Goal: Task Accomplishment & Management: Use online tool/utility

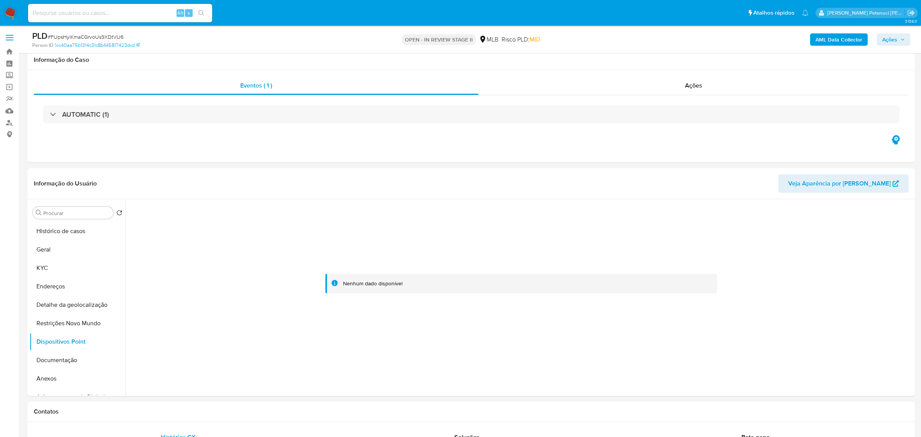
select select "10"
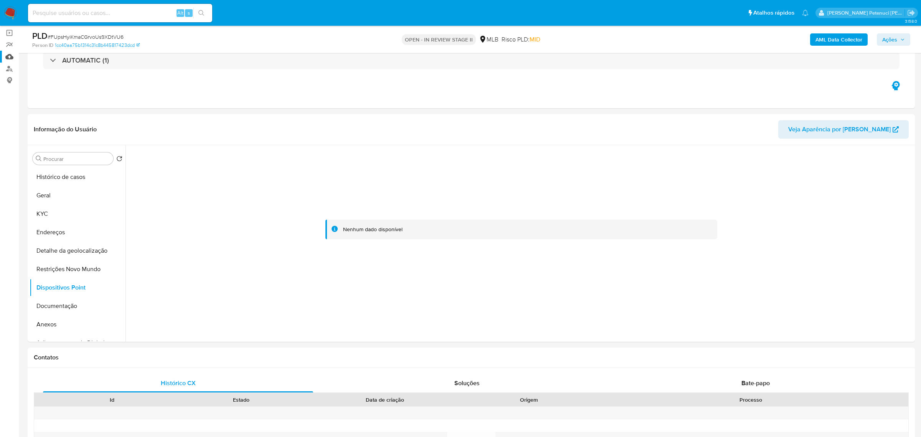
scroll to position [54, 0]
click at [79, 212] on button "KYC" at bounding box center [75, 213] width 90 height 18
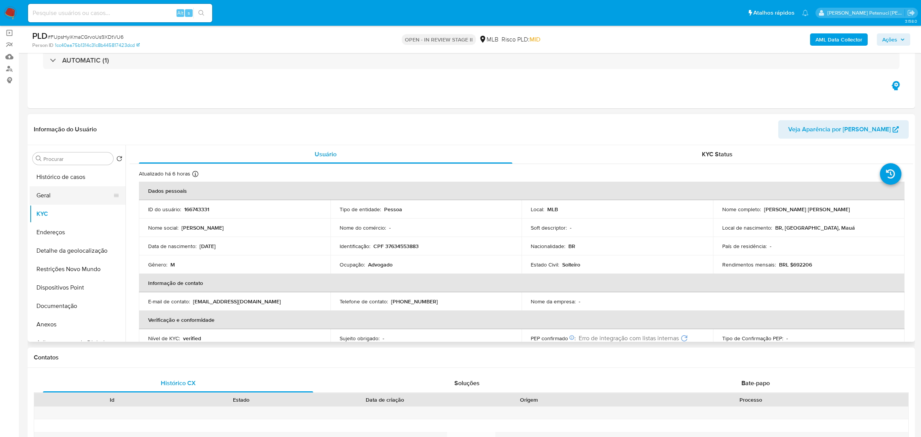
click at [53, 193] on button "Geral" at bounding box center [75, 195] width 90 height 18
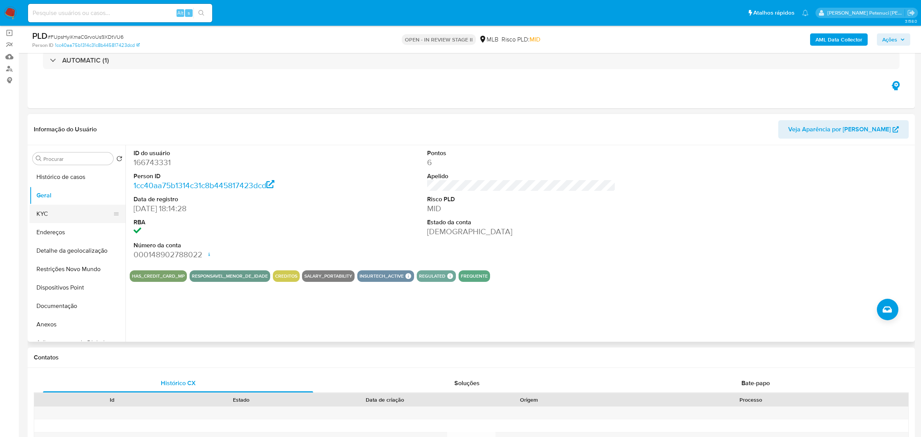
click at [67, 208] on button "KYC" at bounding box center [75, 213] width 90 height 18
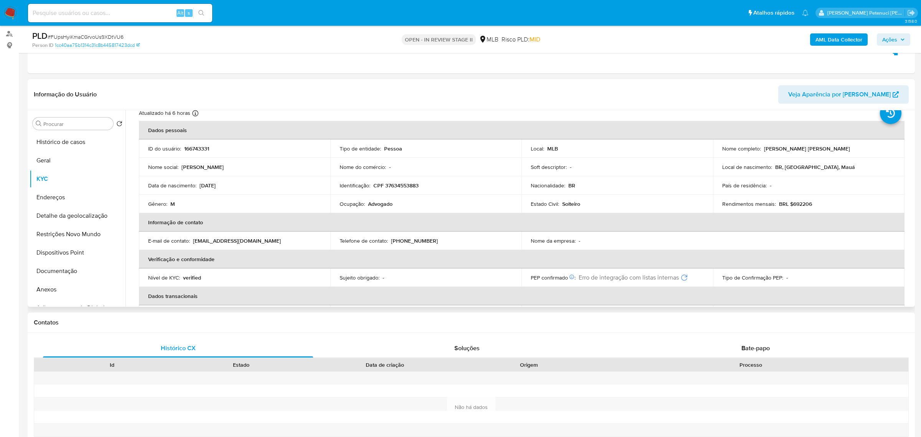
scroll to position [30, 0]
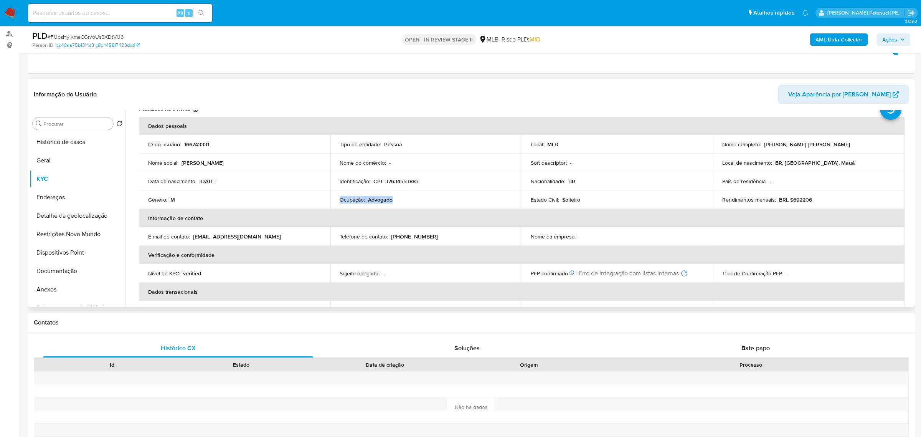
drag, startPoint x: 339, startPoint y: 199, endPoint x: 405, endPoint y: 196, distance: 66.0
click at [405, 196] on div "Ocupação : Advogado" at bounding box center [425, 199] width 173 height 7
copy div "Ocupação : Advogado"
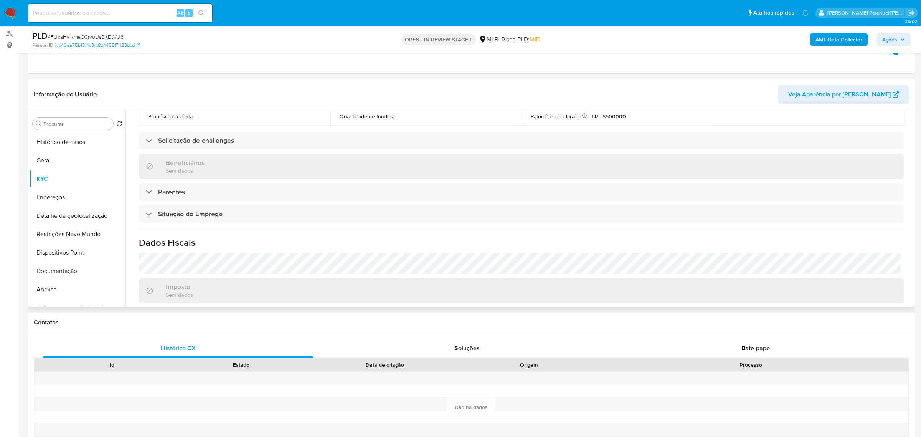
scroll to position [319, 0]
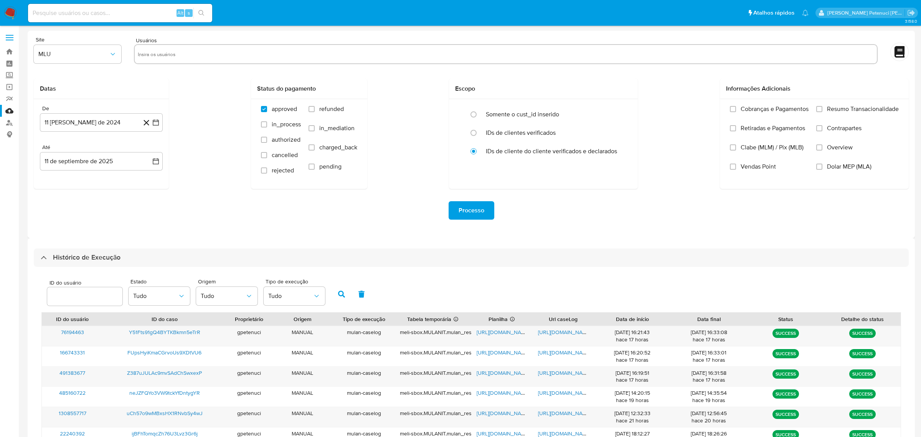
select select "10"
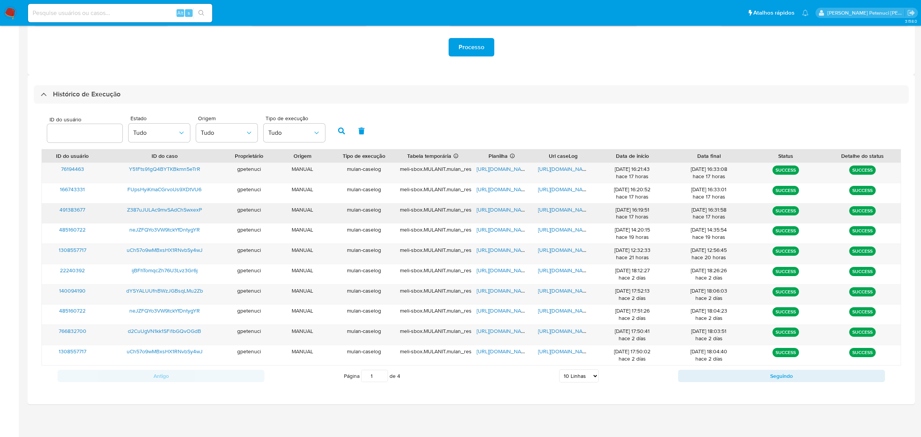
click at [566, 210] on span "[URL][DOMAIN_NAME]" at bounding box center [564, 210] width 53 height 8
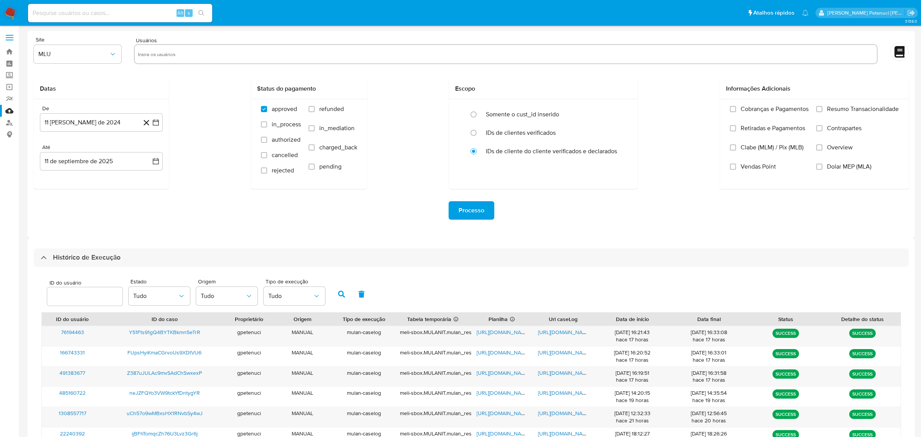
select select "10"
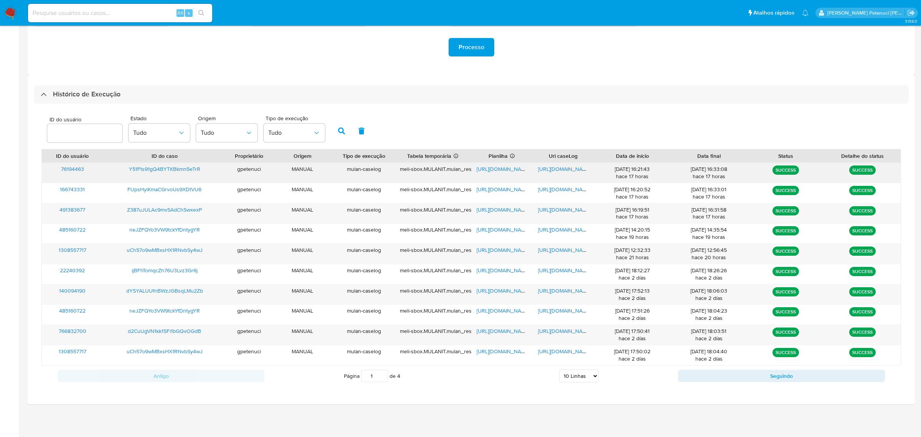
click at [506, 169] on span "[URL][DOMAIN_NAME]" at bounding box center [502, 169] width 53 height 8
click at [552, 170] on span "https://docs.google.com/document/d/1vng8ok7Ob2vDGxFv3yWQJCsZp0Md_ePQnmJPUhBAC2U…" at bounding box center [564, 169] width 53 height 8
click at [172, 171] on span "Y51Fts91gQ4BYTKBkmn5eTrR" at bounding box center [164, 169] width 71 height 8
click at [195, 211] on span "Z387uJULAc9mvSAdChSwxexP" at bounding box center [164, 210] width 75 height 8
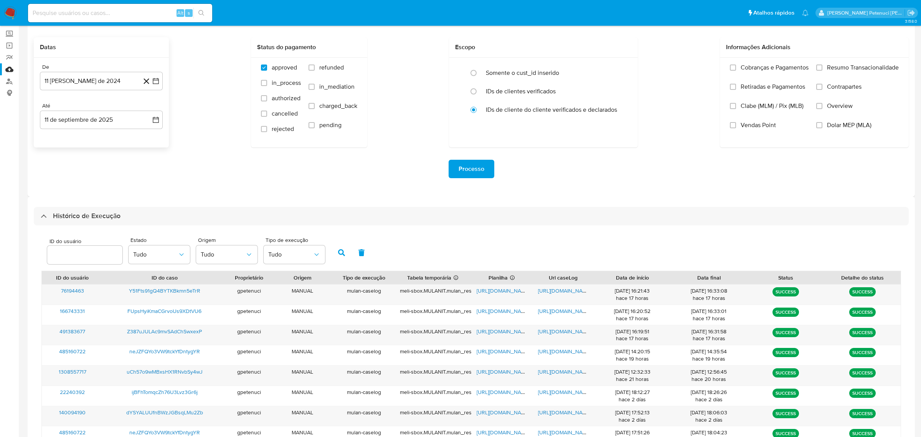
scroll to position [15, 0]
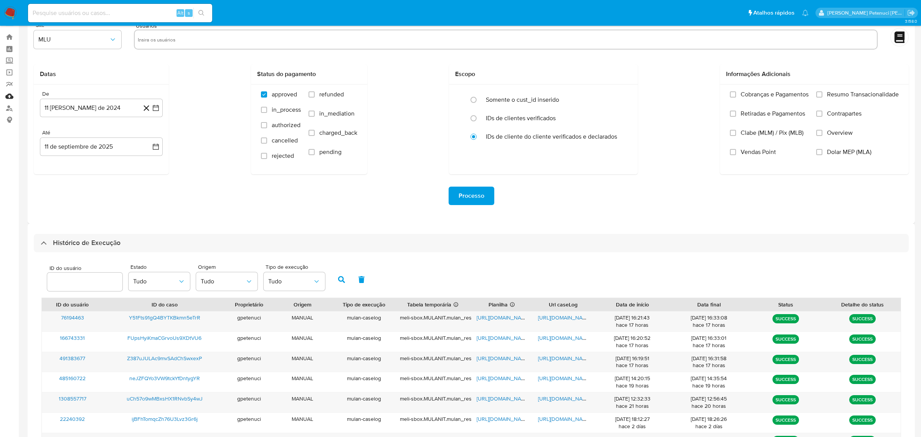
click at [9, 101] on link "Mulan" at bounding box center [45, 96] width 91 height 12
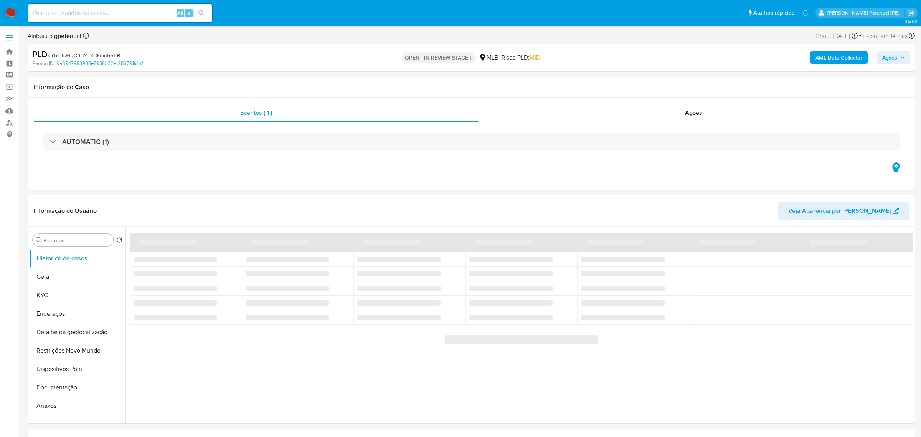
select select "10"
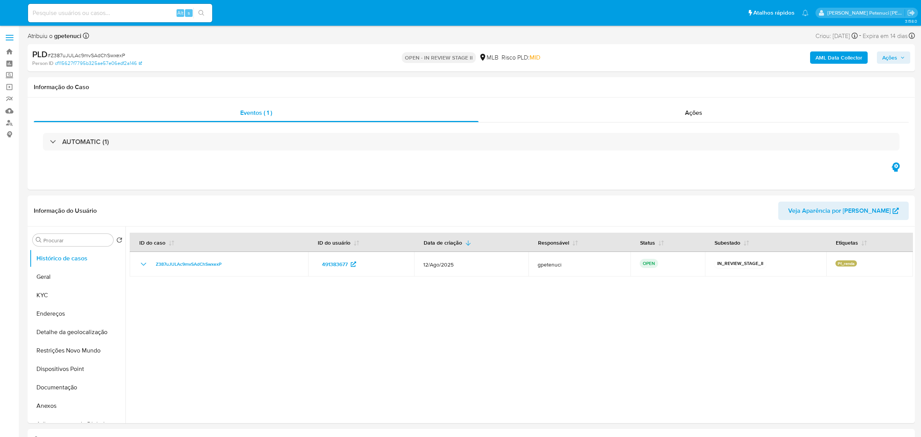
select select "10"
click at [50, 299] on button "KYC" at bounding box center [75, 295] width 90 height 18
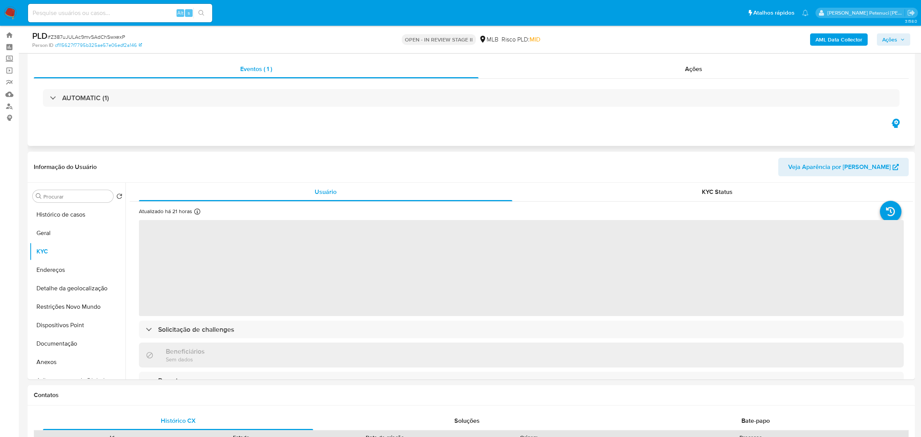
scroll to position [28, 0]
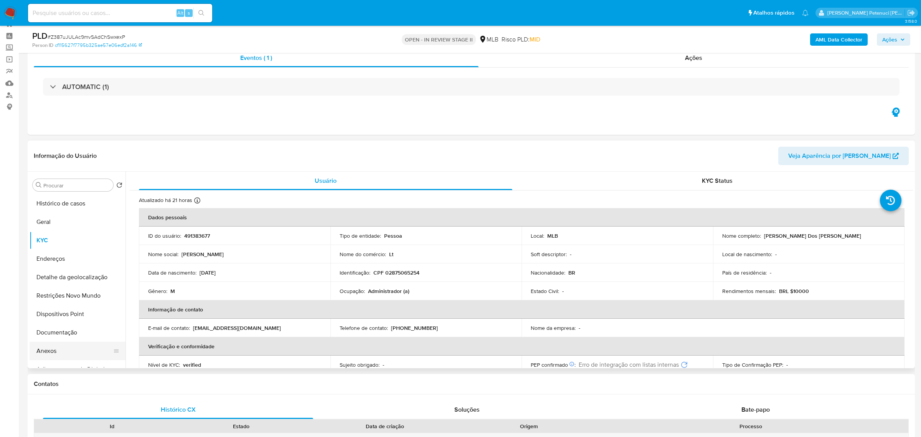
click at [61, 351] on button "Anexos" at bounding box center [75, 350] width 90 height 18
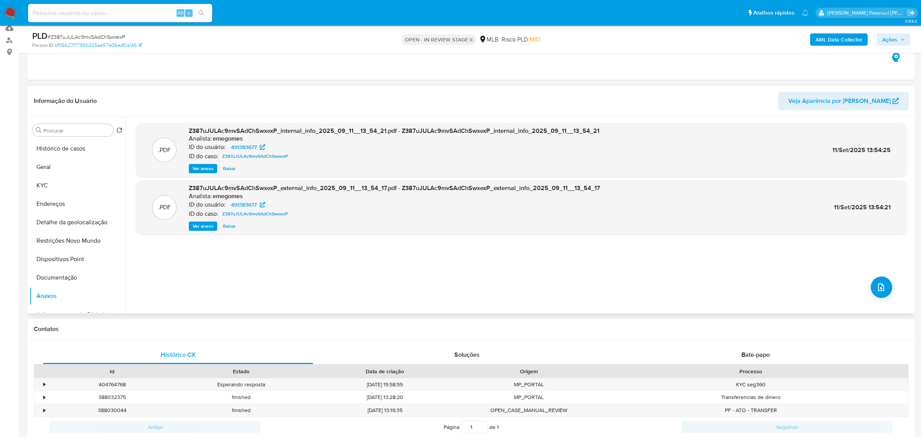
scroll to position [83, 0]
click at [880, 295] on button "upload-file" at bounding box center [880, 286] width 21 height 21
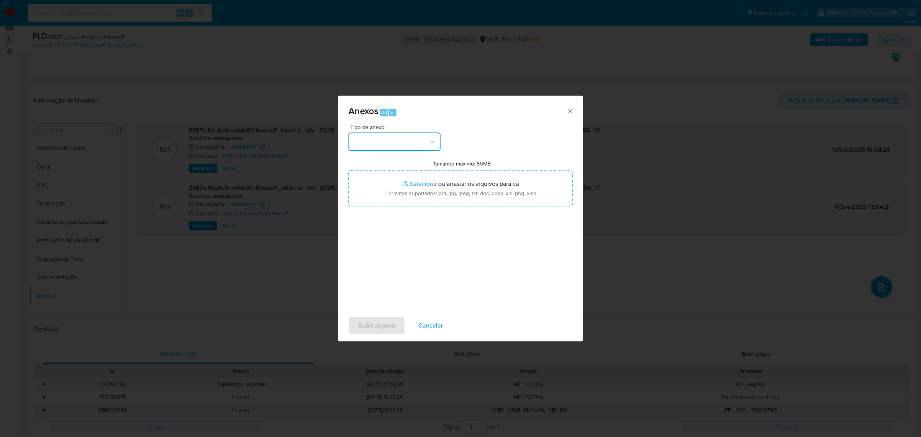
click at [399, 138] on button "button" at bounding box center [394, 141] width 92 height 18
click at [389, 194] on div "OUTROS" at bounding box center [392, 200] width 78 height 18
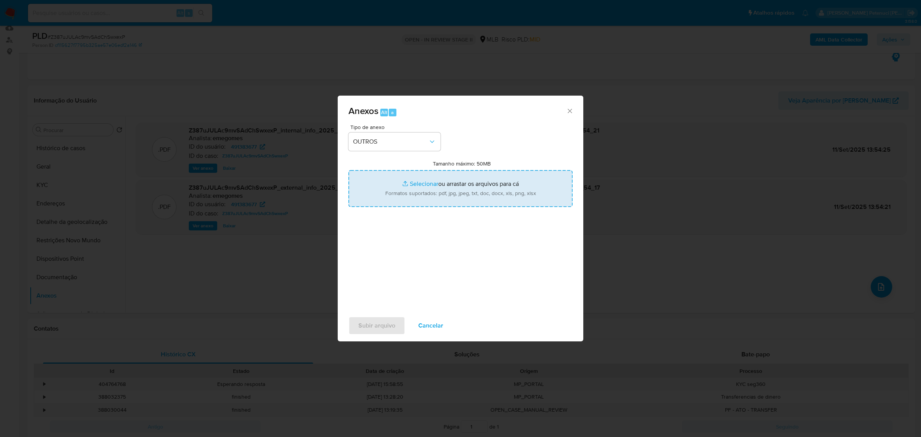
click at [407, 190] on input "Tamanho máximo: 50MB Selecionar arquivos" at bounding box center [460, 188] width 224 height 37
type input "C:\fakepath\Mulan Mikael Jakson Dos Santos da Silva _2025_09_10_15_28_48.xlsx"
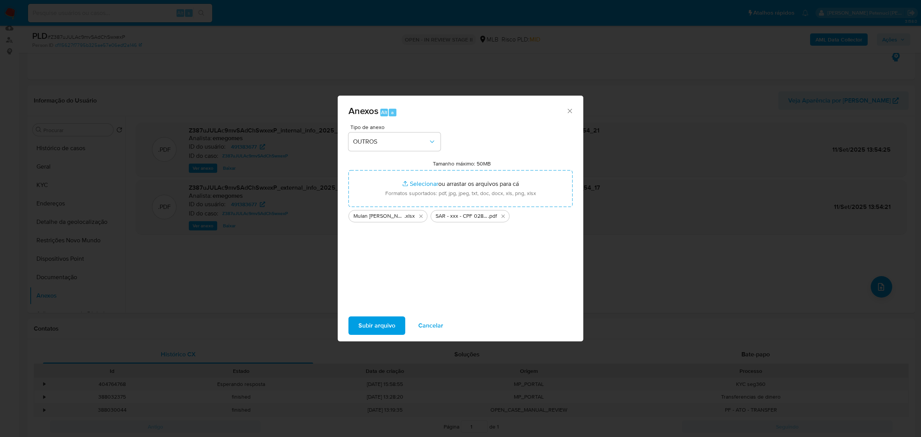
click at [391, 324] on span "Subir arquivo" at bounding box center [376, 325] width 37 height 17
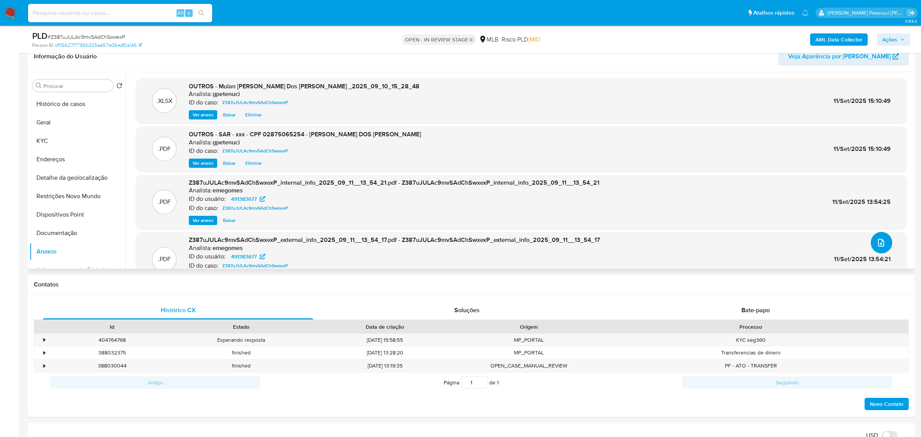
scroll to position [0, 0]
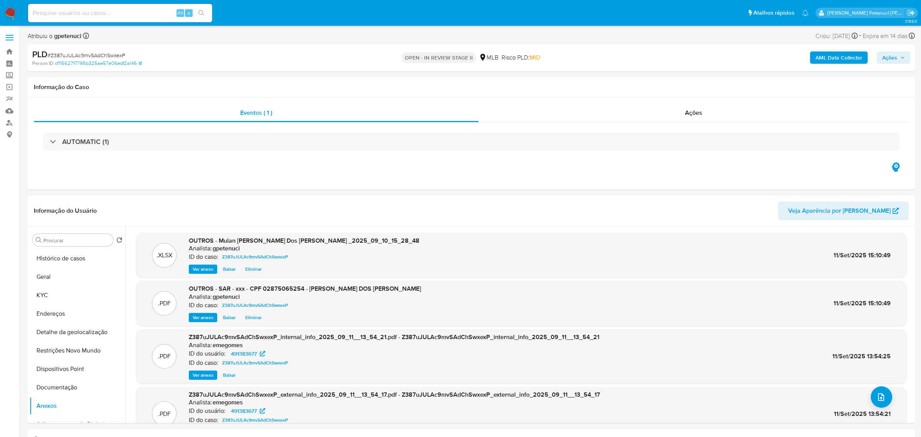
click at [895, 59] on span "Ações" at bounding box center [889, 57] width 15 height 12
click at [654, 76] on div "Resolução do caso Alt r" at bounding box center [679, 82] width 70 height 20
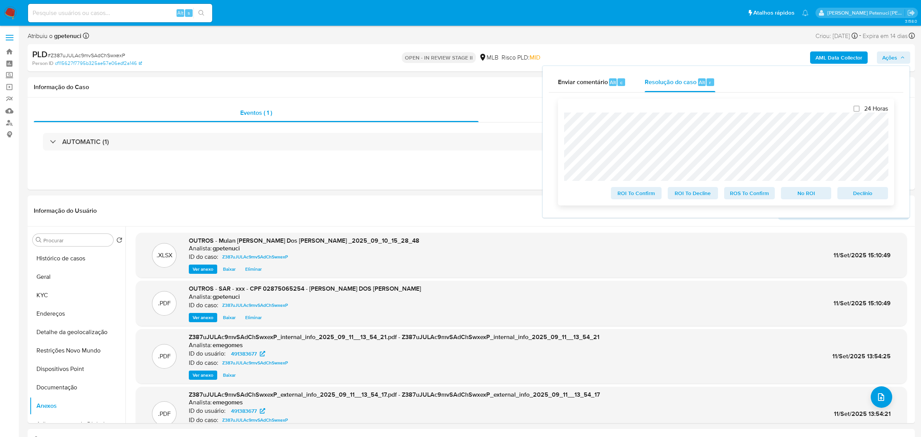
click at [742, 198] on span "ROS To Confirm" at bounding box center [749, 193] width 40 height 11
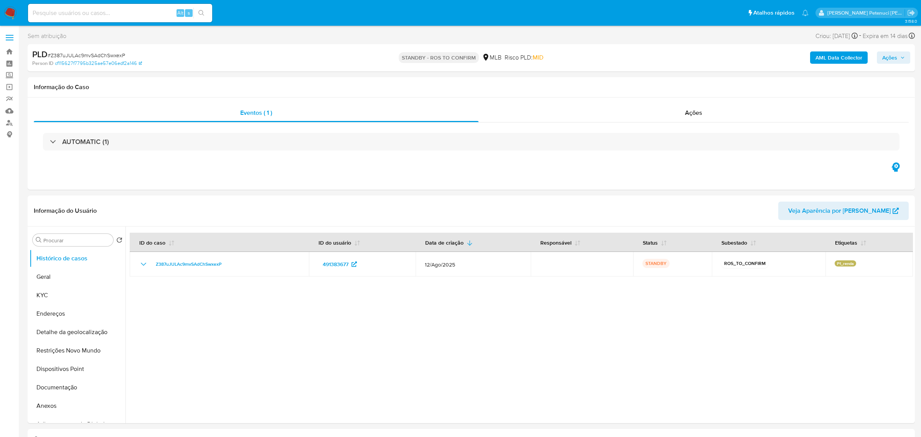
select select "10"
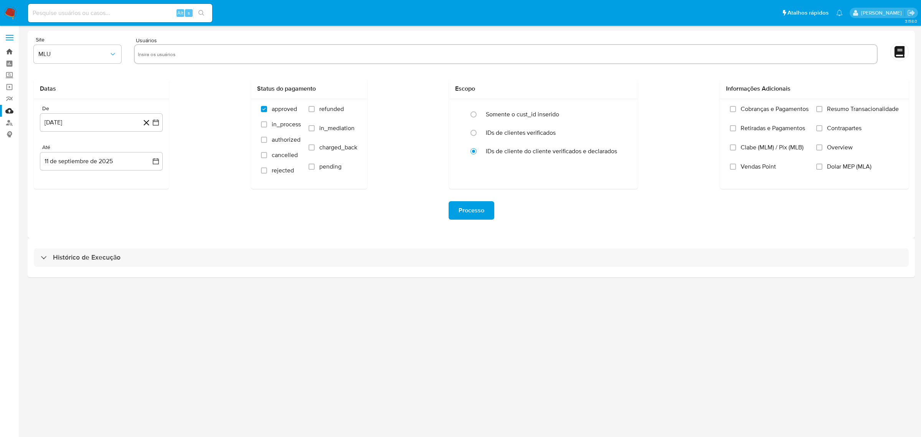
click at [13, 53] on link "Bandeja" at bounding box center [45, 52] width 91 height 12
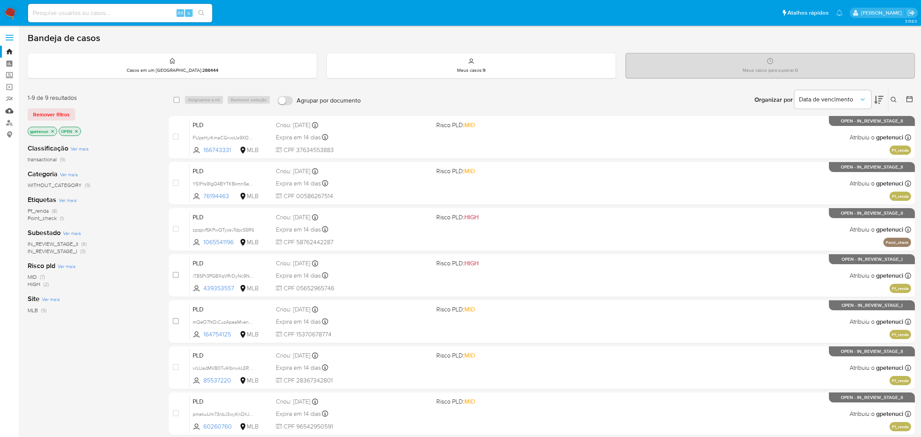
click at [6, 114] on link "Mulan" at bounding box center [45, 111] width 91 height 12
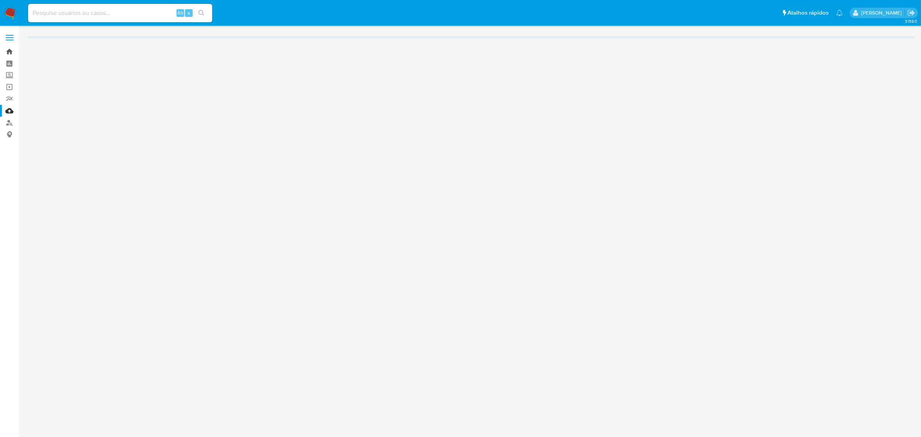
click at [10, 47] on link "Bandeja" at bounding box center [45, 52] width 91 height 12
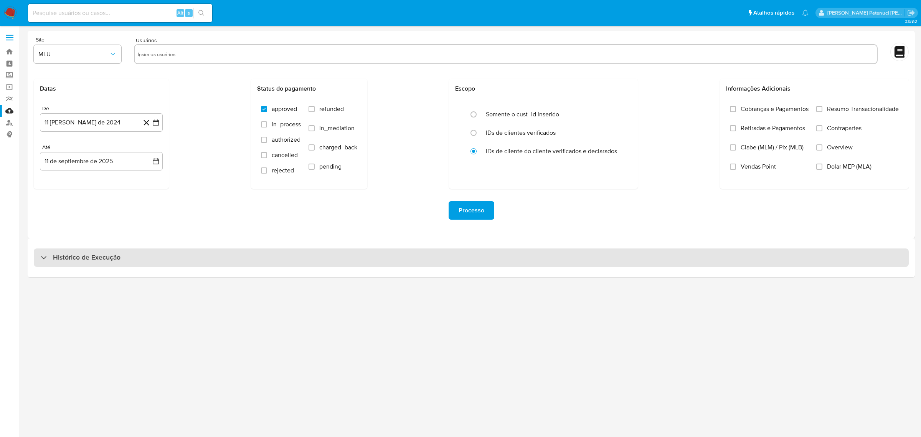
click at [67, 261] on h3 "Histórico de Execução" at bounding box center [87, 257] width 68 height 9
select select "10"
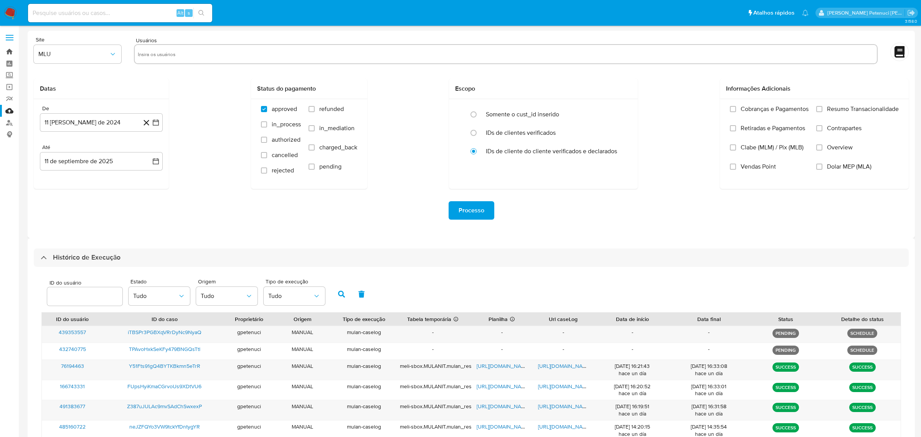
click at [5, 52] on link "Bandeja" at bounding box center [45, 52] width 91 height 12
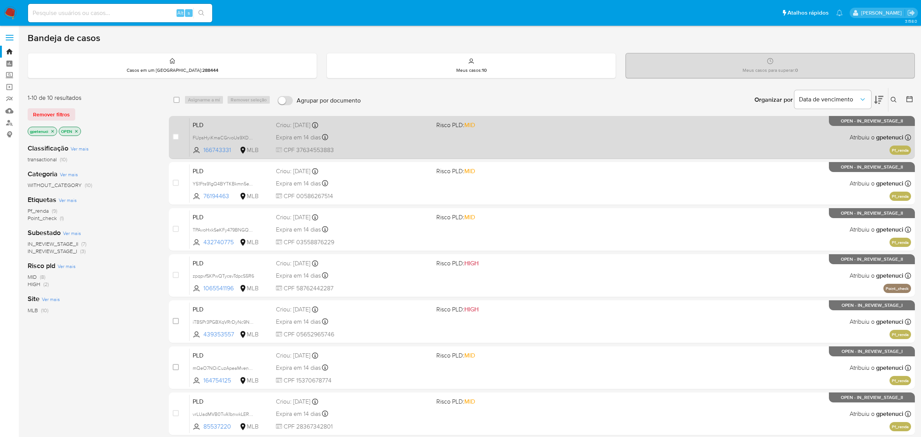
click at [262, 136] on span "FUpsHyiKmaCGrvoUs9XDtVU6" at bounding box center [231, 137] width 77 height 8
click at [432, 147] on div "PLD FUpsHyiKmaCGrvoUs9XDtVU6 Copiado Copiado 166743331 MLB Risco PLD: MID Criou…" at bounding box center [550, 137] width 721 height 39
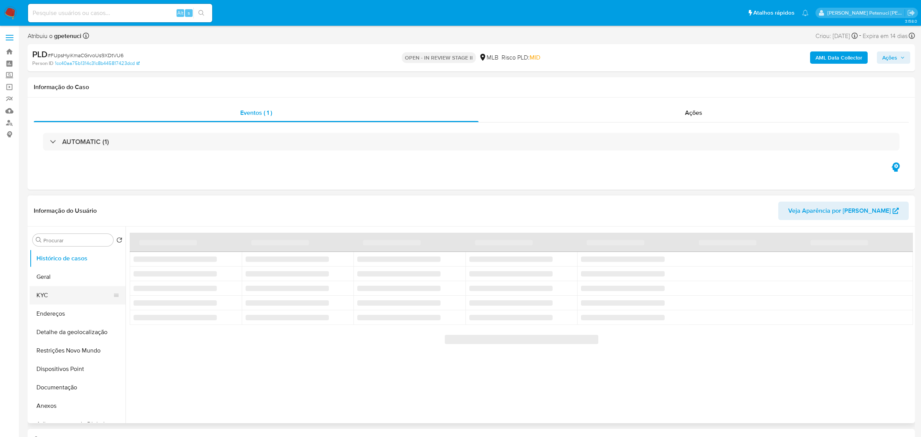
click at [49, 299] on button "KYC" at bounding box center [75, 295] width 90 height 18
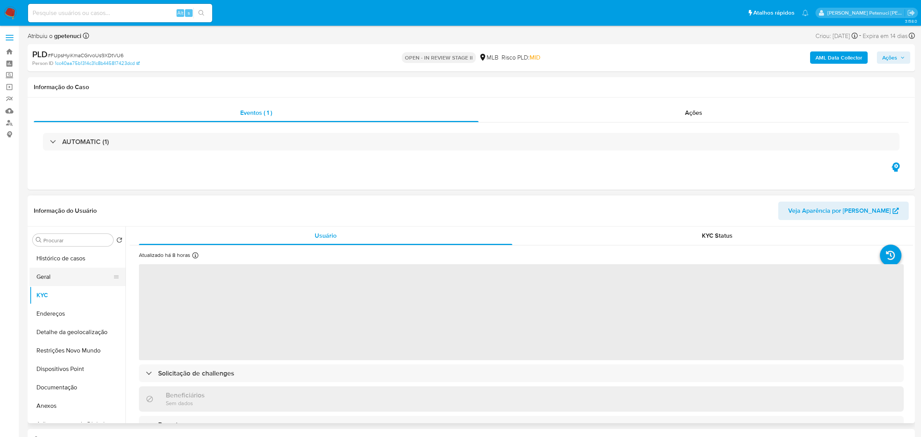
select select "10"
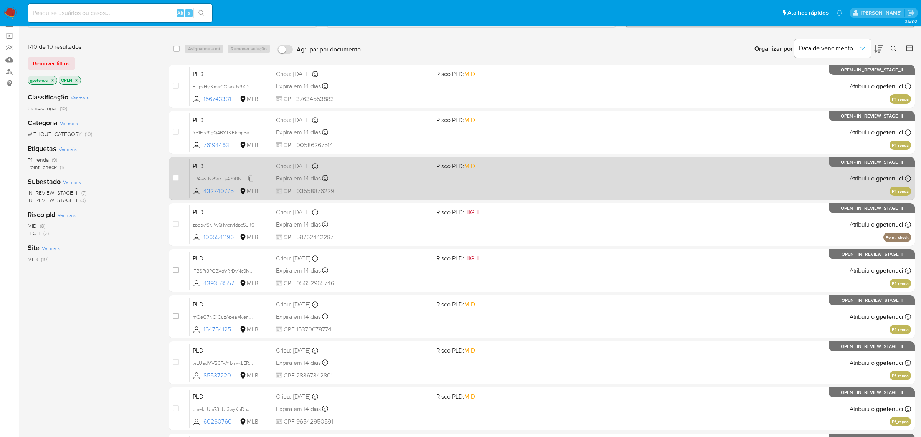
scroll to position [52, 0]
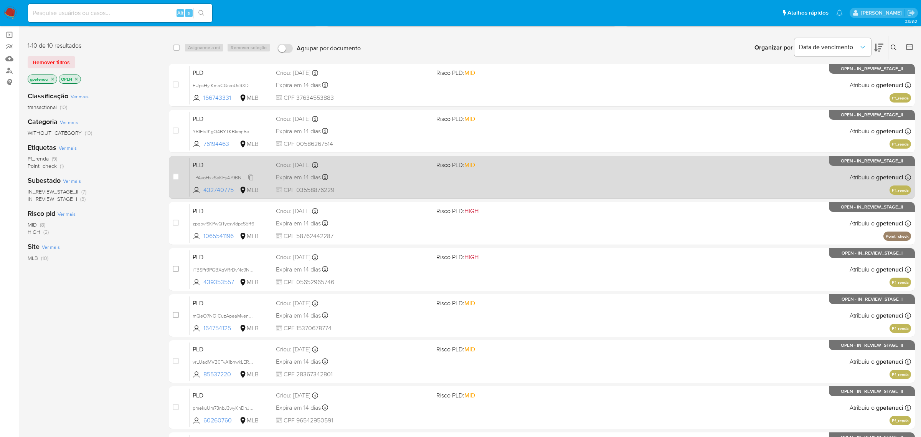
click at [250, 180] on span "TPAvoHxkSeKFy479BNGQsTtl" at bounding box center [224, 177] width 63 height 8
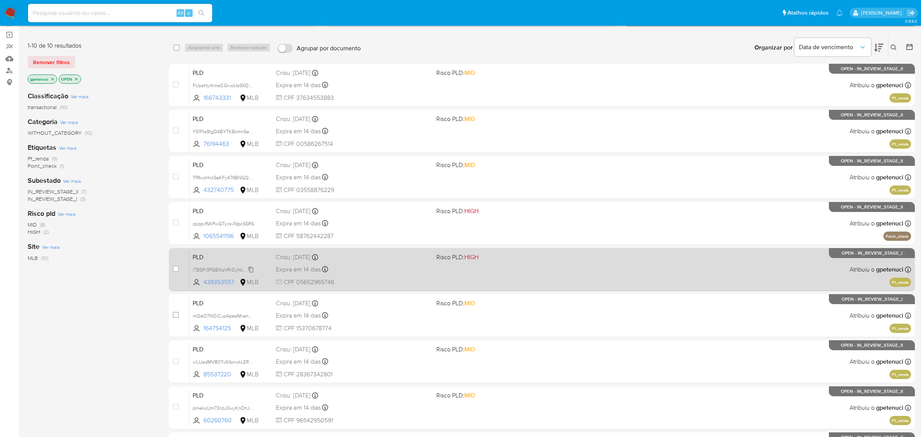
click at [244, 268] on span "iTBSPr3PGBXqVRrDyNc9NyaQ" at bounding box center [226, 269] width 66 height 8
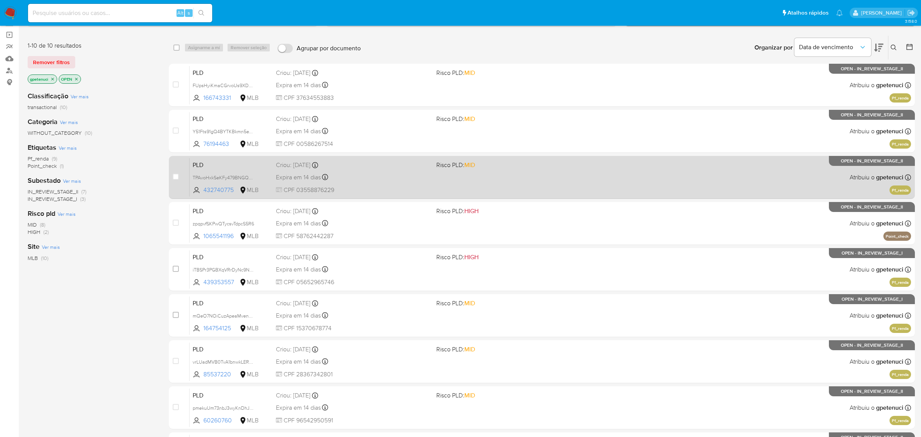
click at [268, 166] on span "PLD" at bounding box center [231, 164] width 77 height 10
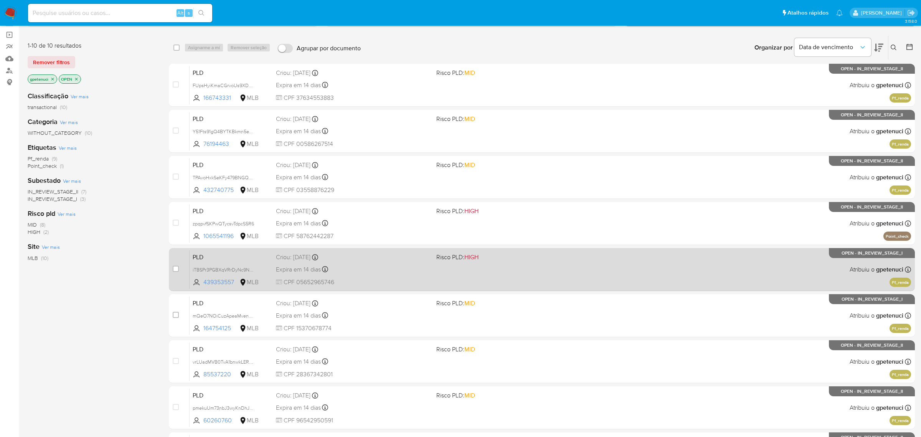
click at [233, 254] on span "PLD" at bounding box center [231, 256] width 77 height 10
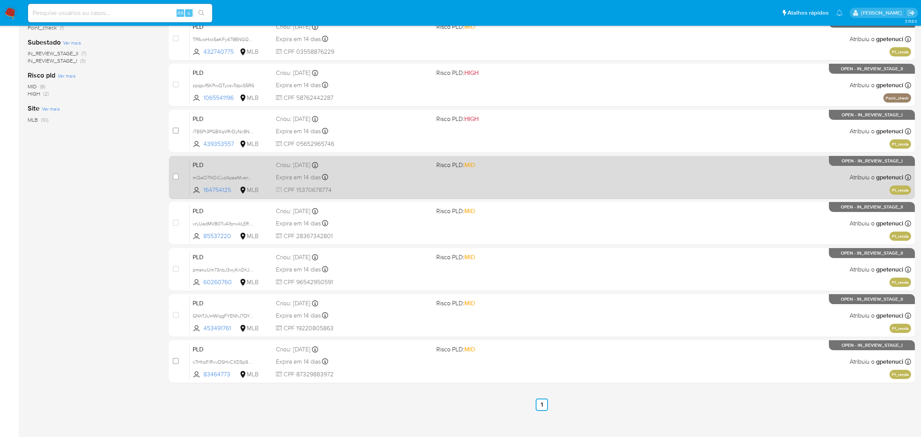
scroll to position [192, 0]
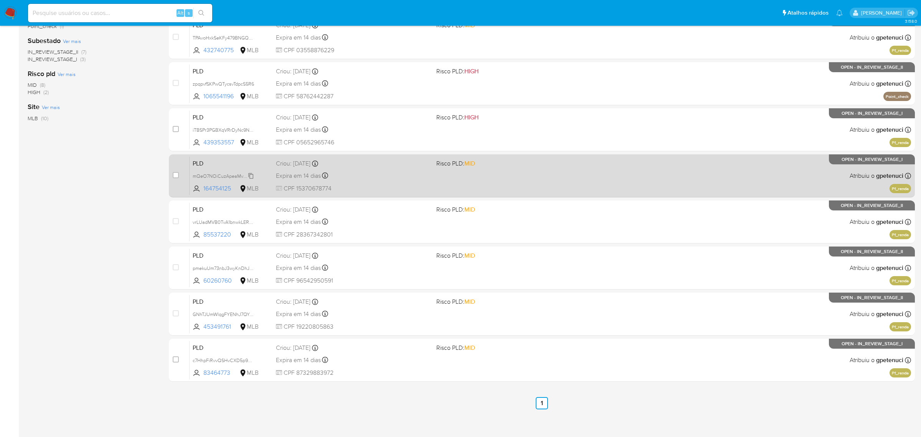
click at [250, 175] on span "mQeO7NOiCuzApeaMvenqUpHC" at bounding box center [229, 175] width 72 height 8
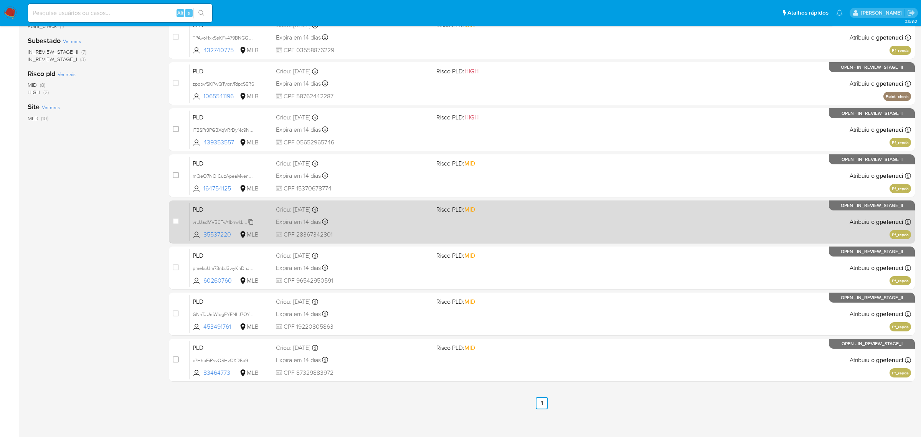
click at [252, 221] on span "vrLUadMVB0TvA1bnwkLERtW6" at bounding box center [225, 221] width 65 height 8
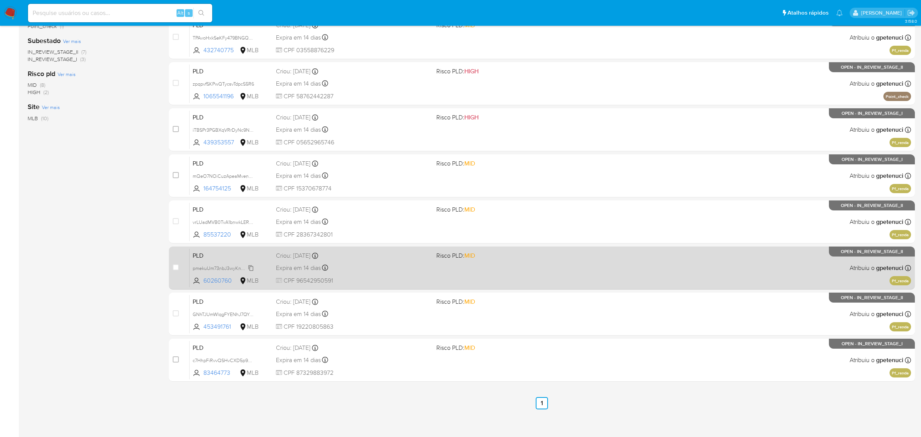
click at [250, 270] on span "pmekuUm73nbJ3wyKnDhJUxFp" at bounding box center [227, 267] width 68 height 8
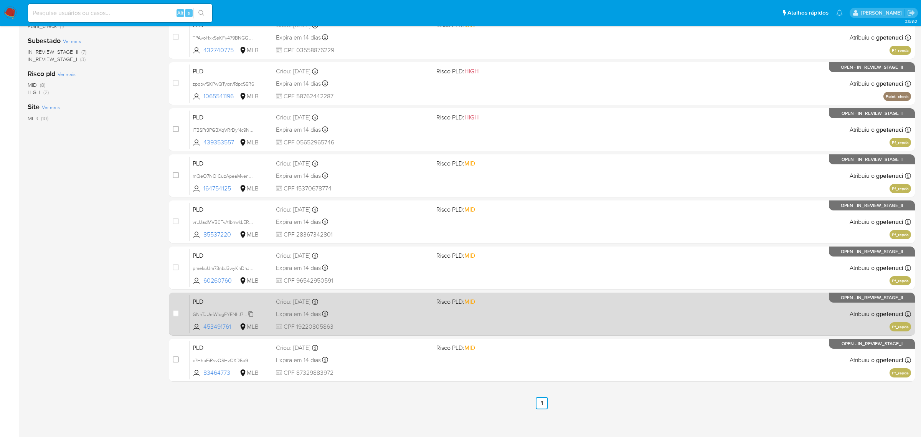
click at [253, 313] on span "GNhTJUmWlqgFYENhJ7QYx3EK" at bounding box center [227, 313] width 68 height 8
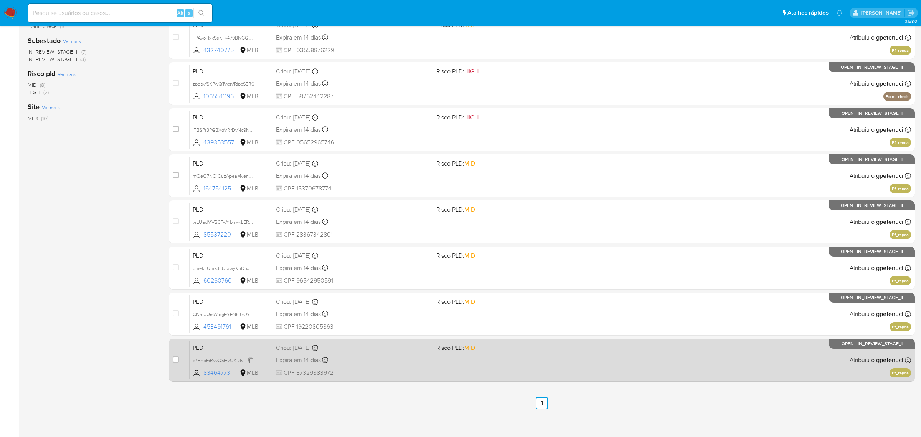
click at [246, 359] on span "c7HhpFiRvvQSHvCXD5p9NOSa" at bounding box center [227, 359] width 68 height 8
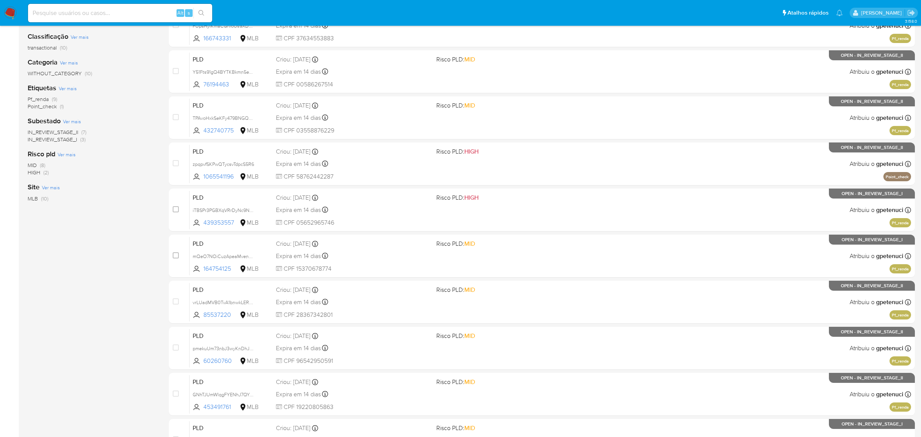
scroll to position [0, 0]
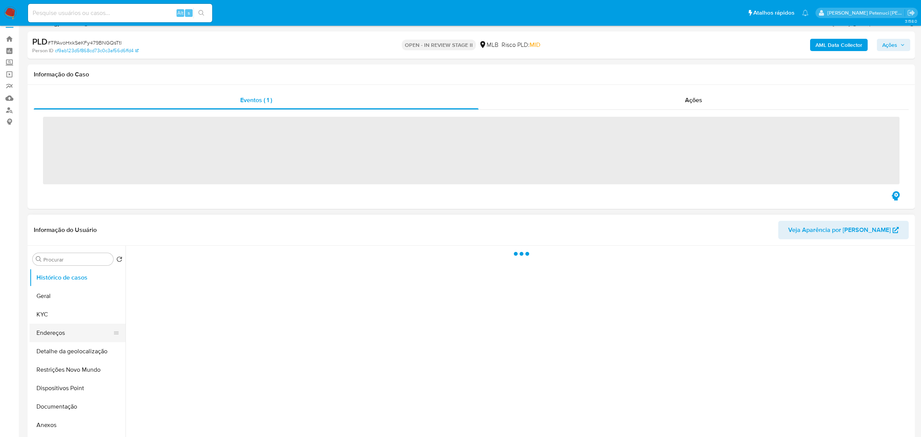
scroll to position [56, 0]
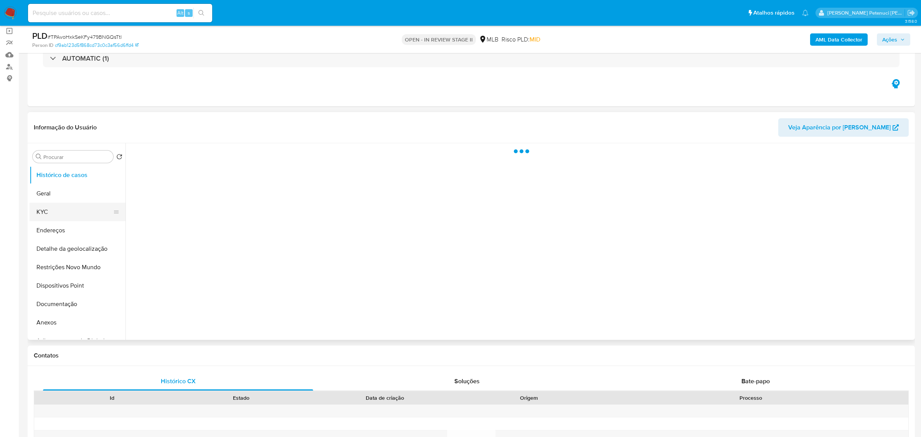
click at [56, 217] on button "KYC" at bounding box center [75, 212] width 90 height 18
select select "10"
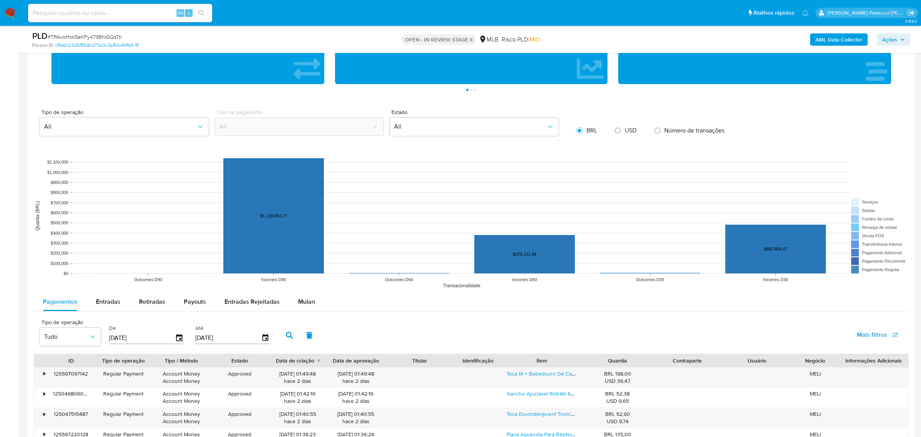
scroll to position [747, 0]
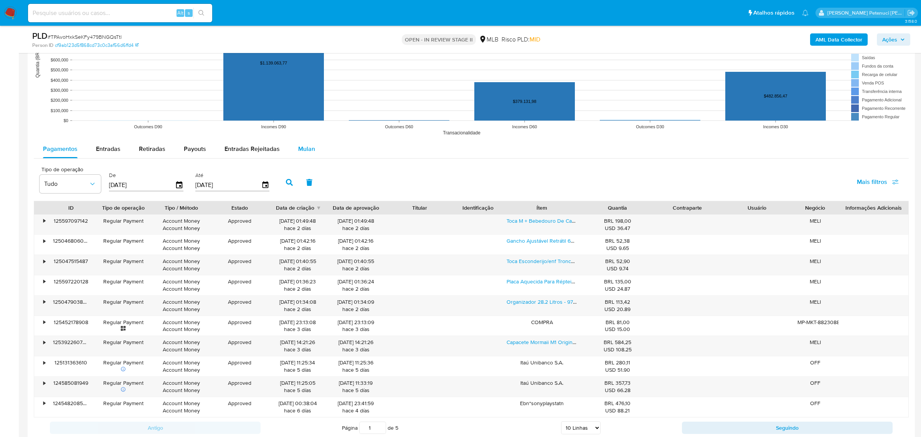
click at [302, 154] on div "Mulan" at bounding box center [306, 149] width 17 height 18
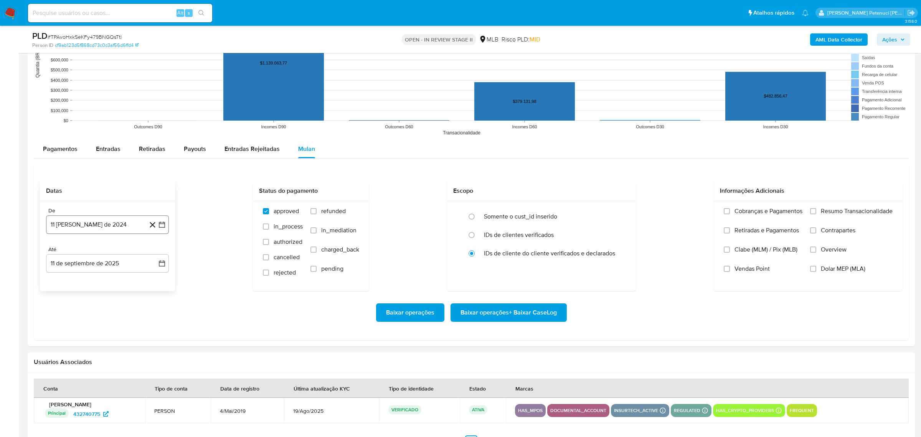
click at [128, 231] on button "11 [PERSON_NAME] de 2024" at bounding box center [107, 224] width 123 height 18
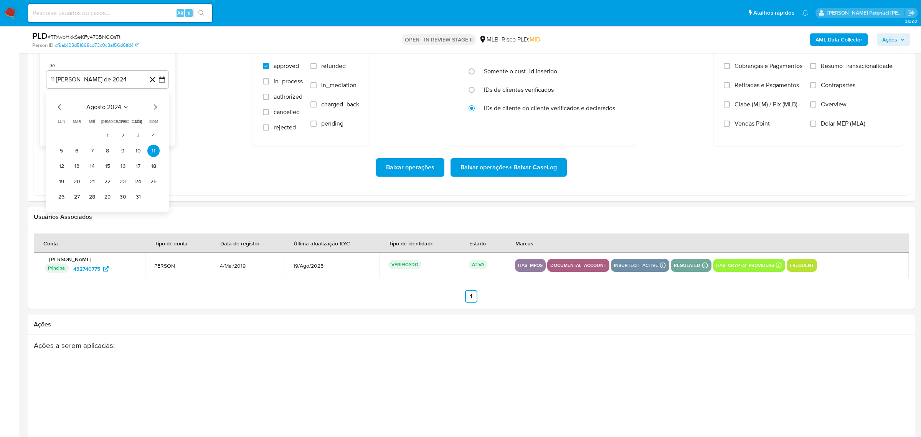
scroll to position [884, 0]
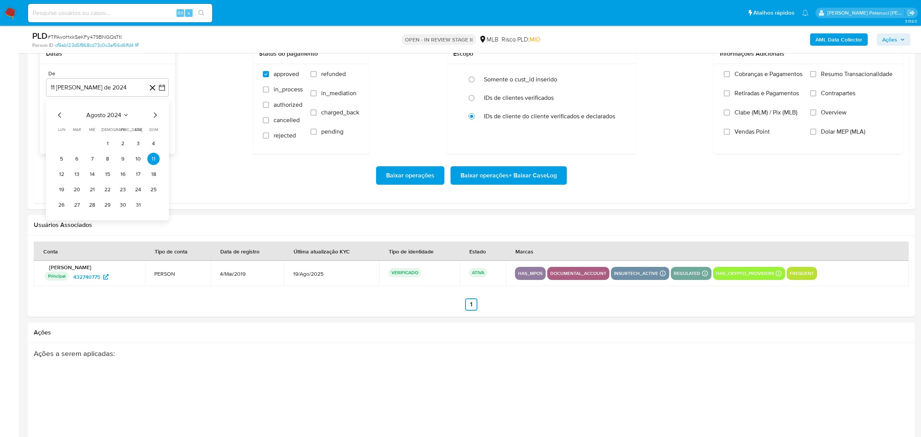
click at [104, 116] on span "agosto 2024" at bounding box center [103, 115] width 35 height 8
click at [157, 118] on icon "Año siguiente" at bounding box center [153, 114] width 9 height 9
click at [73, 185] on span "[DATE]" at bounding box center [73, 186] width 17 height 6
click at [77, 143] on button "1" at bounding box center [77, 143] width 12 height 12
click at [85, 130] on button "11 de septiembre de 2025" at bounding box center [107, 126] width 123 height 18
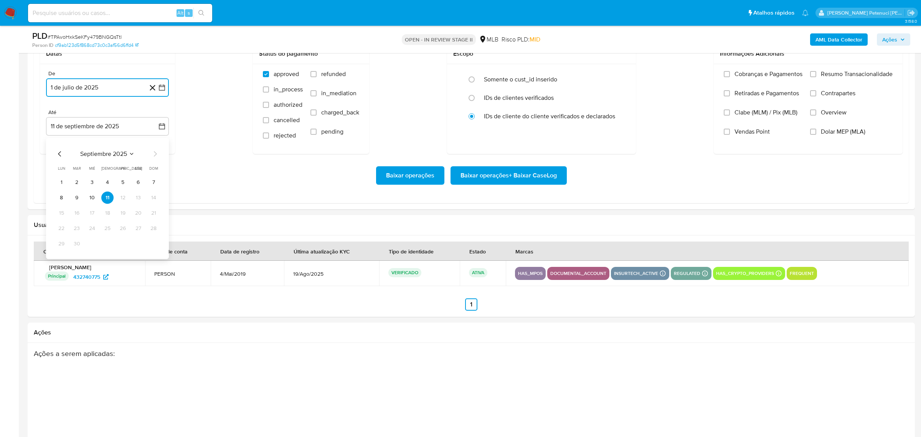
click at [89, 201] on button "10" at bounding box center [92, 197] width 12 height 12
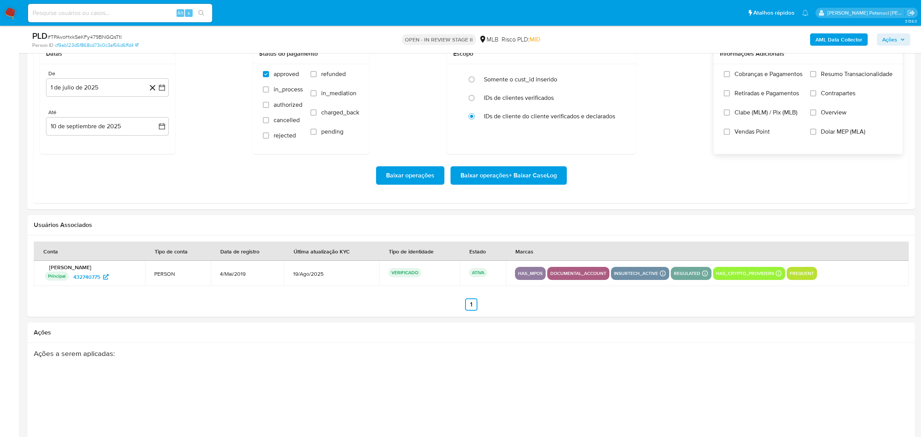
click at [817, 75] on label "Resumo Transacionalidade" at bounding box center [851, 79] width 82 height 19
click at [816, 75] on input "Resumo Transacionalidade" at bounding box center [813, 74] width 6 height 6
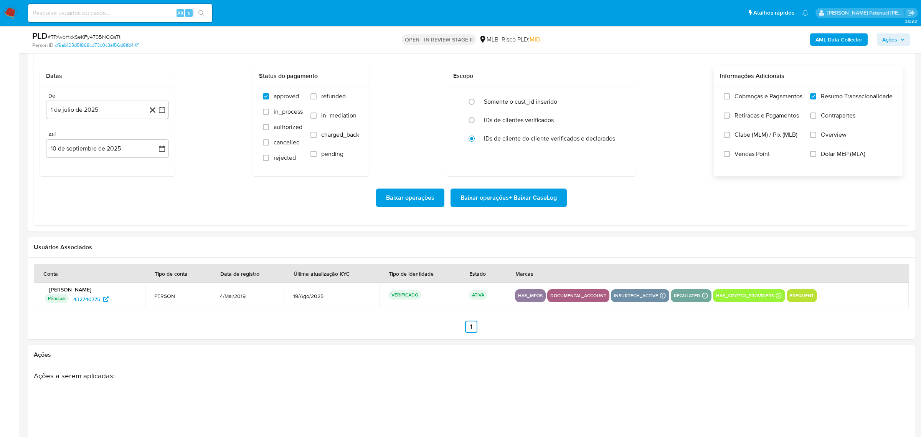
scroll to position [850, 0]
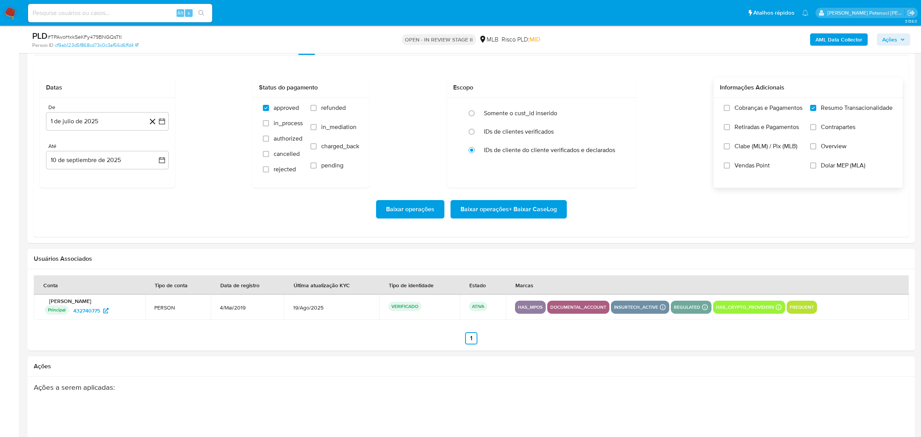
click at [512, 215] on span "Baixar operações + Baixar CaseLog" at bounding box center [508, 209] width 96 height 17
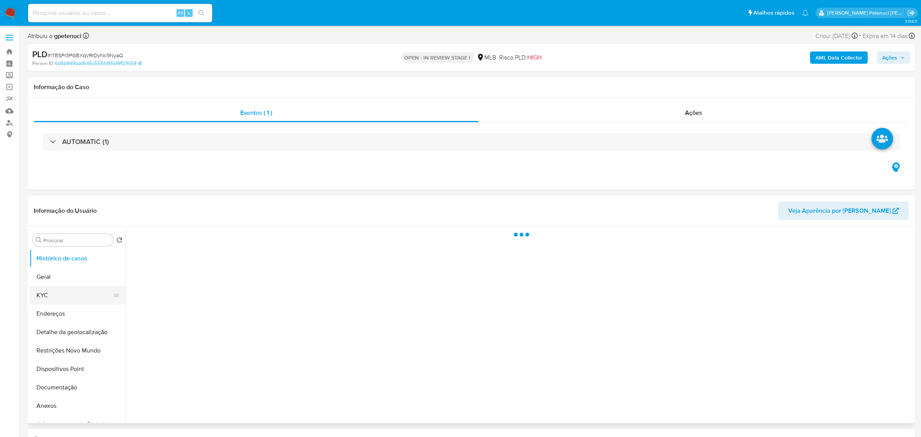
click at [54, 288] on button "KYC" at bounding box center [75, 295] width 90 height 18
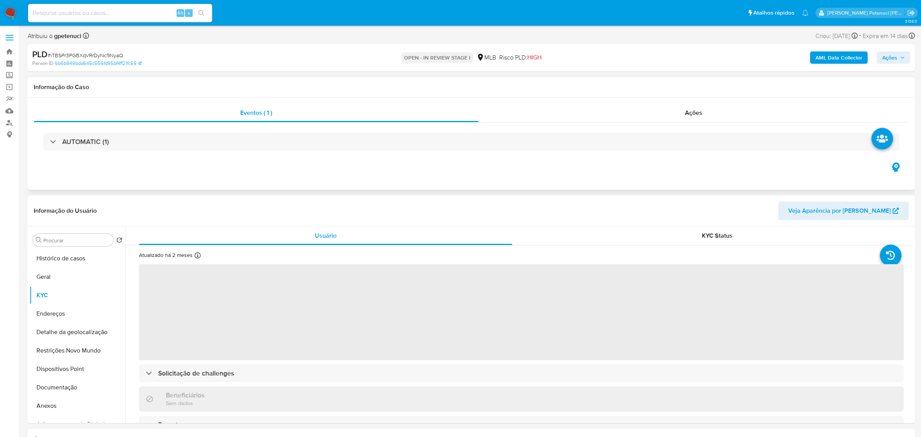
select select "10"
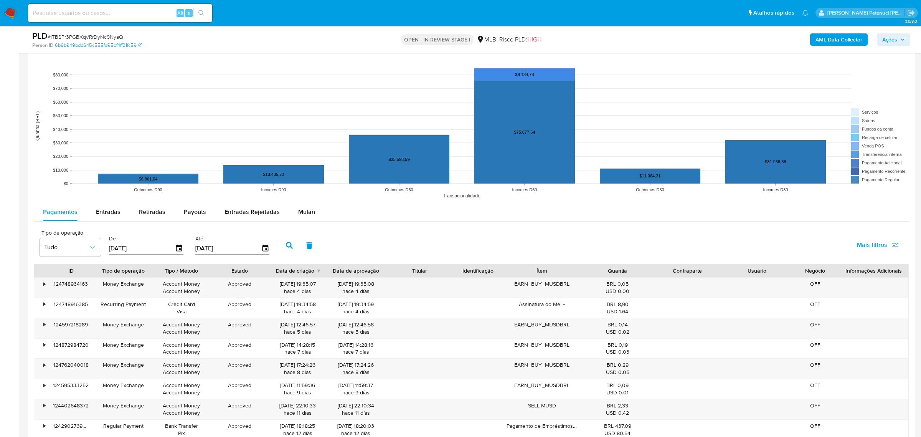
scroll to position [728, 0]
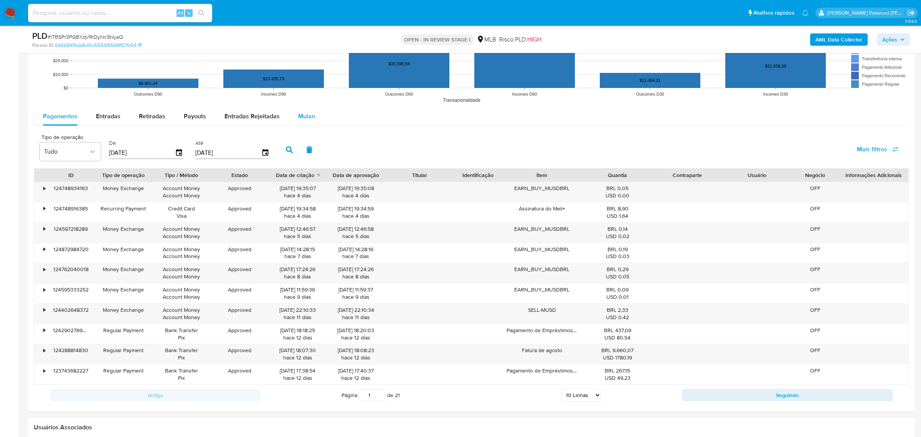
click at [302, 118] on span "Mulan" at bounding box center [306, 116] width 17 height 9
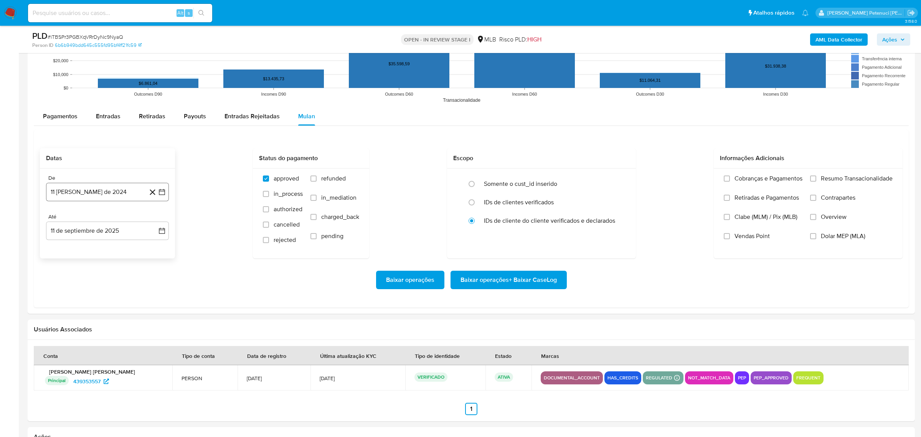
click at [117, 193] on button "11 [PERSON_NAME] de 2024" at bounding box center [107, 192] width 123 height 18
click at [114, 219] on span "agosto 2024" at bounding box center [103, 220] width 35 height 8
click at [153, 219] on icon "Año siguiente" at bounding box center [153, 219] width 9 height 9
click at [72, 289] on span "[DATE]" at bounding box center [73, 290] width 17 height 6
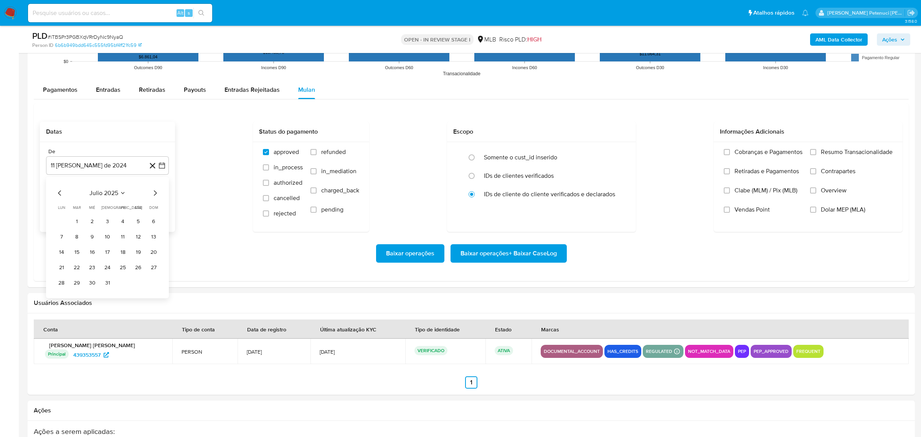
scroll to position [687, 0]
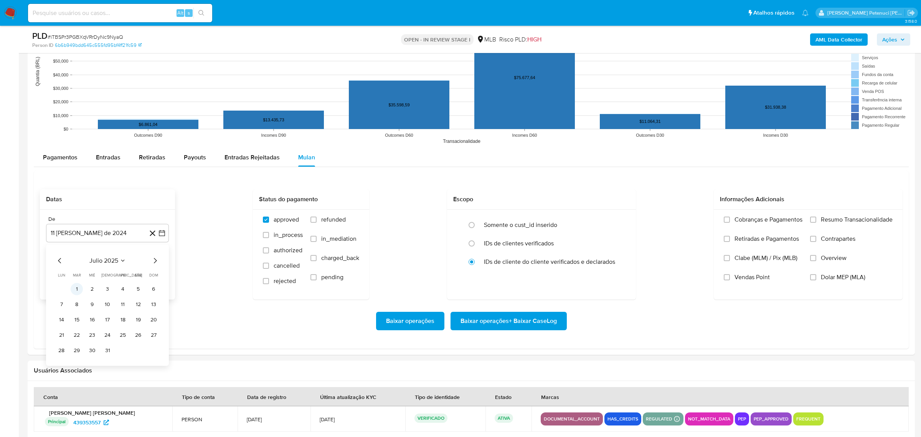
click at [79, 289] on button "1" at bounding box center [77, 289] width 12 height 12
click at [165, 274] on icon "button" at bounding box center [162, 272] width 6 height 6
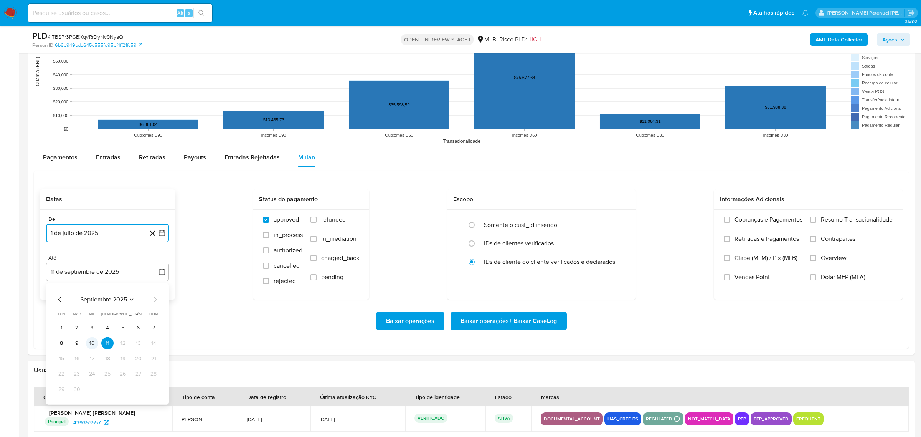
click at [88, 340] on button "10" at bounding box center [92, 343] width 12 height 12
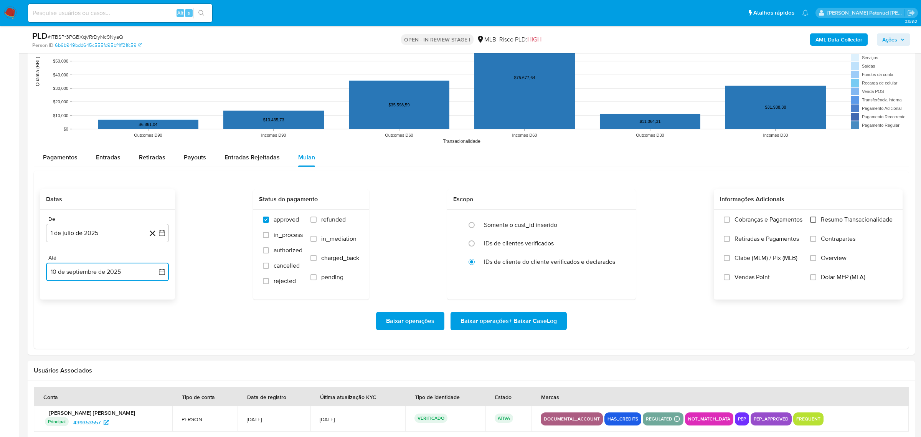
click at [812, 219] on input "Resumo Transacionalidade" at bounding box center [813, 219] width 6 height 6
click at [531, 326] on span "Baixar operações + Baixar CaseLog" at bounding box center [508, 320] width 96 height 17
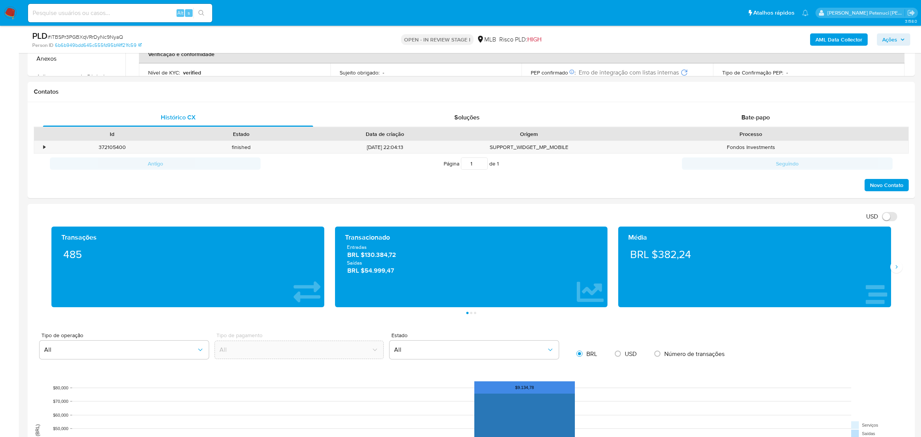
scroll to position [0, 0]
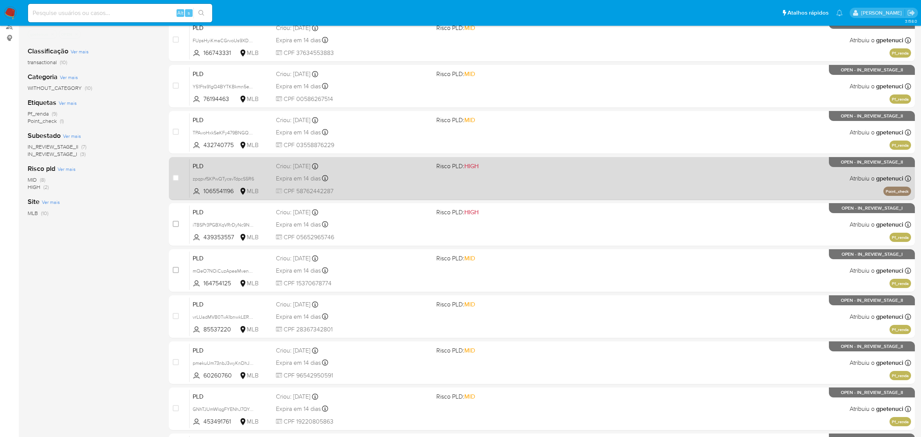
scroll to position [98, 0]
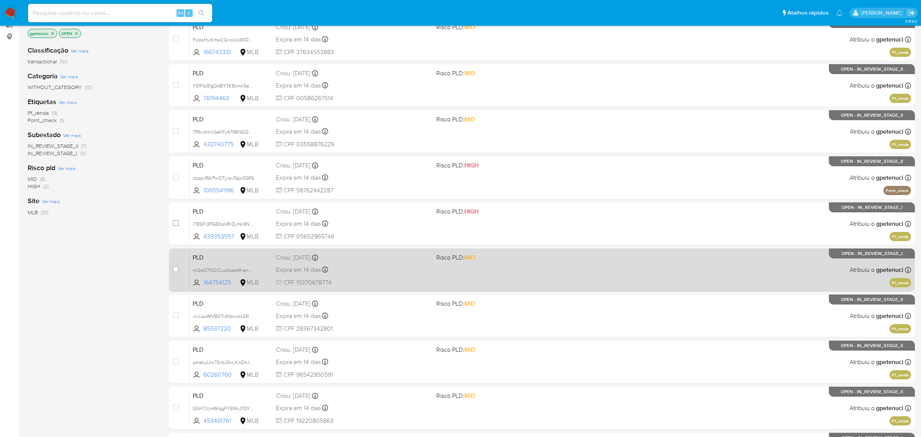
click at [410, 274] on div "PLD mQeO7NOiCuzApeaMvenqUpHC 164754125 MLB Risco PLD: MID Criou: [DATE] Criou: …" at bounding box center [550, 269] width 721 height 39
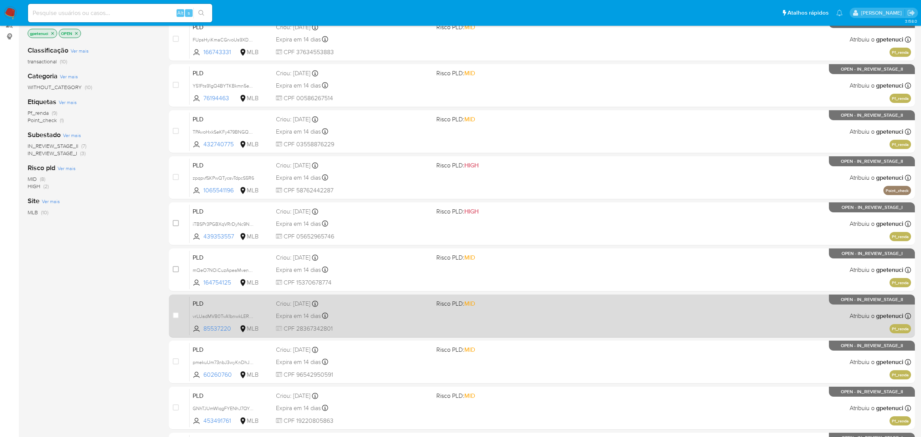
click at [265, 305] on span "PLD" at bounding box center [231, 303] width 77 height 10
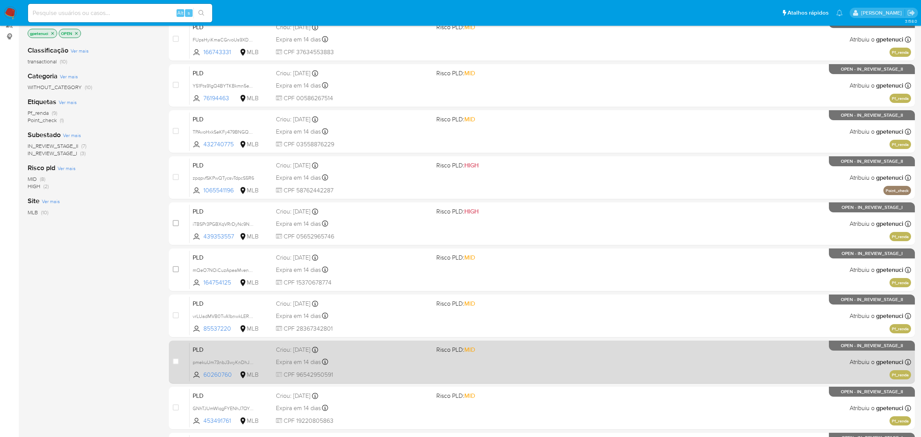
click at [246, 346] on span "PLD" at bounding box center [231, 349] width 77 height 10
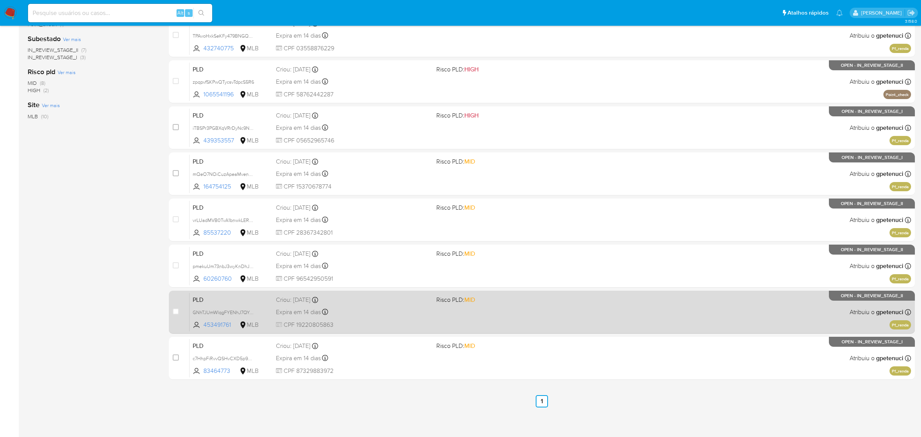
scroll to position [196, 0]
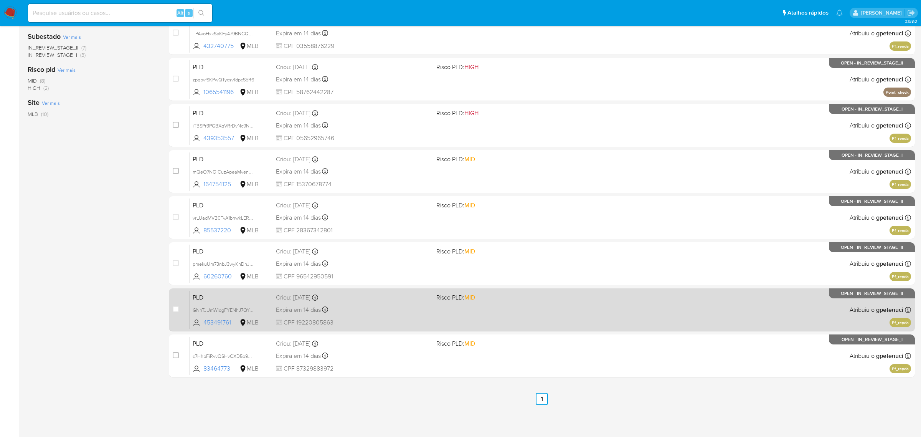
click at [255, 294] on span "PLD" at bounding box center [231, 297] width 77 height 10
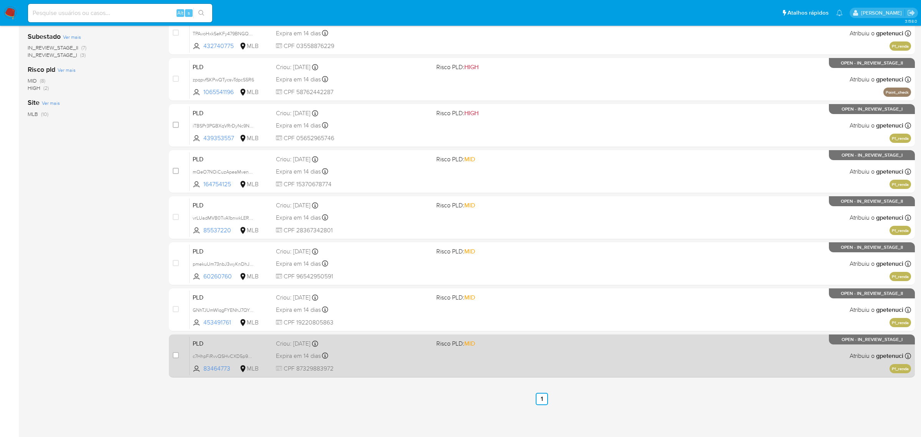
click at [250, 341] on span "PLD" at bounding box center [231, 343] width 77 height 10
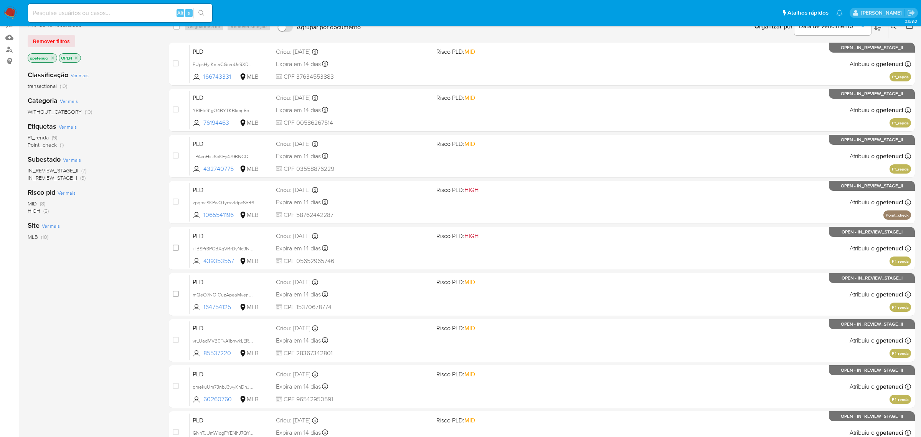
scroll to position [0, 0]
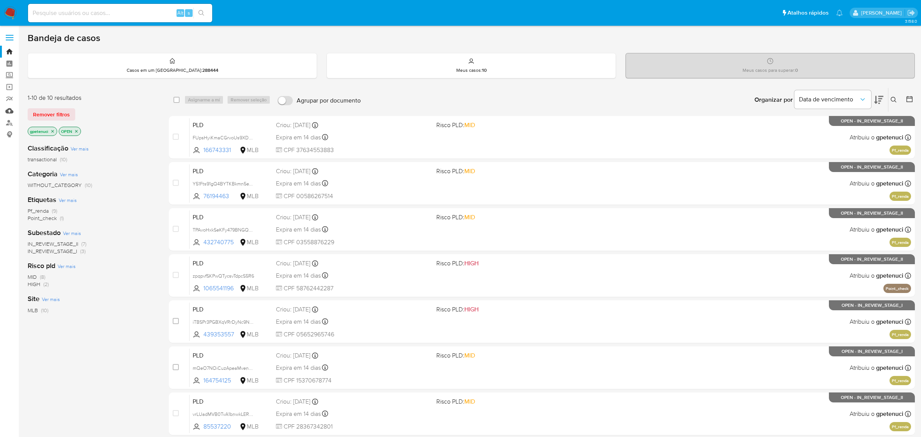
click at [12, 107] on link "Mulan" at bounding box center [45, 111] width 91 height 12
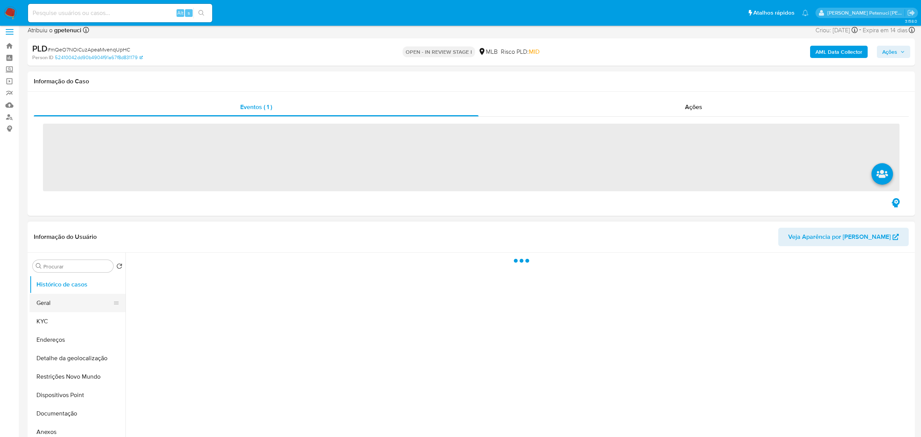
scroll to position [60, 0]
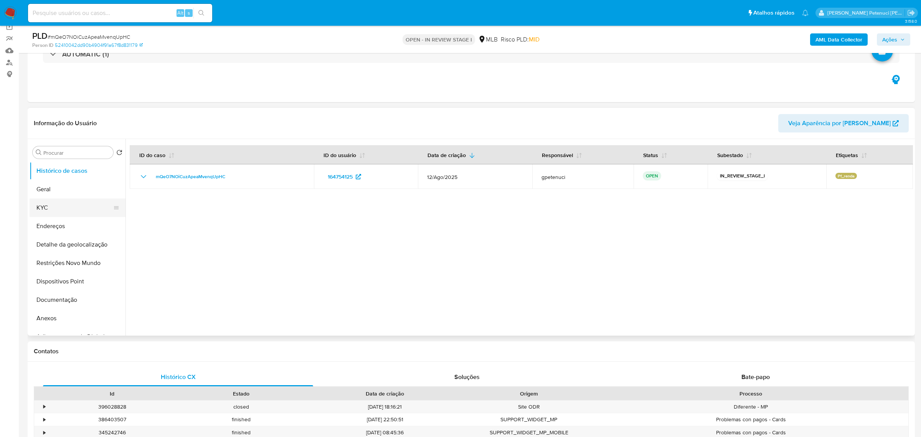
click at [61, 213] on button "KYC" at bounding box center [75, 207] width 90 height 18
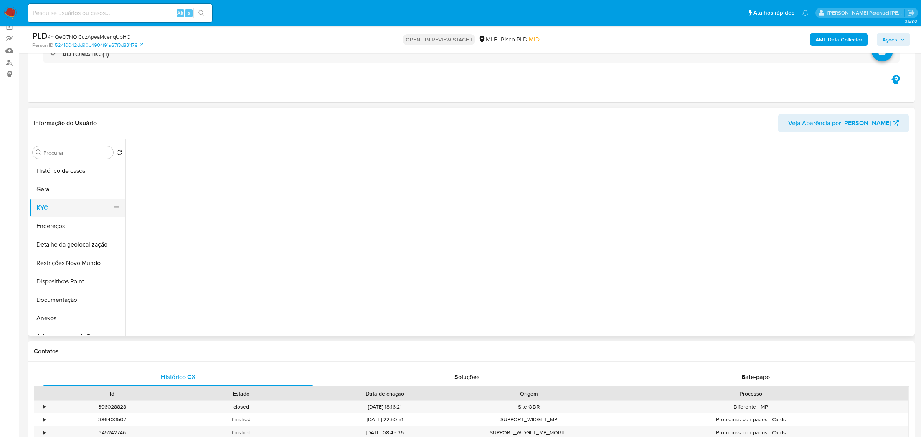
select select "10"
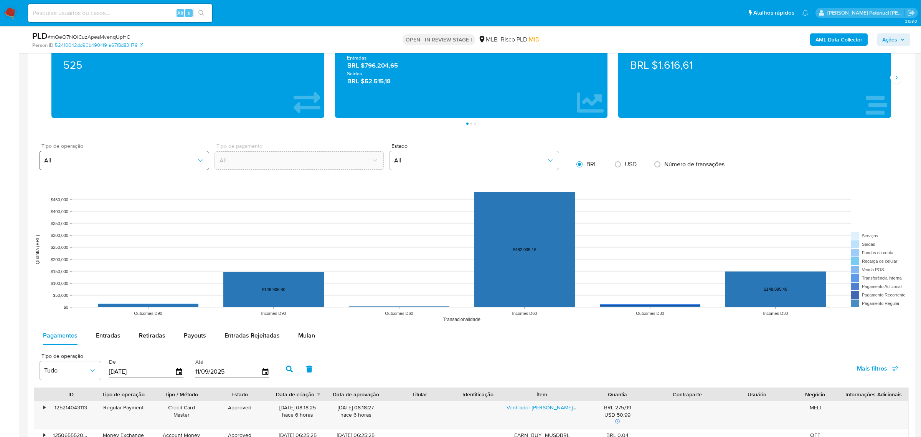
scroll to position [689, 0]
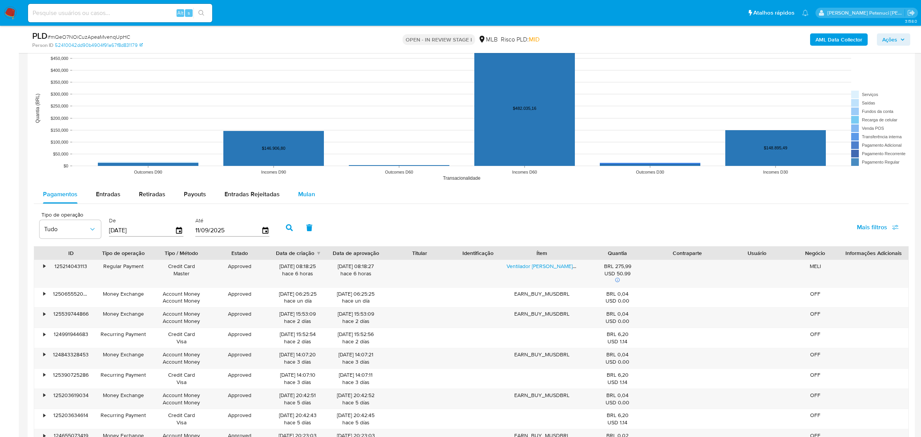
click at [310, 198] on span "Mulan" at bounding box center [306, 194] width 17 height 9
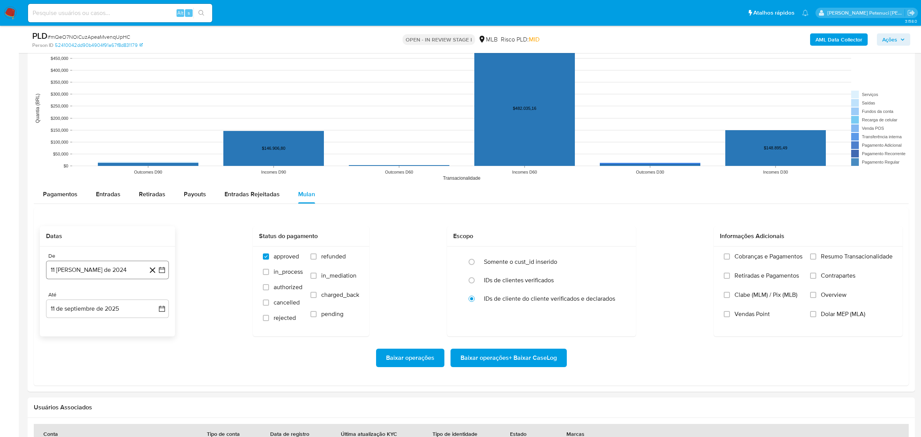
click at [91, 275] on button "11 [PERSON_NAME] de 2024" at bounding box center [107, 269] width 123 height 18
click at [98, 299] on span "agosto 2024" at bounding box center [103, 297] width 35 height 8
click at [158, 293] on div "2024 2024 ene feb mar abr may jun [DATE] ago sep oct nov dic" at bounding box center [106, 346] width 121 height 130
click at [153, 295] on icon "Año siguiente" at bounding box center [153, 296] width 3 height 5
click at [73, 368] on span "[DATE]" at bounding box center [73, 368] width 17 height 6
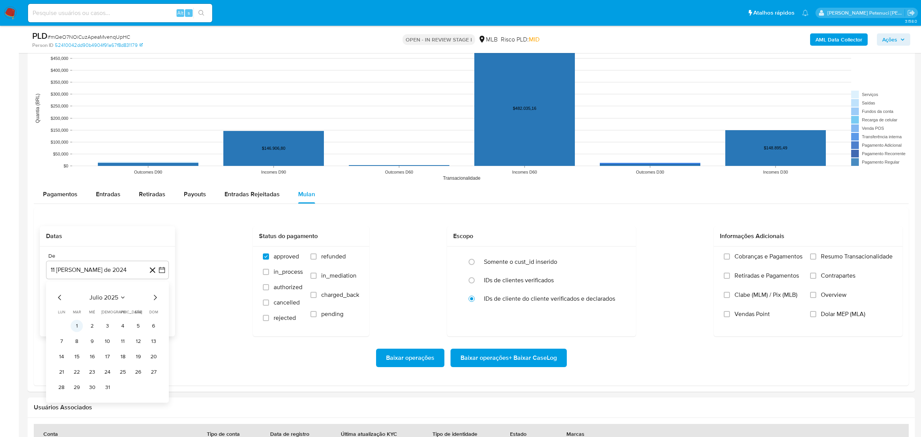
click at [75, 326] on button "1" at bounding box center [77, 326] width 12 height 12
click at [137, 305] on button "11 de septiembre de 2025" at bounding box center [107, 308] width 123 height 18
click at [88, 236] on button "10" at bounding box center [92, 235] width 12 height 12
click at [856, 264] on label "Resumo Transacionalidade" at bounding box center [851, 261] width 82 height 19
click at [816, 259] on input "Resumo Transacionalidade" at bounding box center [813, 256] width 6 height 6
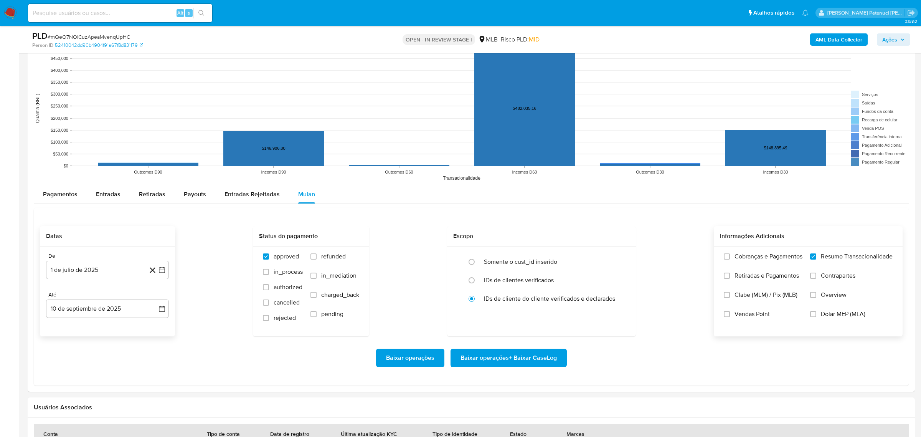
click at [527, 359] on span "Baixar operações + Baixar CaseLog" at bounding box center [508, 357] width 96 height 17
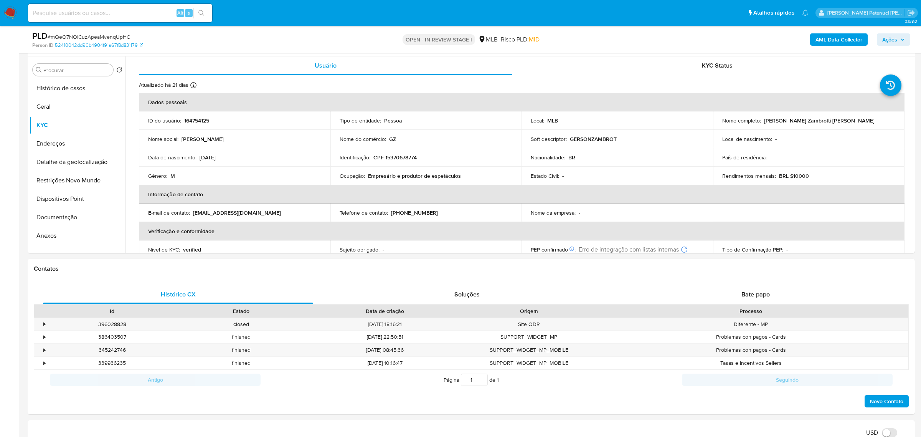
scroll to position [0, 0]
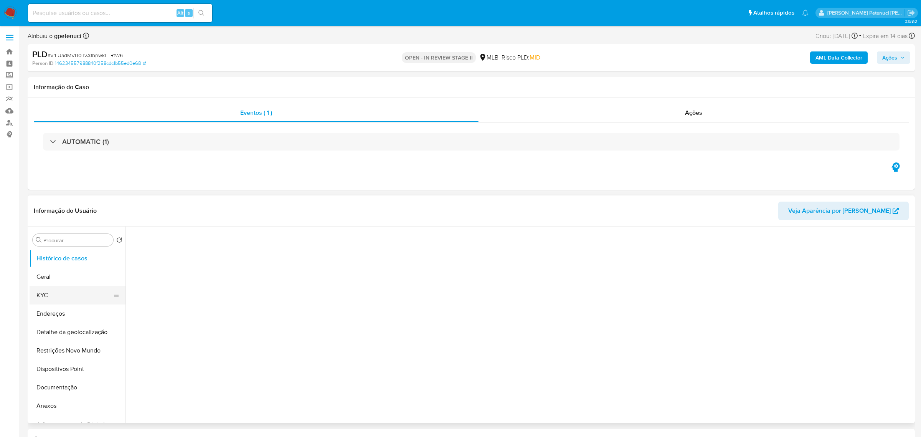
click at [67, 298] on button "KYC" at bounding box center [75, 295] width 90 height 18
select select "10"
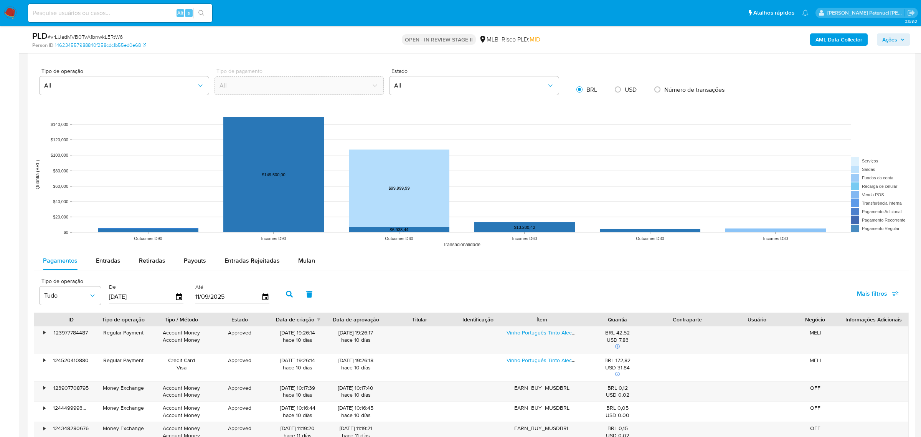
scroll to position [722, 0]
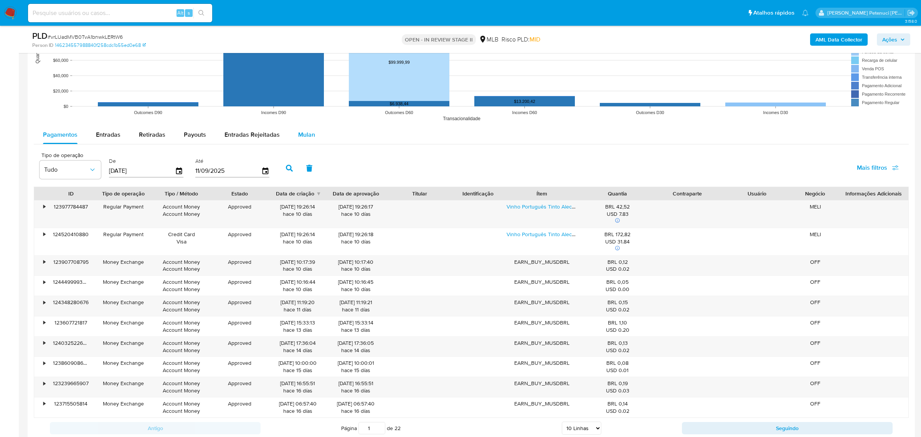
click at [305, 137] on span "Mulan" at bounding box center [306, 134] width 17 height 9
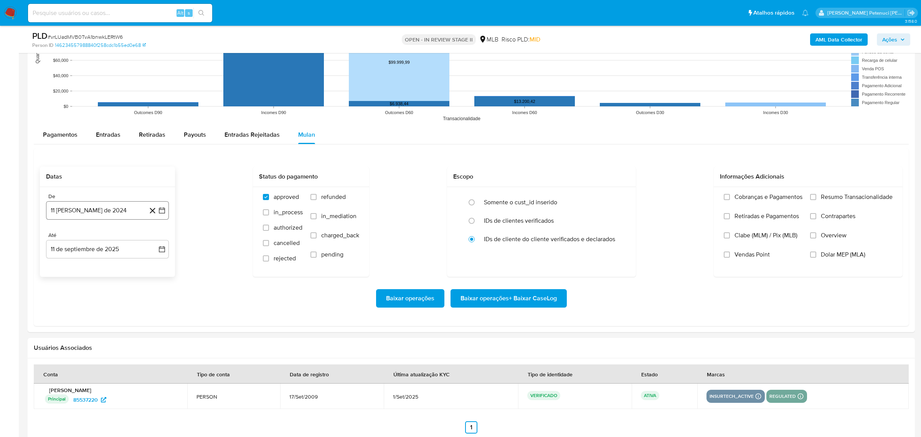
click at [100, 207] on button "11 [PERSON_NAME] de 2024" at bounding box center [107, 210] width 123 height 18
click at [104, 237] on span "agosto 2024" at bounding box center [103, 238] width 35 height 8
click at [156, 241] on icon "Año siguiente" at bounding box center [153, 237] width 9 height 9
click at [76, 306] on span "[DATE]" at bounding box center [73, 309] width 17 height 6
click at [75, 270] on button "1" at bounding box center [77, 266] width 12 height 12
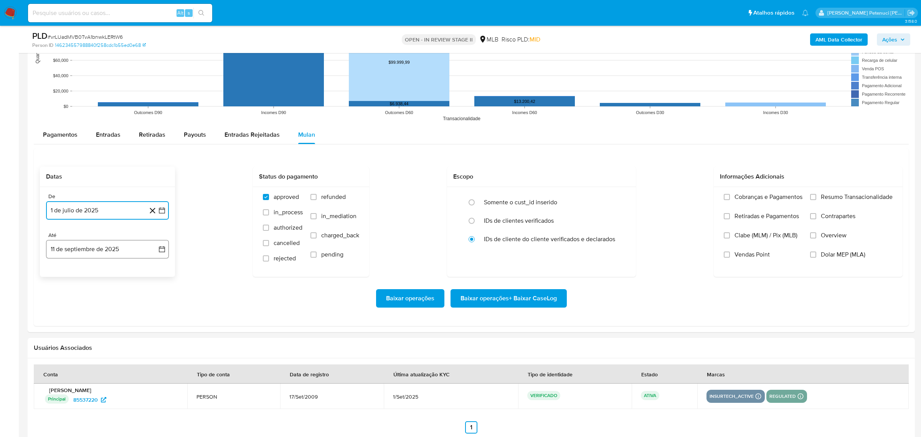
click at [83, 254] on button "11 de septiembre de 2025" at bounding box center [107, 249] width 123 height 18
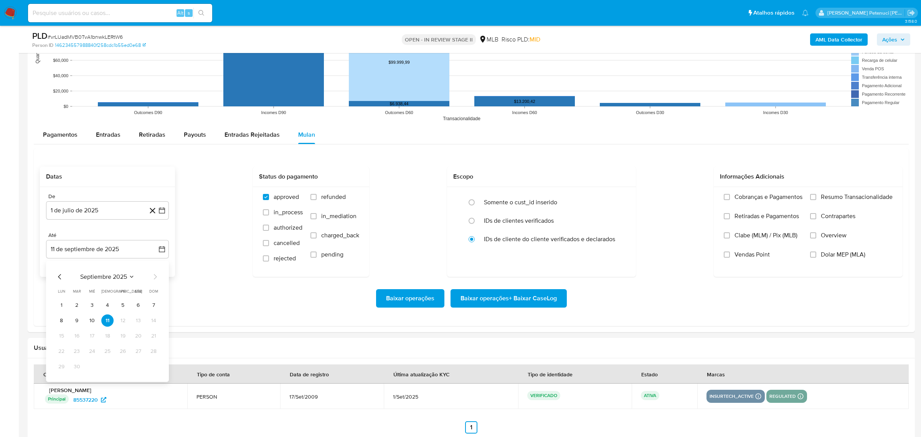
click at [99, 325] on tr "8 9 10 11 12 13 14" at bounding box center [107, 320] width 104 height 12
click at [92, 323] on button "10" at bounding box center [92, 320] width 12 height 12
click at [97, 288] on div "Baixar operações Baixar operações + Baixar CaseLog" at bounding box center [471, 298] width 862 height 43
click at [824, 201] on span "Resumo Transacionalidade" at bounding box center [857, 197] width 72 height 8
click at [816, 200] on input "Resumo Transacionalidade" at bounding box center [813, 197] width 6 height 6
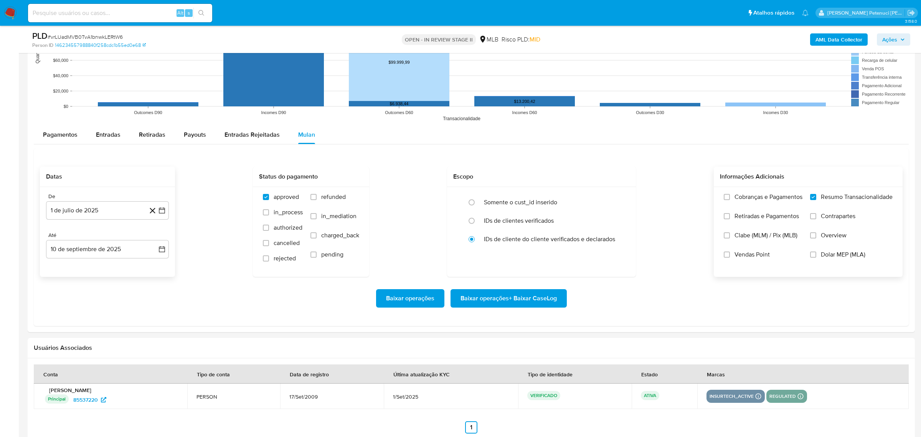
click at [509, 304] on span "Baixar operações + Baixar CaseLog" at bounding box center [508, 298] width 96 height 17
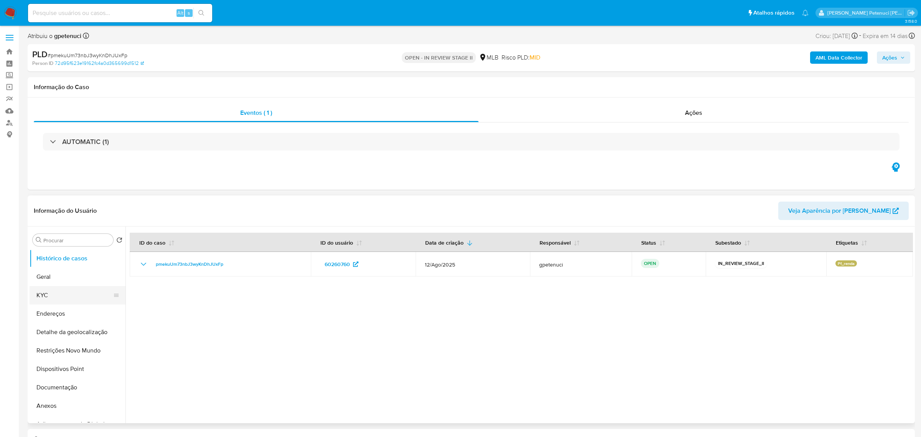
click at [70, 295] on button "KYC" at bounding box center [75, 295] width 90 height 18
select select "10"
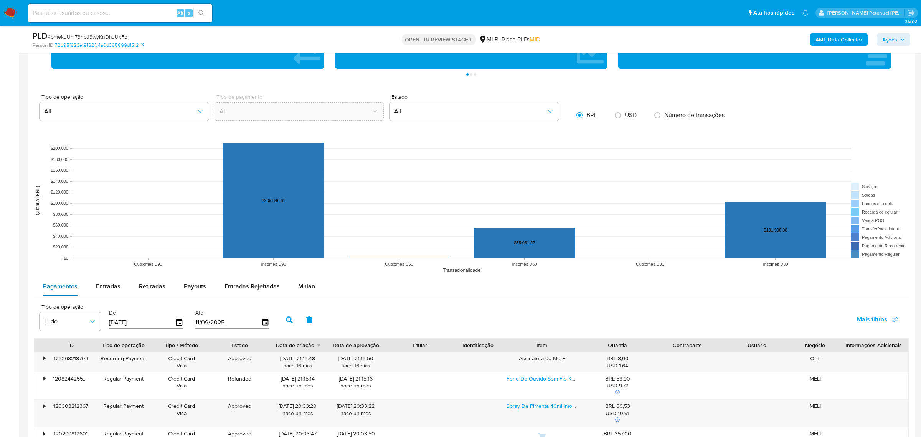
scroll to position [679, 0]
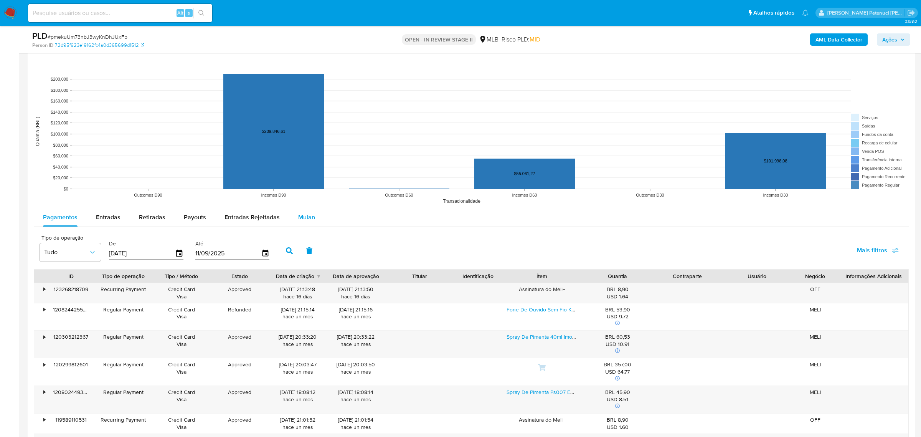
click at [309, 221] on span "Mulan" at bounding box center [306, 217] width 17 height 9
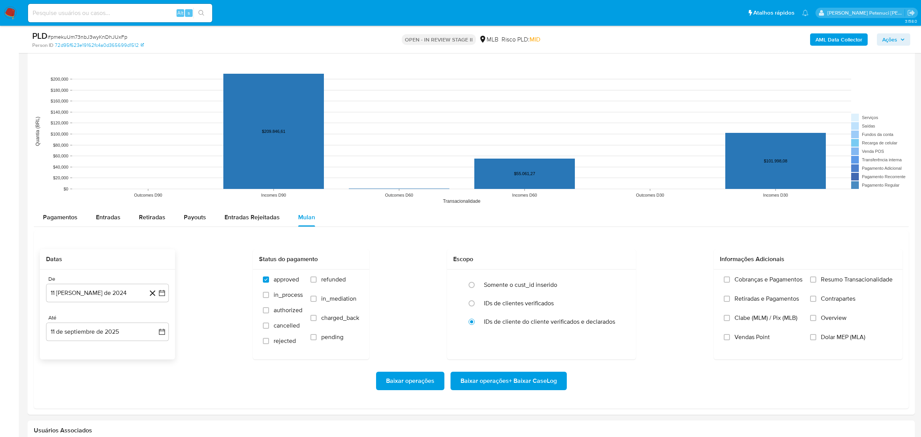
drag, startPoint x: 99, startPoint y: 298, endPoint x: 113, endPoint y: 282, distance: 21.8
click at [100, 298] on button "11 [PERSON_NAME] de 2024" at bounding box center [107, 292] width 123 height 18
click at [109, 321] on span "agosto 2024" at bounding box center [103, 320] width 35 height 8
click at [154, 326] on div "2024 2024 ene feb mar abr may jun [DATE] ago sep oct nov dic" at bounding box center [106, 369] width 121 height 130
click at [153, 320] on icon "Año siguiente" at bounding box center [153, 319] width 9 height 9
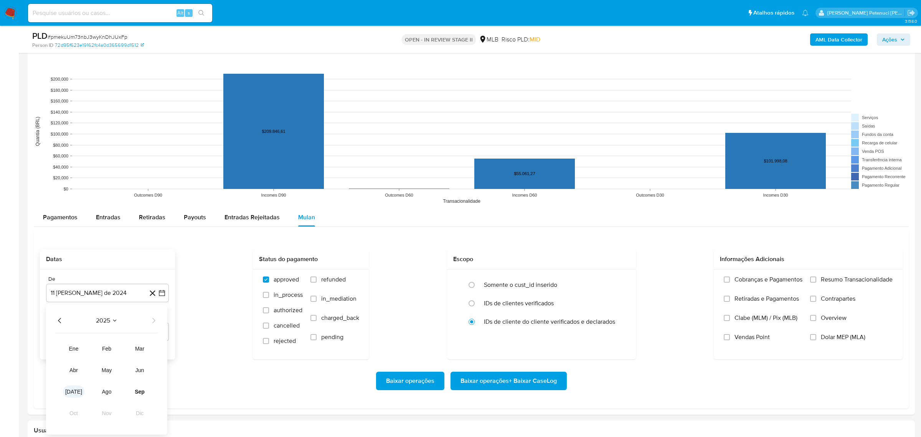
click at [76, 393] on span "[DATE]" at bounding box center [73, 391] width 17 height 6
click at [77, 350] on button "1" at bounding box center [77, 348] width 12 height 12
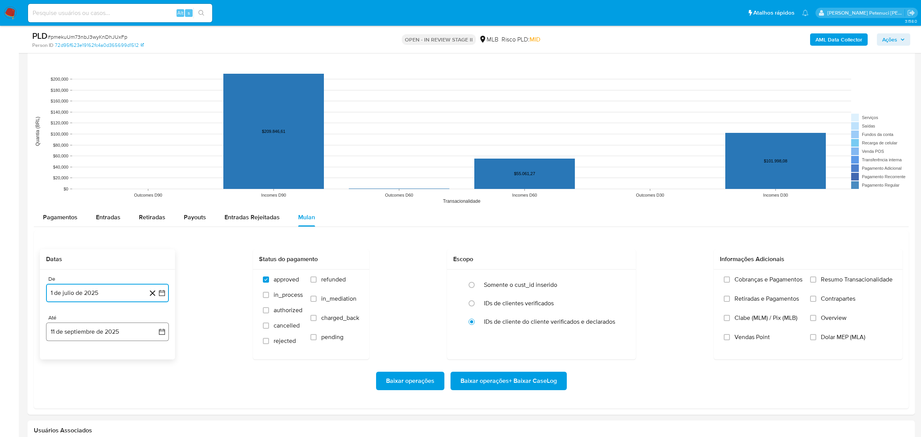
click at [123, 328] on button "11 de septiembre de 2025" at bounding box center [107, 331] width 123 height 18
click at [90, 261] on button "10" at bounding box center [92, 258] width 12 height 12
click at [129, 368] on div "Baixar operações Baixar operações + Baixar CaseLog" at bounding box center [471, 380] width 862 height 43
click at [829, 278] on span "Resumo Transacionalidade" at bounding box center [857, 279] width 72 height 8
click at [816, 278] on input "Resumo Transacionalidade" at bounding box center [813, 279] width 6 height 6
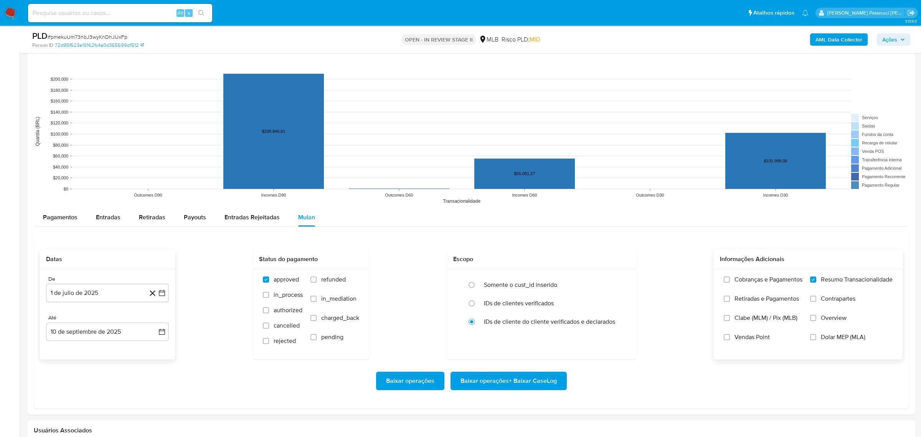
click at [484, 391] on div "Baixar operações Baixar operações + Baixar CaseLog" at bounding box center [471, 380] width 862 height 43
click at [489, 382] on span "Baixar operações + Baixar CaseLog" at bounding box center [508, 380] width 96 height 17
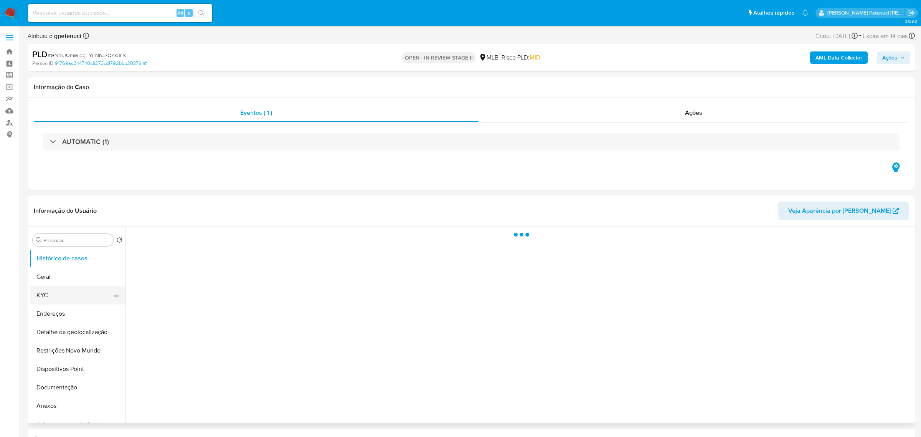
click at [65, 300] on button "KYC" at bounding box center [75, 295] width 90 height 18
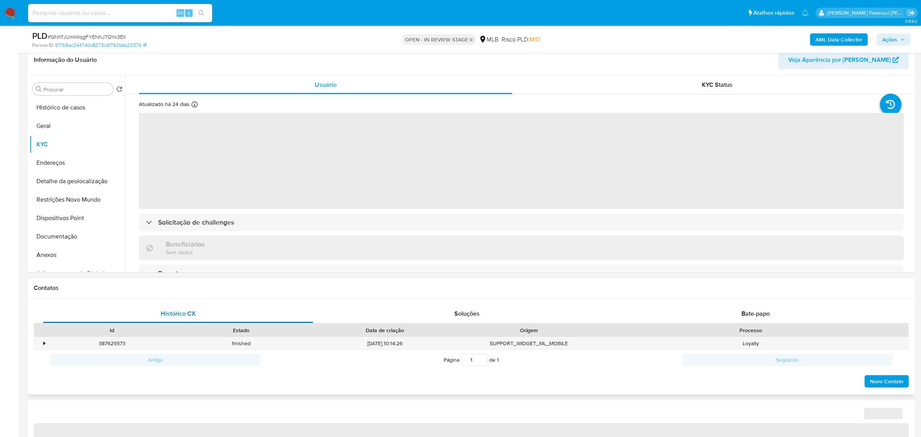
select select "10"
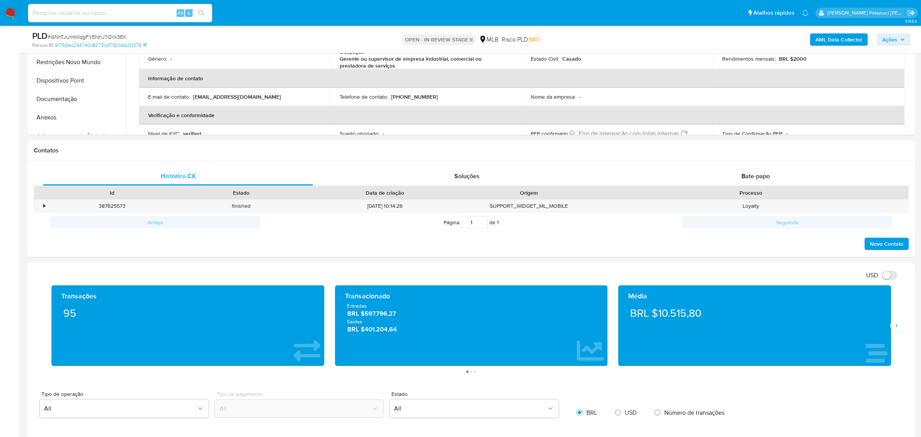
scroll to position [593, 0]
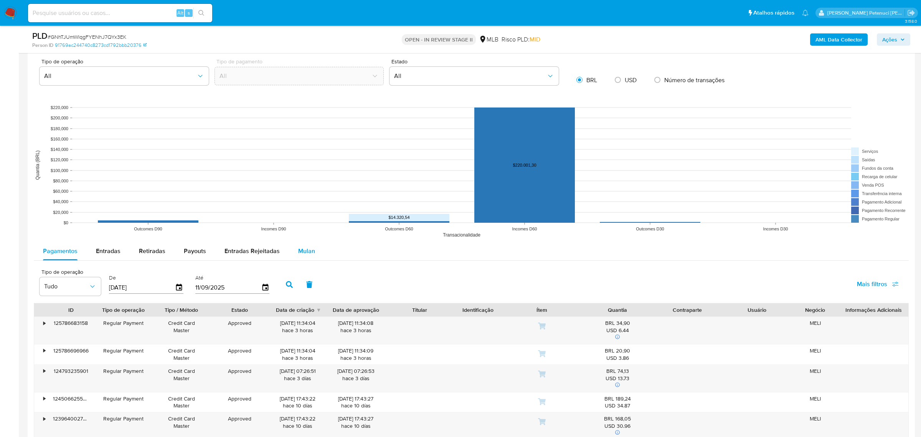
click at [303, 255] on div "Mulan" at bounding box center [306, 251] width 17 height 18
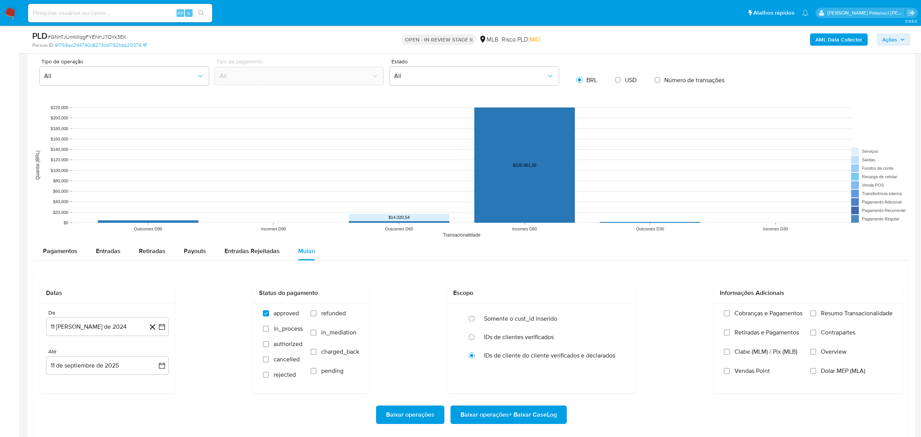
scroll to position [742, 0]
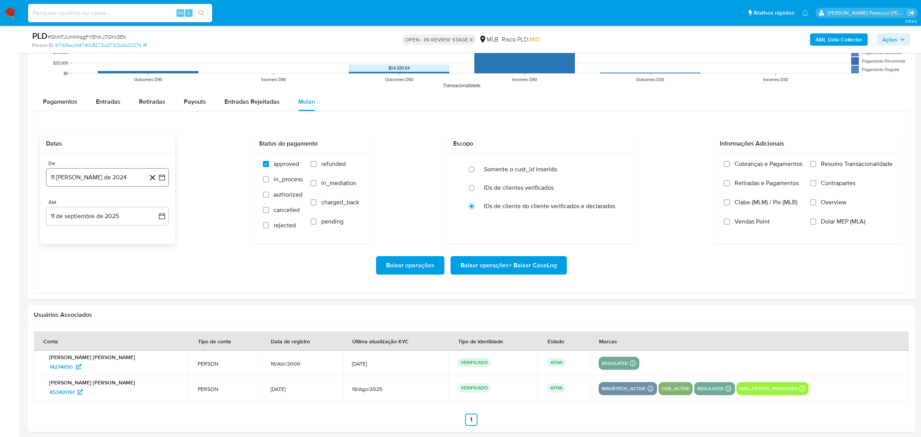
click at [79, 179] on button "11 de agosto de 2024" at bounding box center [107, 177] width 123 height 18
click at [107, 205] on span "agosto 2024" at bounding box center [103, 205] width 35 height 8
click at [155, 204] on icon "Año siguiente" at bounding box center [153, 204] width 9 height 9
click at [77, 280] on button "jul" at bounding box center [73, 276] width 21 height 12
click at [74, 232] on button "1" at bounding box center [77, 233] width 12 height 12
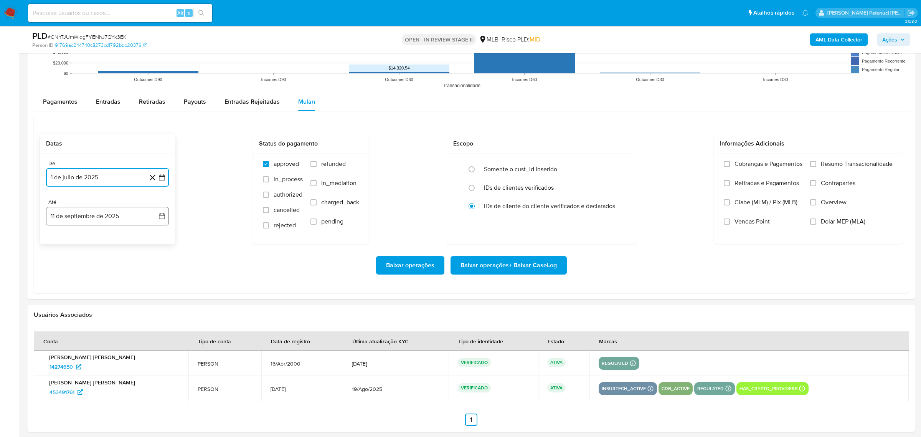
click at [134, 218] on button "11 de septiembre de 2025" at bounding box center [107, 216] width 123 height 18
click at [86, 286] on button "10" at bounding box center [92, 287] width 12 height 12
click at [846, 167] on span "Resumo Transacionalidade" at bounding box center [857, 164] width 72 height 8
click at [816, 167] on input "Resumo Transacionalidade" at bounding box center [813, 164] width 6 height 6
click at [535, 276] on div "Baixar operações Baixar operações + Baixar CaseLog" at bounding box center [471, 265] width 862 height 43
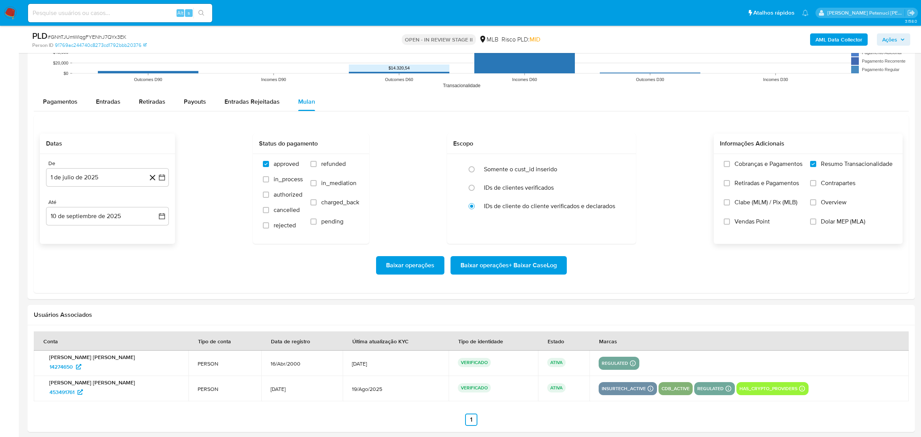
click at [536, 269] on span "Baixar operações + Baixar CaseLog" at bounding box center [508, 265] width 96 height 17
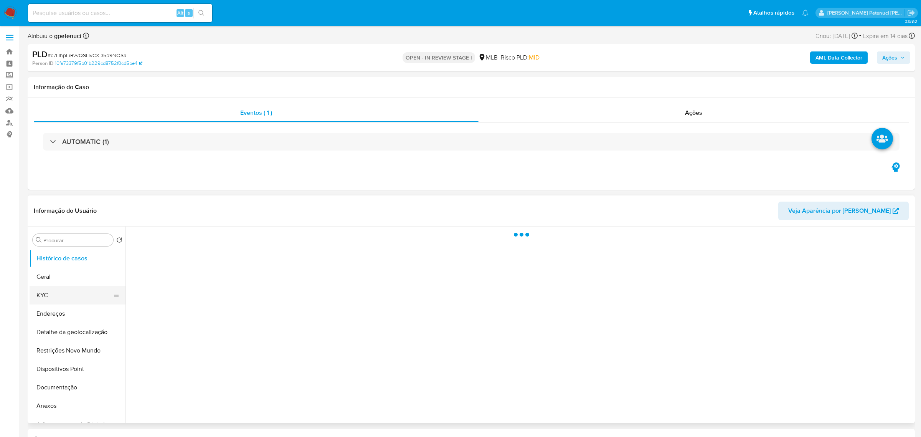
click at [53, 300] on button "KYC" at bounding box center [75, 295] width 90 height 18
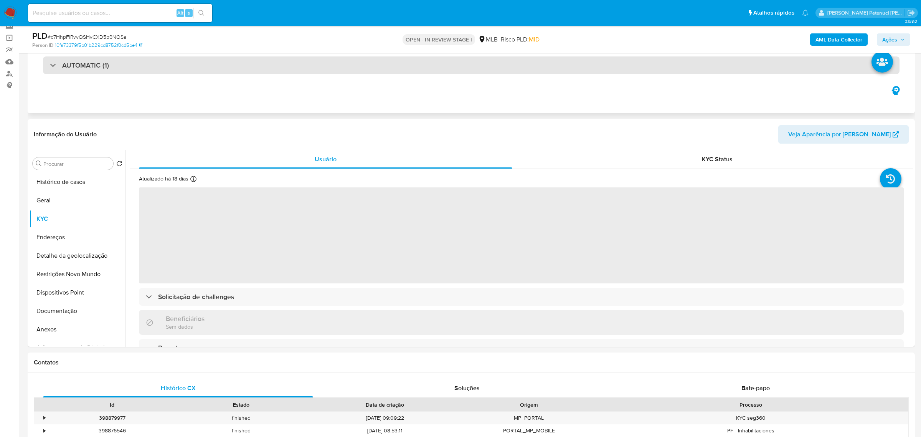
scroll to position [51, 0]
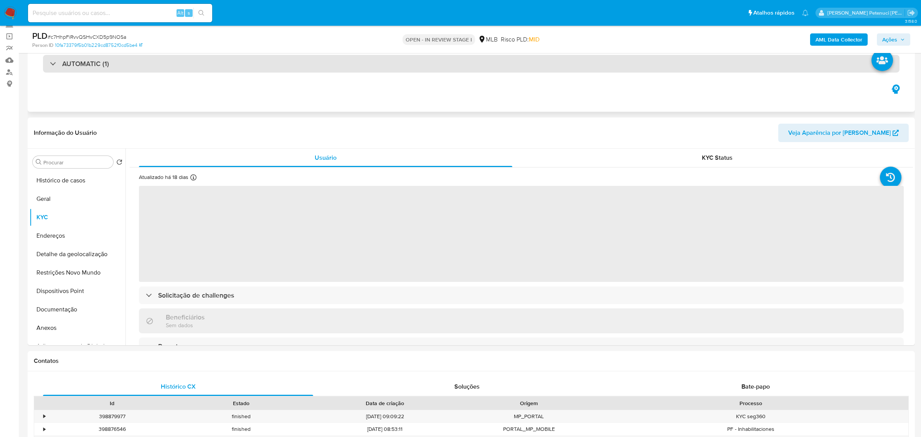
select select "10"
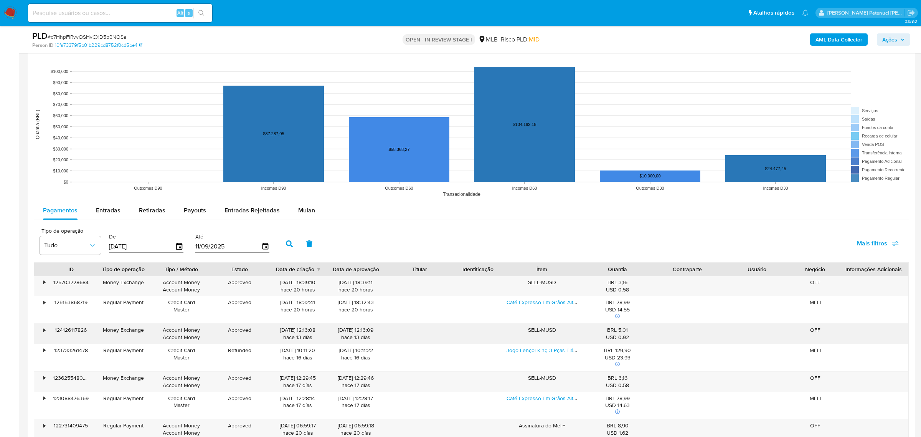
scroll to position [712, 0]
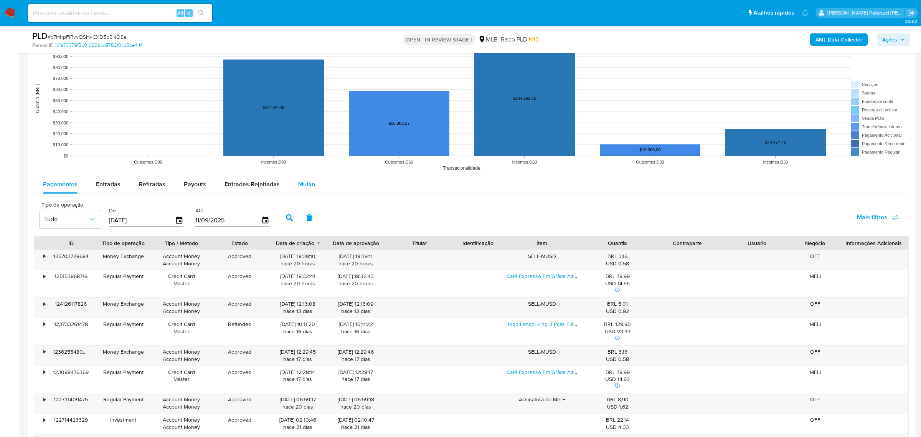
click at [303, 184] on span "Mulan" at bounding box center [306, 184] width 17 height 9
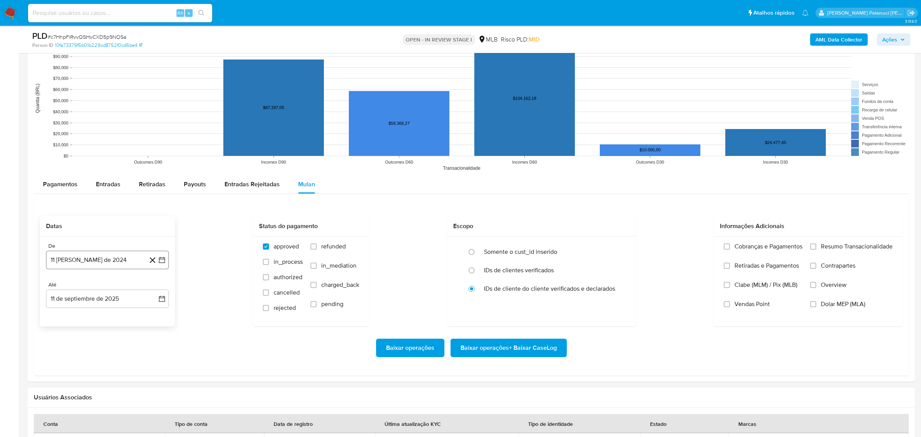
click at [101, 253] on button "11 [PERSON_NAME] de 2024" at bounding box center [107, 259] width 123 height 18
click at [99, 290] on span "agosto 2024" at bounding box center [103, 287] width 35 height 8
click at [154, 289] on icon "Año siguiente" at bounding box center [153, 286] width 9 height 9
click at [71, 358] on span "[DATE]" at bounding box center [73, 358] width 17 height 6
click at [74, 318] on button "1" at bounding box center [77, 315] width 12 height 12
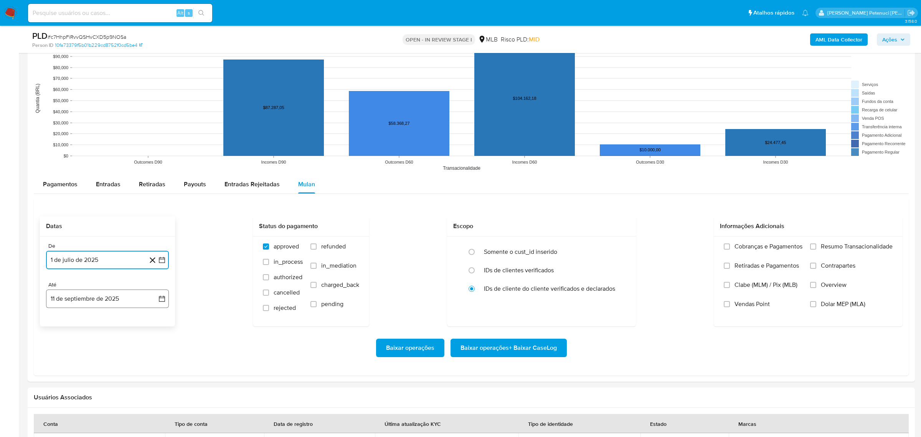
click at [101, 303] on button "11 de septiembre de 2025" at bounding box center [107, 298] width 123 height 18
click at [90, 369] on button "10" at bounding box center [92, 369] width 12 height 12
click at [73, 338] on div "Baixar operações Baixar operações + Baixar CaseLog" at bounding box center [471, 347] width 862 height 43
click at [863, 247] on span "Resumo Transacionalidade" at bounding box center [857, 246] width 72 height 8
click at [816, 247] on input "Resumo Transacionalidade" at bounding box center [813, 246] width 6 height 6
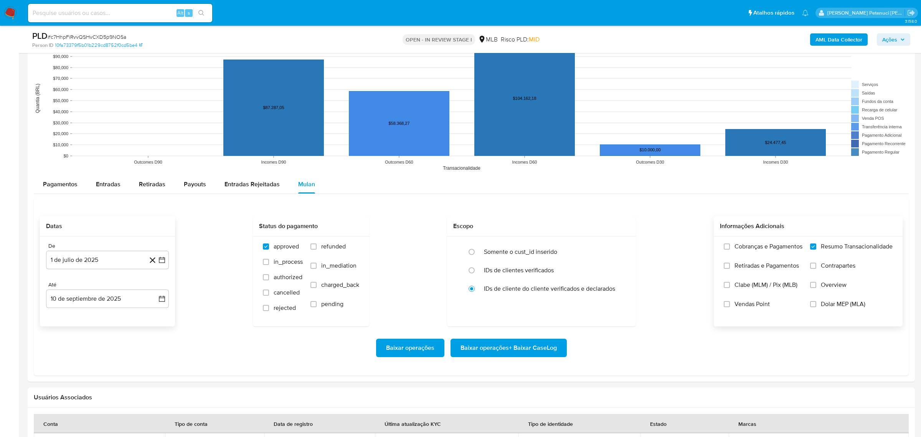
click at [490, 352] on span "Baixar operações + Baixar CaseLog" at bounding box center [508, 347] width 96 height 17
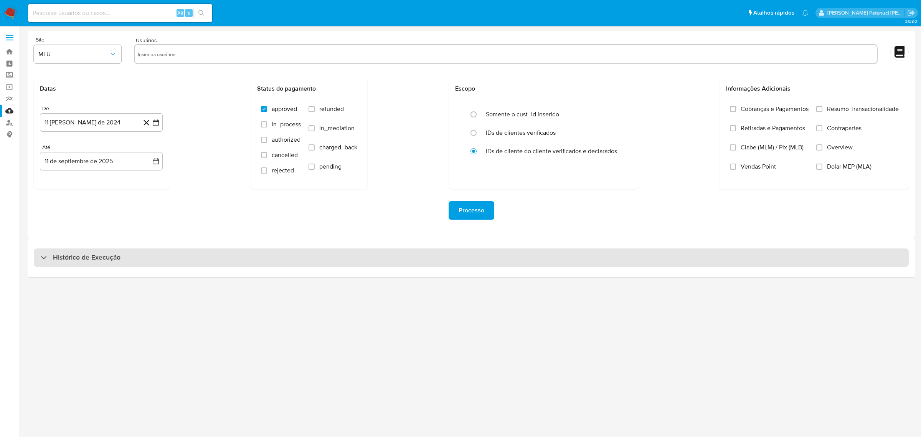
click at [97, 255] on h3 "Histórico de Execução" at bounding box center [87, 257] width 68 height 9
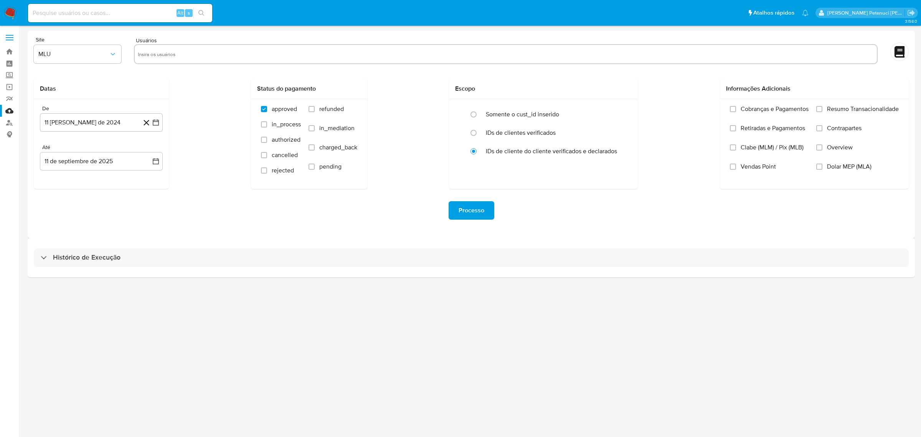
select select "10"
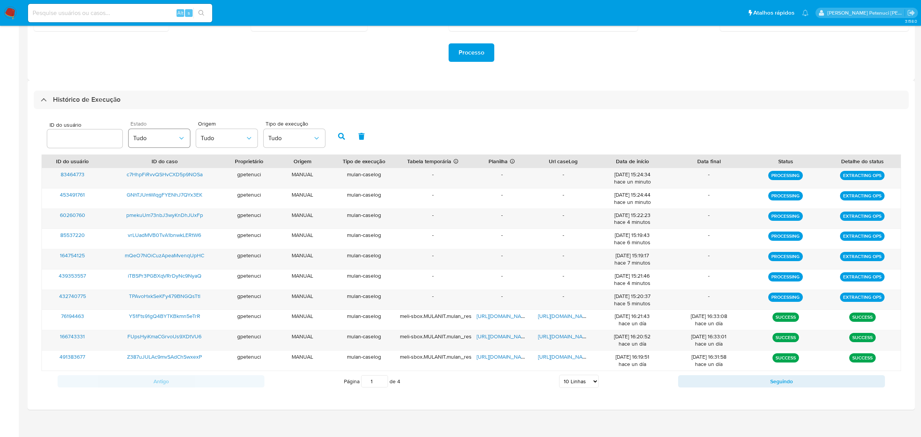
scroll to position [163, 0]
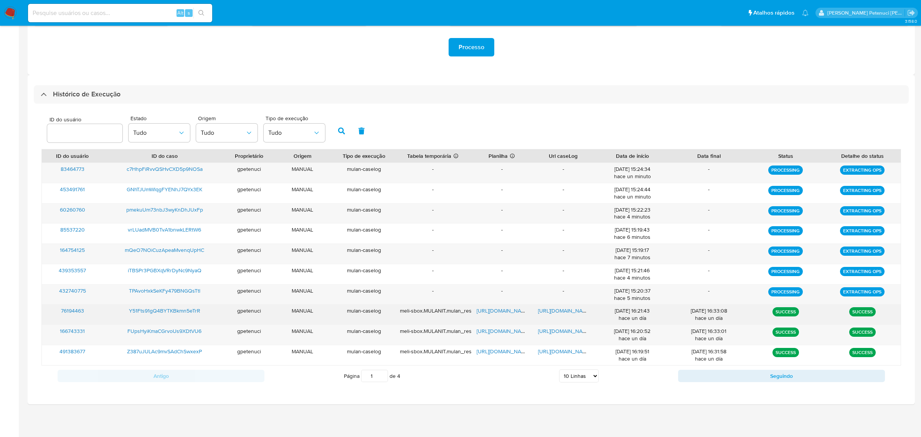
click at [171, 311] on span "Y51Fts91gQ4BYTKBkmn5eTrR" at bounding box center [164, 310] width 71 height 8
click at [488, 312] on span "[URL][DOMAIN_NAME]" at bounding box center [502, 310] width 53 height 8
click at [571, 310] on span "[URL][DOMAIN_NAME]" at bounding box center [564, 310] width 53 height 8
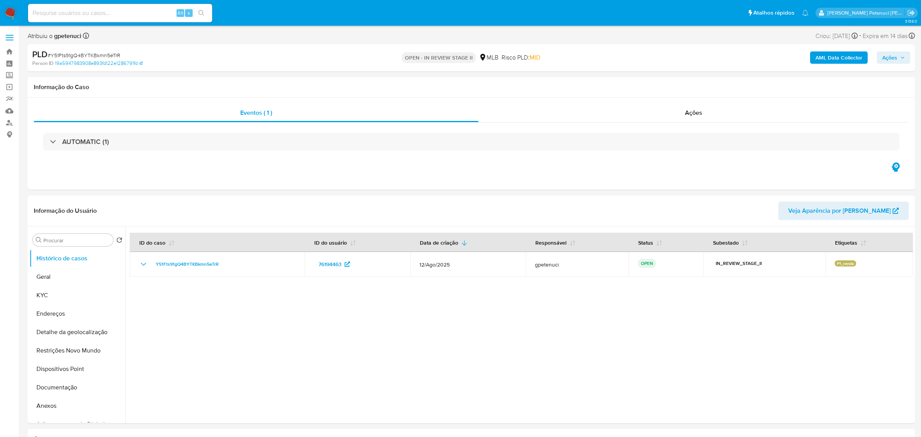
select select "10"
click at [70, 282] on button "Geral" at bounding box center [75, 276] width 90 height 18
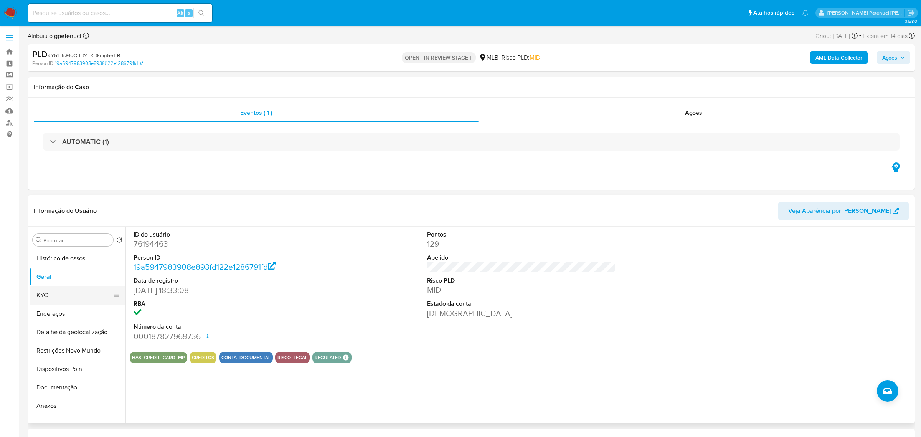
click at [62, 302] on button "KYC" at bounding box center [75, 295] width 90 height 18
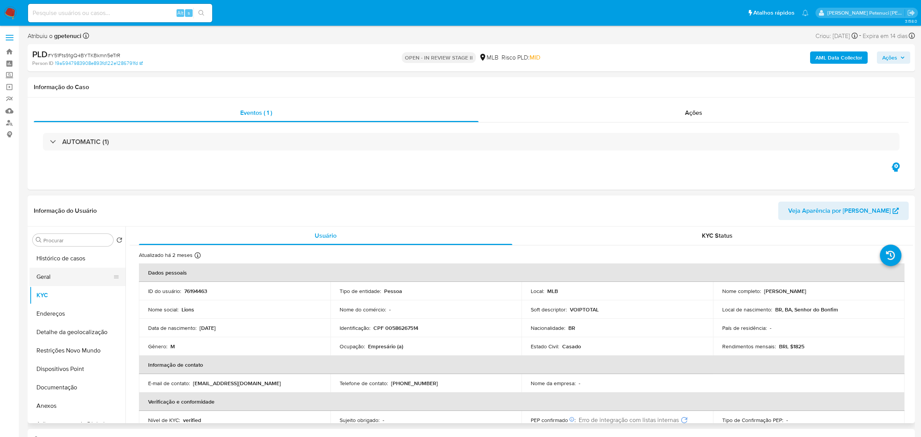
click at [53, 277] on button "Geral" at bounding box center [75, 276] width 90 height 18
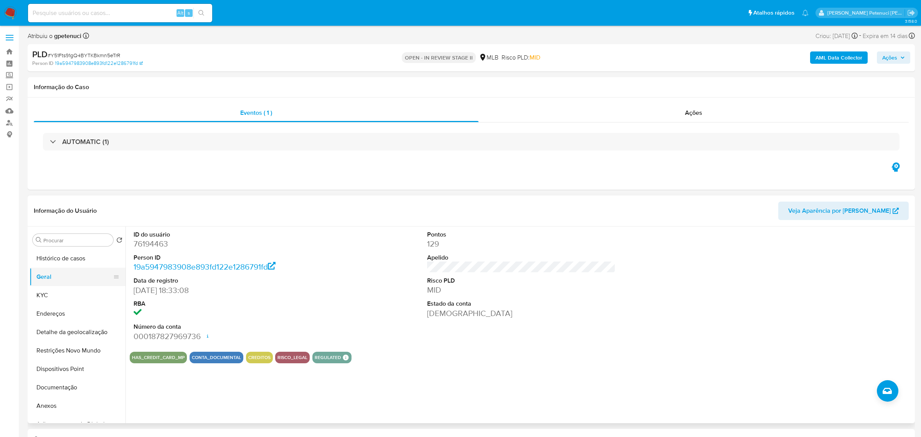
click at [65, 285] on button "Geral" at bounding box center [75, 276] width 90 height 18
click at [28, 297] on div "Procurar Retornar ao pedido padrão Histórico de casos Geral KYC Endereços Detal…" at bounding box center [471, 324] width 887 height 196
click at [33, 297] on button "KYC" at bounding box center [75, 295] width 90 height 18
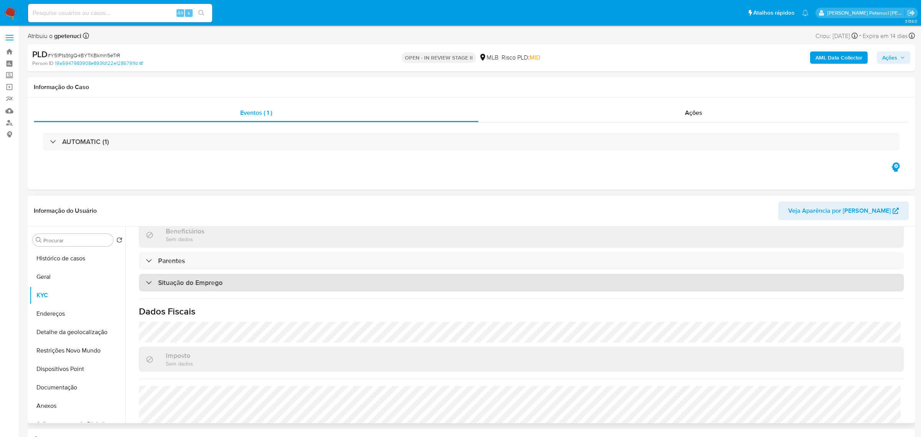
scroll to position [319, 0]
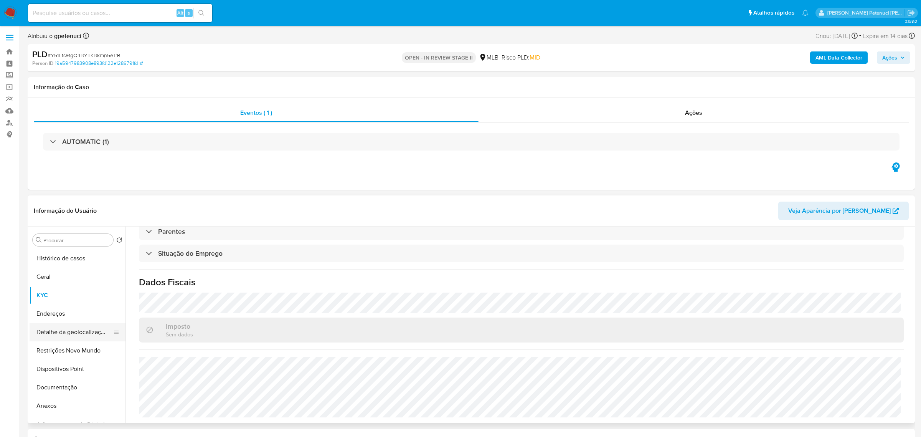
drag, startPoint x: 65, startPoint y: 354, endPoint x: 75, endPoint y: 338, distance: 18.6
click at [65, 353] on button "Restrições Novo Mundo" at bounding box center [78, 350] width 96 height 18
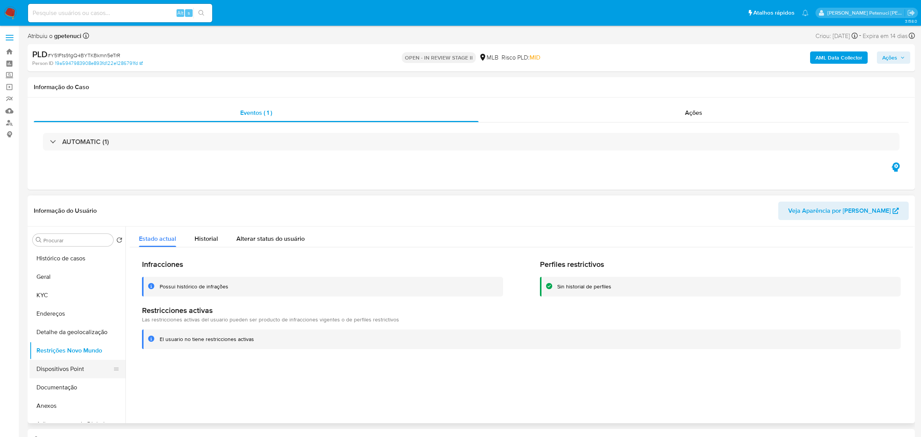
click at [58, 369] on button "Dispositivos Point" at bounding box center [75, 368] width 90 height 18
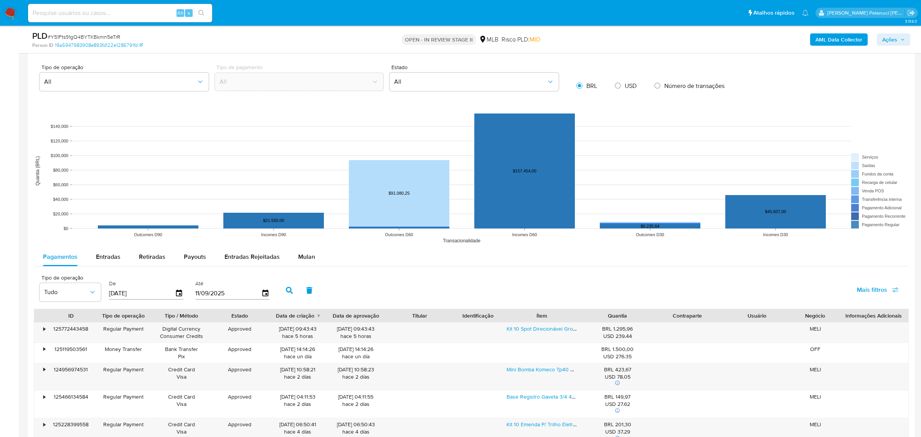
scroll to position [595, 0]
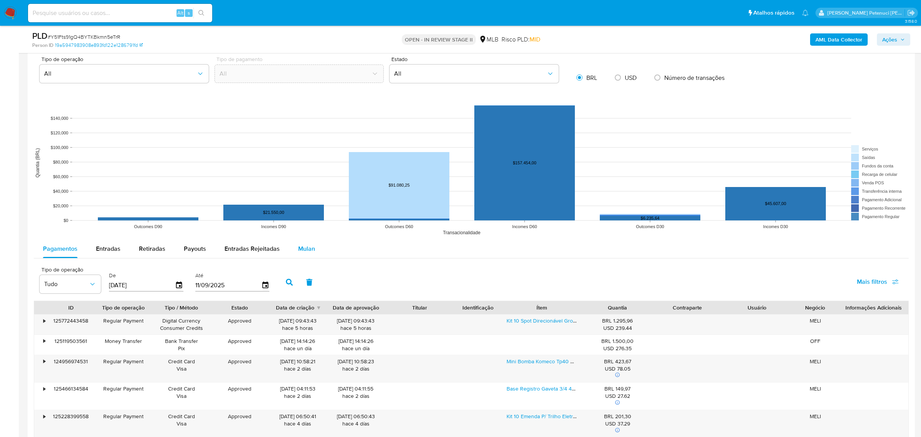
click at [307, 250] on span "Mulan" at bounding box center [306, 248] width 17 height 9
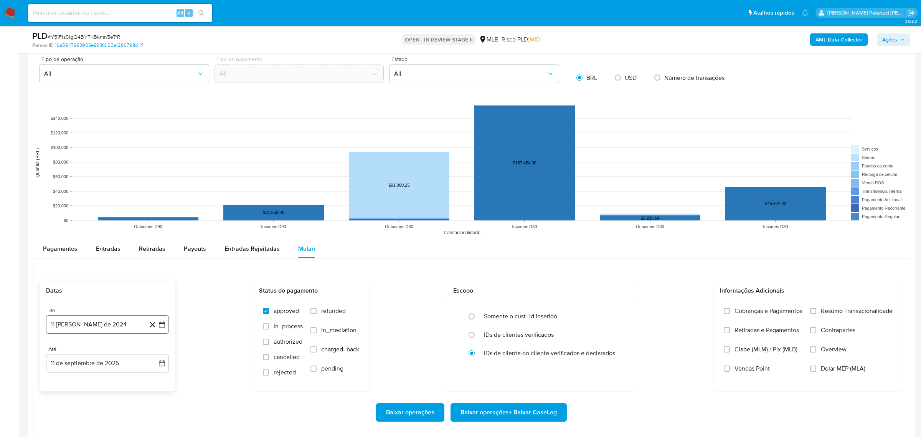
click at [90, 322] on button "11 [PERSON_NAME] de 2024" at bounding box center [107, 324] width 123 height 18
click at [90, 207] on span "agosto 2024" at bounding box center [103, 208] width 35 height 8
click at [153, 197] on icon "Año siguiente" at bounding box center [153, 198] width 9 height 9
click at [150, 250] on td "jun" at bounding box center [139, 248] width 21 height 12
click at [144, 251] on button "jun" at bounding box center [139, 248] width 21 height 12
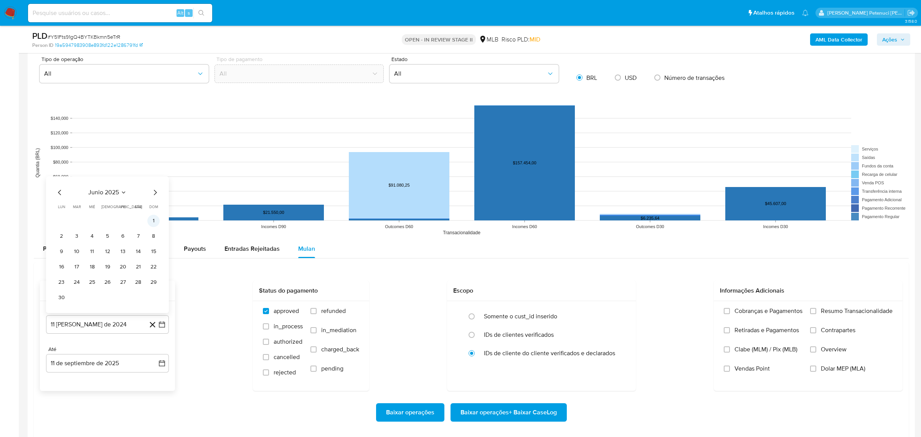
click at [150, 220] on button "1" at bounding box center [153, 220] width 12 height 12
click at [124, 366] on button "11 de septiembre de 2025" at bounding box center [107, 363] width 123 height 18
click at [92, 287] on button "10" at bounding box center [92, 290] width 12 height 12
click at [92, 409] on div "Baixar operações Baixar operações + Baixar CaseLog" at bounding box center [471, 412] width 862 height 18
click at [862, 310] on span "Resumo Transacionalidade" at bounding box center [857, 311] width 72 height 8
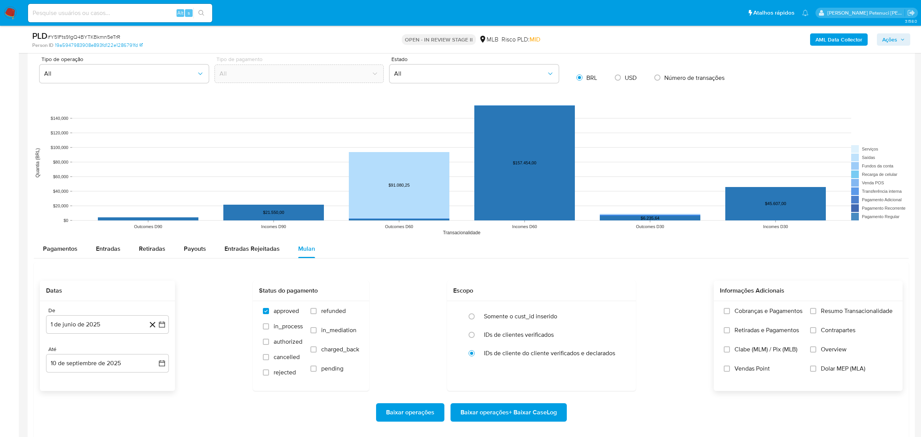
click at [816, 310] on input "Resumo Transacionalidade" at bounding box center [813, 311] width 6 height 6
click at [540, 414] on span "Baixar operações + Baixar CaseLog" at bounding box center [508, 412] width 96 height 17
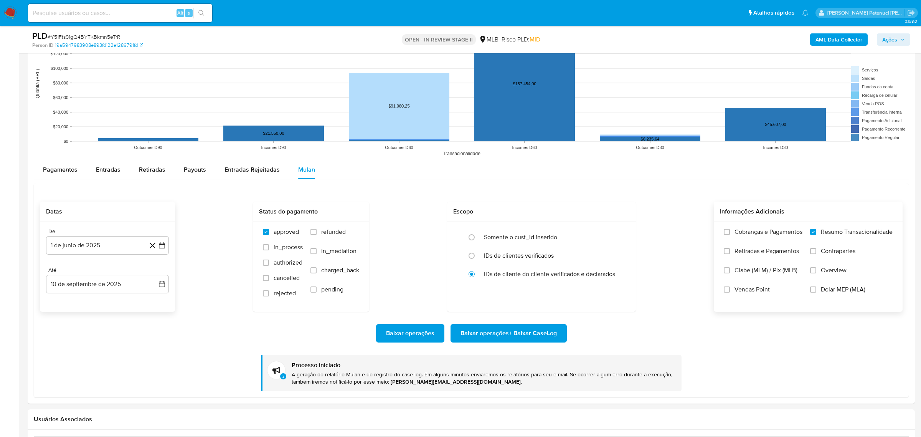
scroll to position [706, 0]
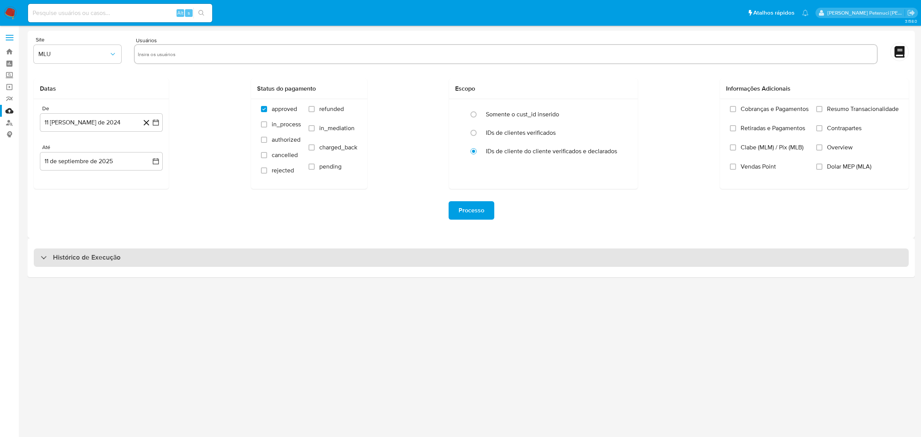
click at [97, 264] on div "Histórico de Execução" at bounding box center [471, 257] width 875 height 18
select select "10"
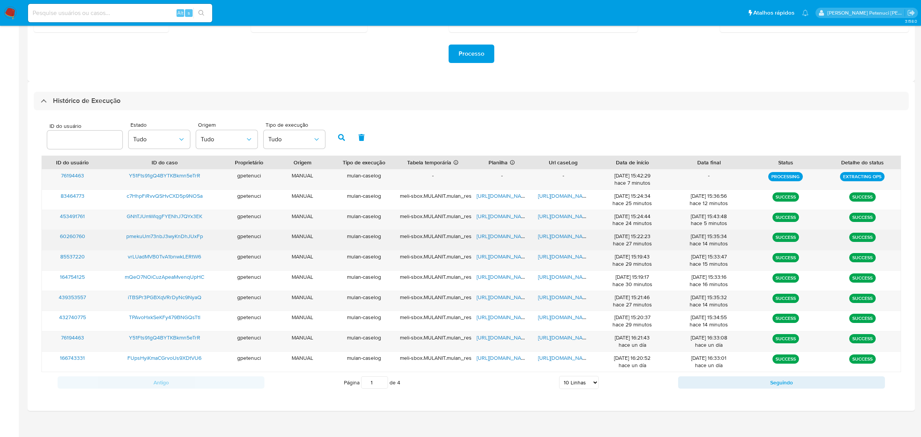
scroll to position [163, 0]
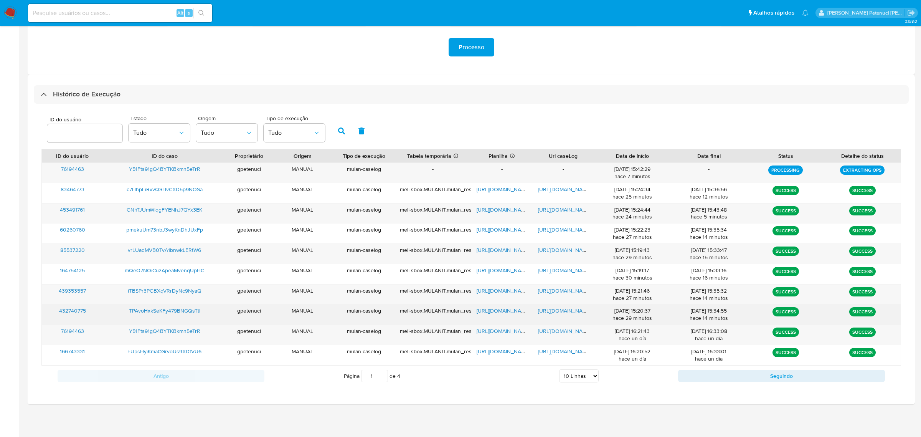
click at [174, 311] on span "TPAvoHxkSeKFy479BNGQsTtl" at bounding box center [164, 310] width 71 height 8
click at [487, 312] on span "[URL][DOMAIN_NAME]" at bounding box center [502, 310] width 53 height 8
click at [564, 309] on span "[URL][DOMAIN_NAME]" at bounding box center [564, 310] width 53 height 8
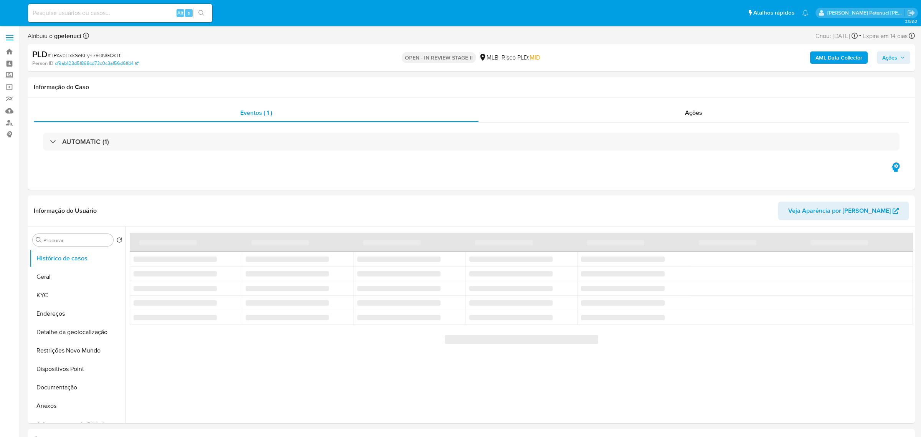
select select "10"
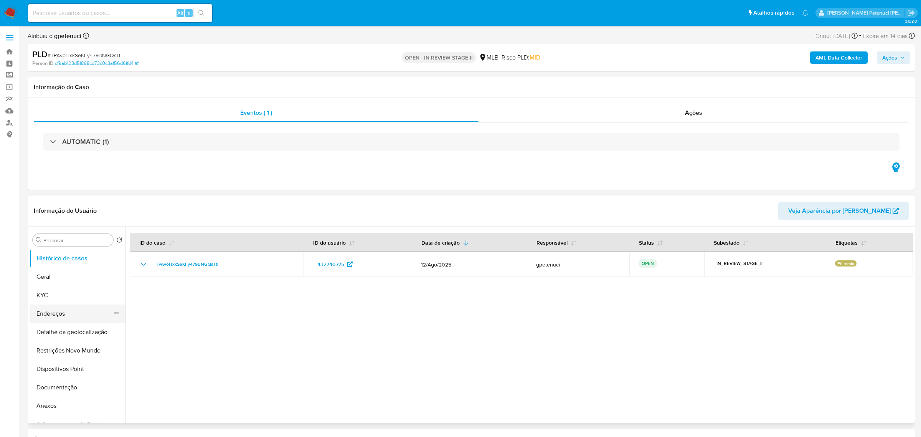
click at [36, 310] on button "Endereços" at bounding box center [75, 313] width 90 height 18
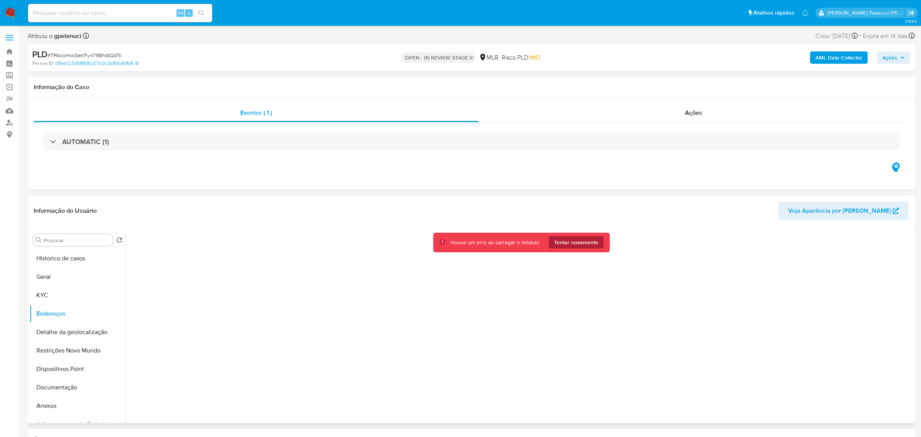
click at [585, 238] on span "Tentar novamente" at bounding box center [576, 242] width 44 height 12
click at [69, 266] on button "Histórico de casos" at bounding box center [75, 258] width 90 height 18
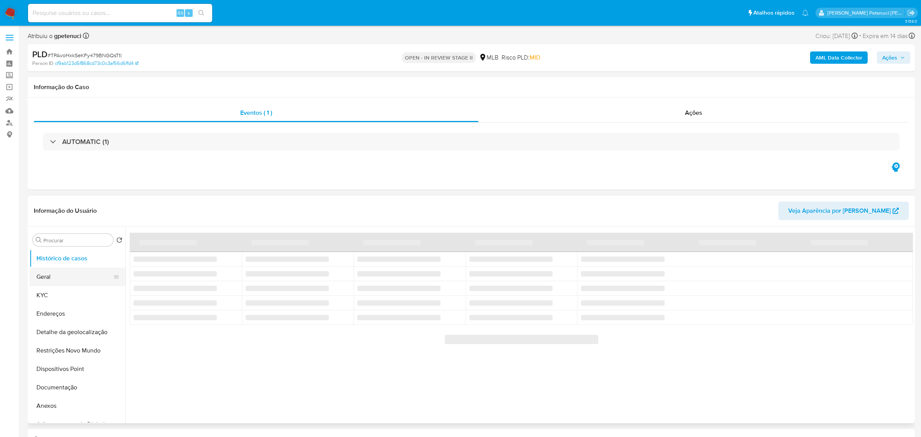
click at [53, 277] on button "Geral" at bounding box center [75, 276] width 90 height 18
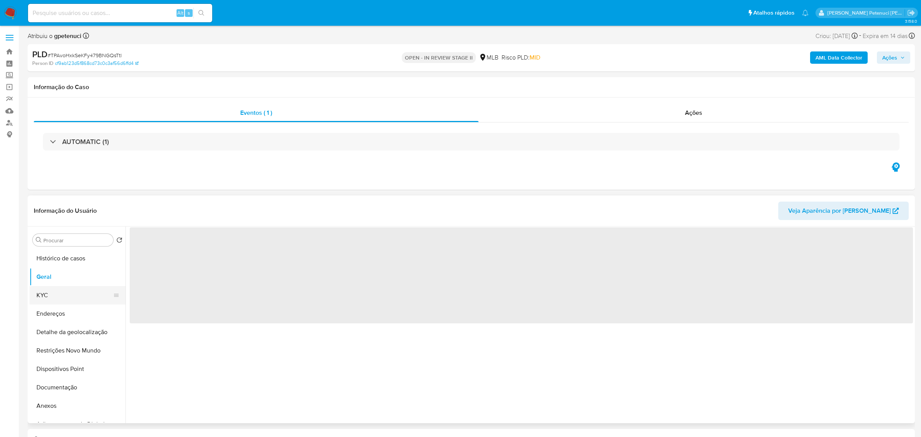
click at [63, 293] on button "KYC" at bounding box center [75, 295] width 90 height 18
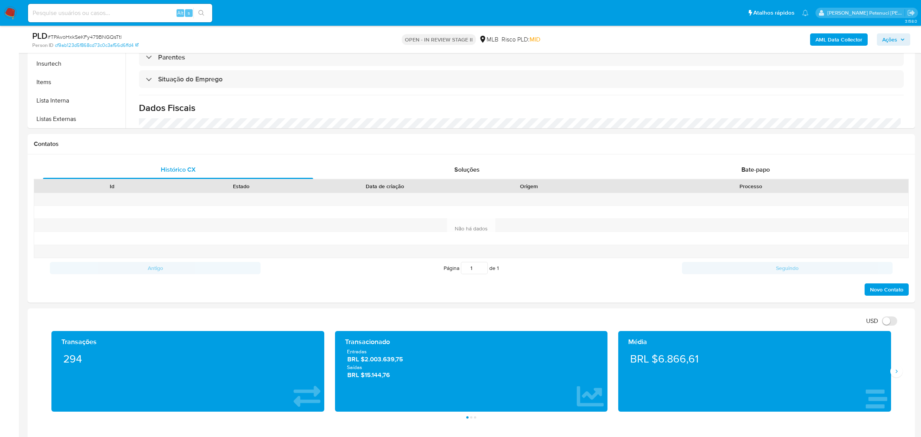
scroll to position [282, 0]
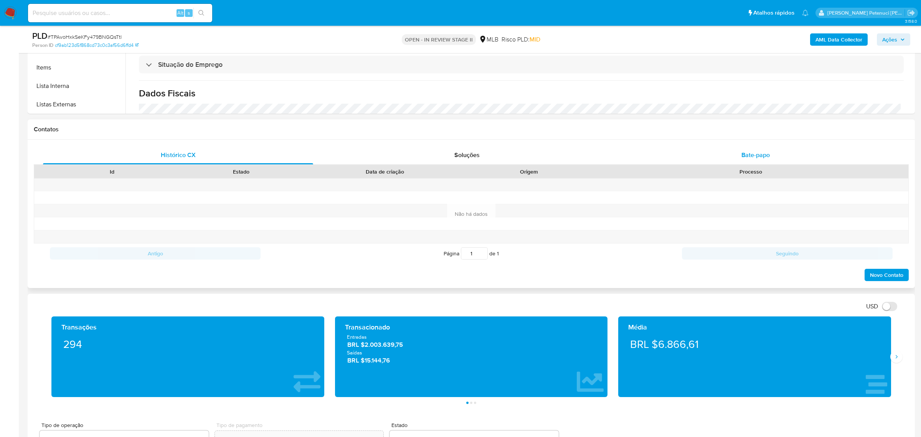
click at [762, 159] on span "Bate-papo" at bounding box center [755, 154] width 28 height 9
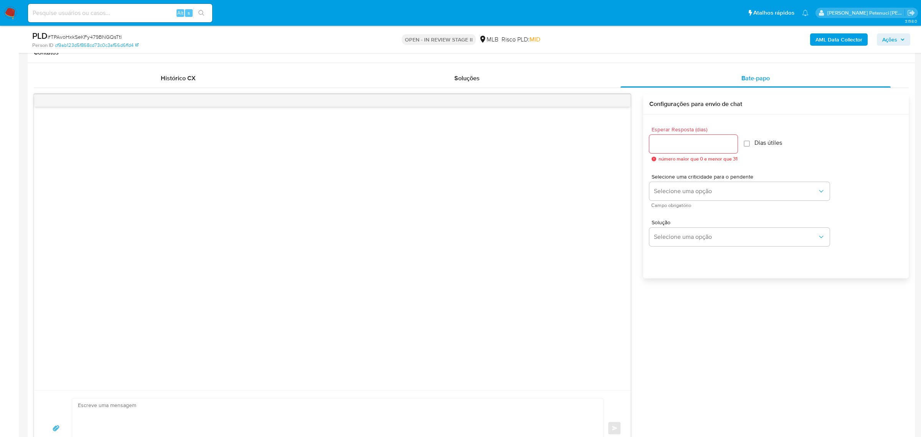
scroll to position [371, 0]
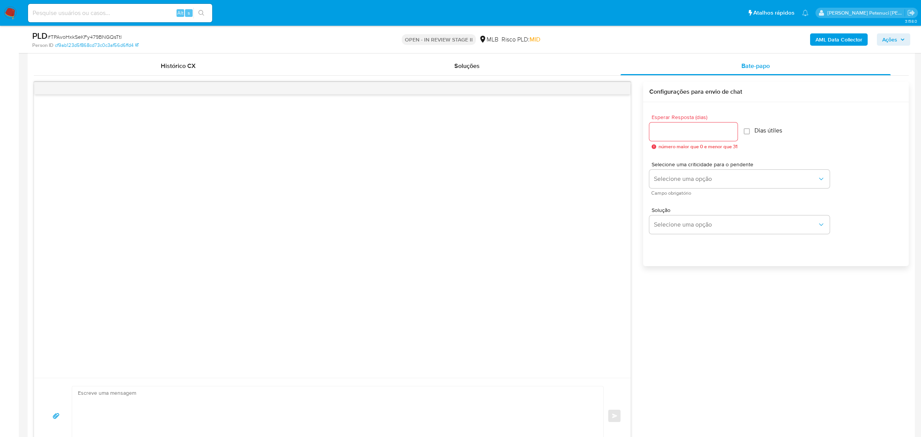
click at [688, 133] on input "Esperar Resposta (dias)" at bounding box center [693, 132] width 88 height 10
type input "3"
click at [751, 180] on span "Selecione uma opção" at bounding box center [735, 179] width 163 height 8
click at [736, 182] on div "LOW" at bounding box center [738, 179] width 168 height 15
click at [712, 223] on span "Selecione uma opção" at bounding box center [735, 225] width 163 height 8
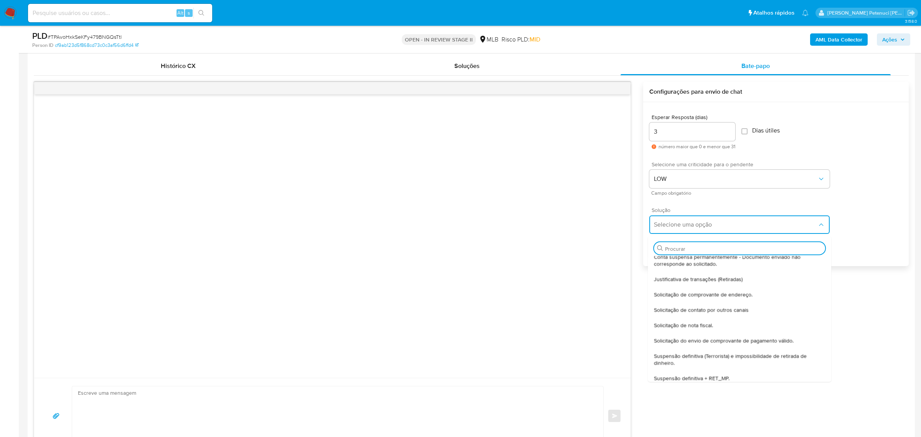
scroll to position [64, 0]
click at [692, 323] on span "Solicitação de nota fiscal." at bounding box center [683, 320] width 59 height 7
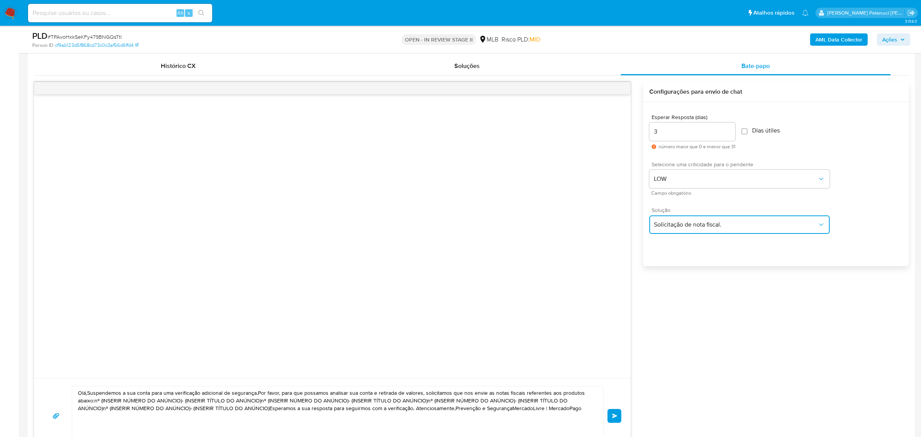
type textarea "Olá,Suspendemos a sua conta para uma verificação adicional de segurança.Por fav…"
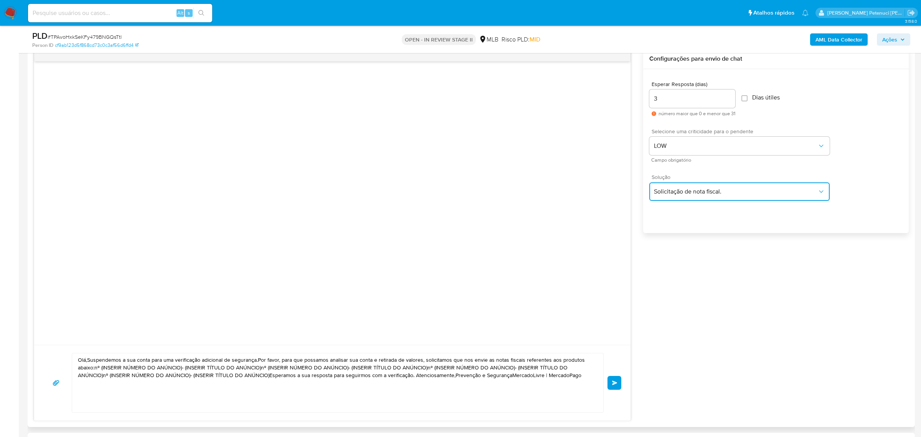
scroll to position [405, 0]
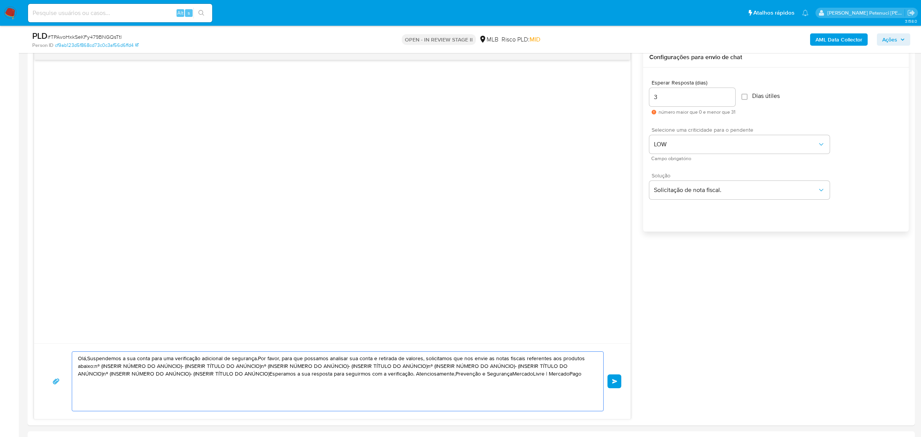
drag, startPoint x: 582, startPoint y: 372, endPoint x: 5, endPoint y: 355, distance: 578.0
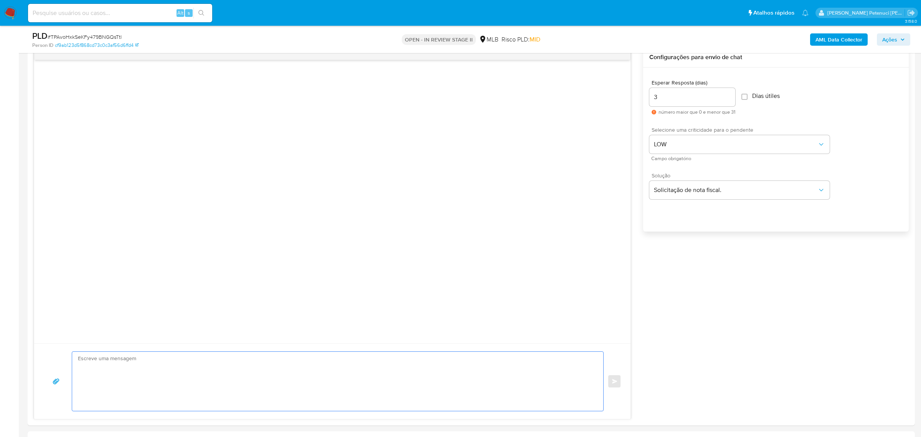
paste textarea "Olá! Estamos realizando uma verificação adicional de segurança em contas de usu…"
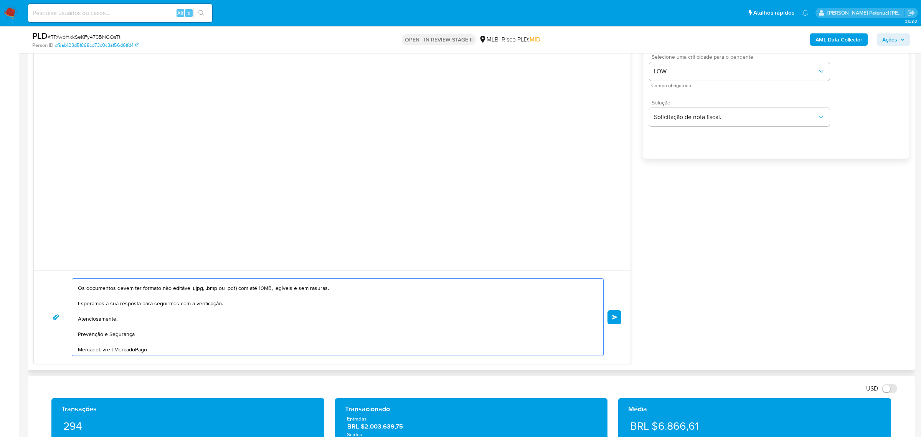
scroll to position [480, 0]
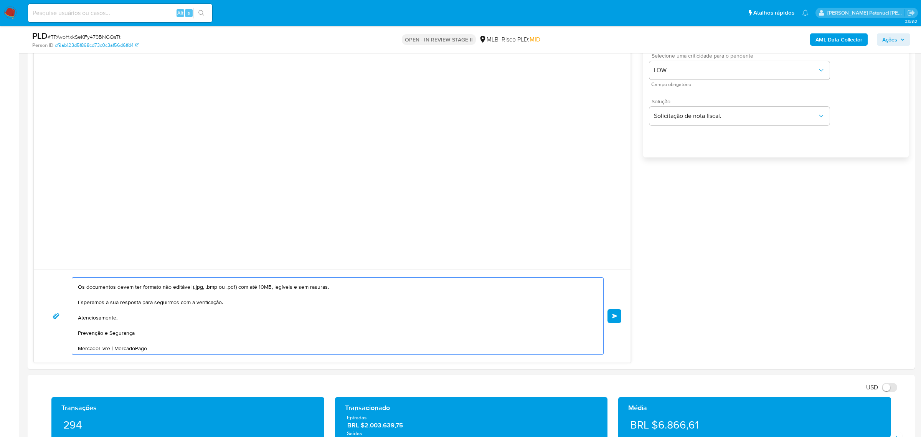
type textarea "Olá! Estamos realizando uma verificação adicional de segurança em contas de usu…"
click at [614, 322] on button "common.send" at bounding box center [614, 316] width 14 height 14
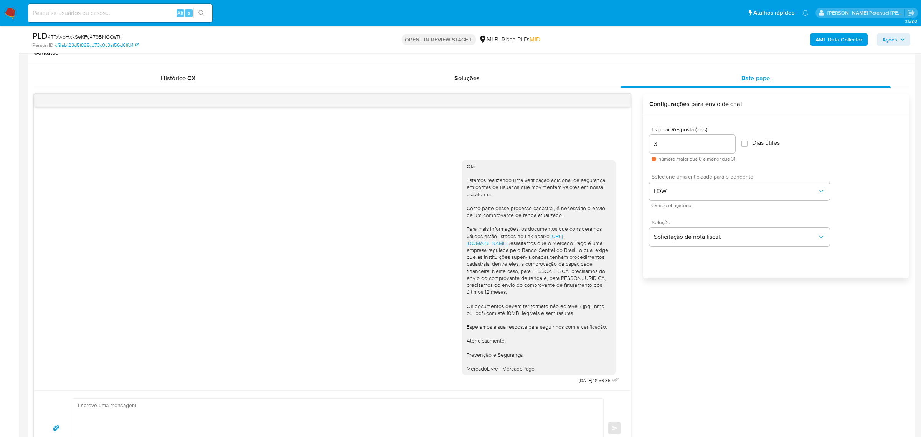
scroll to position [358, 0]
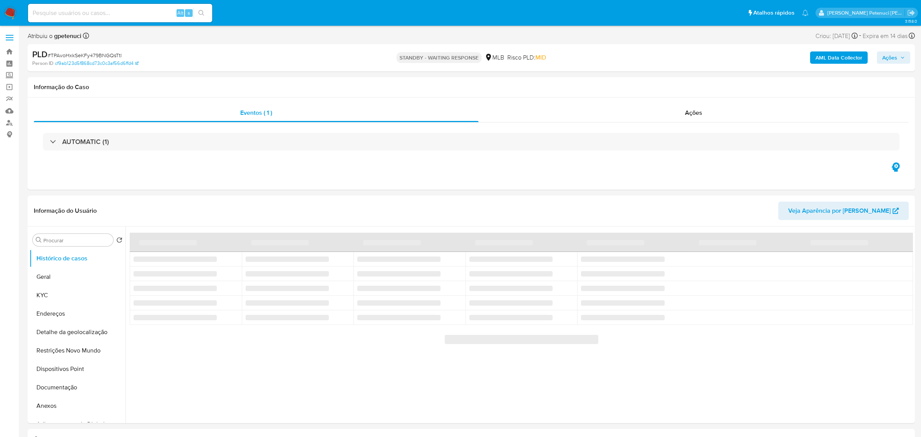
select select "10"
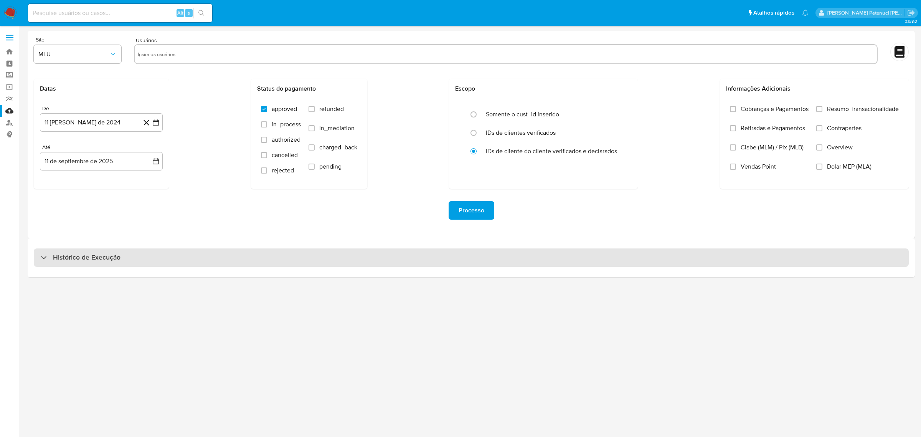
click at [69, 262] on div "Histórico de Execução" at bounding box center [471, 257] width 875 height 18
select select "10"
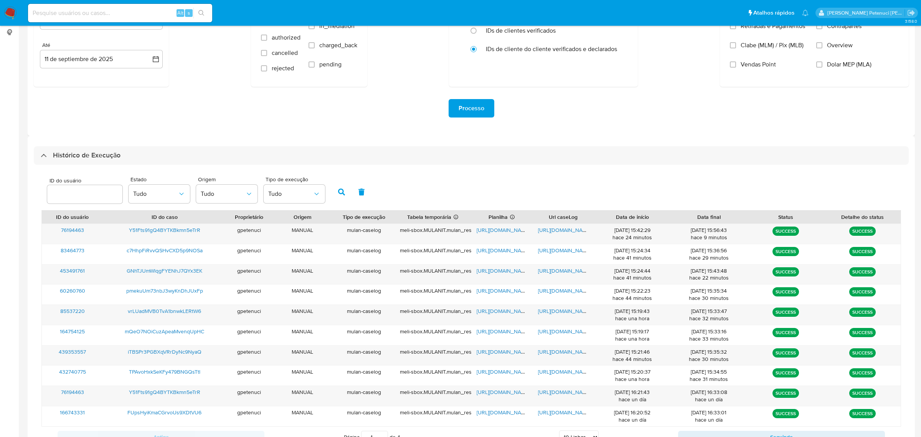
scroll to position [110, 0]
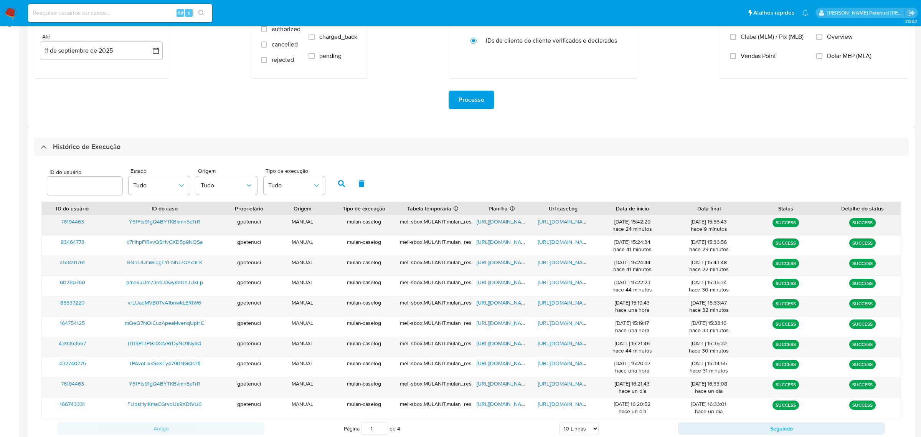
click at [197, 222] on span "Y51Fts91gQ4BYTKBkmn5eTrR" at bounding box center [164, 222] width 71 height 8
click at [514, 218] on span "[URL][DOMAIN_NAME]" at bounding box center [502, 222] width 53 height 8
click at [575, 222] on span "[URL][DOMAIN_NAME]" at bounding box center [564, 222] width 53 height 8
click at [187, 387] on div "Y51Fts91gQ4BYTKBkmn5eTrR" at bounding box center [164, 387] width 123 height 20
click at [187, 384] on span "Y51Fts91gQ4BYTKBkmn5eTrR" at bounding box center [164, 383] width 71 height 8
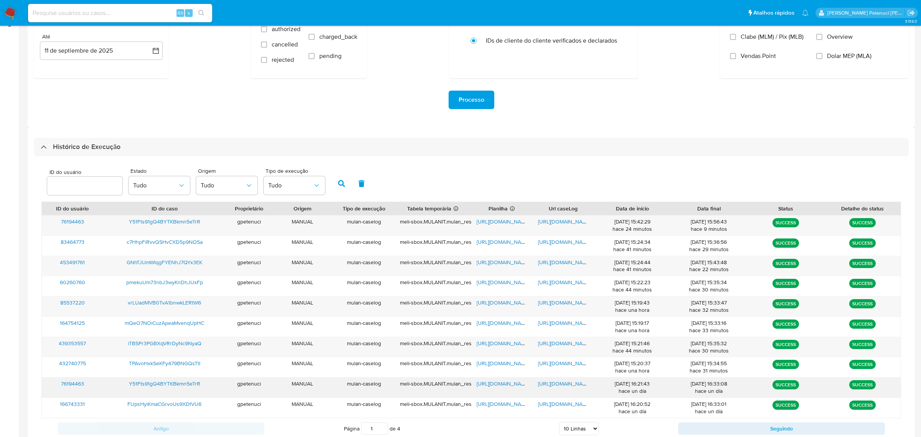
click at [508, 386] on span "[URL][DOMAIN_NAME]" at bounding box center [502, 383] width 53 height 8
click at [567, 383] on span "[URL][DOMAIN_NAME]" at bounding box center [564, 383] width 53 height 8
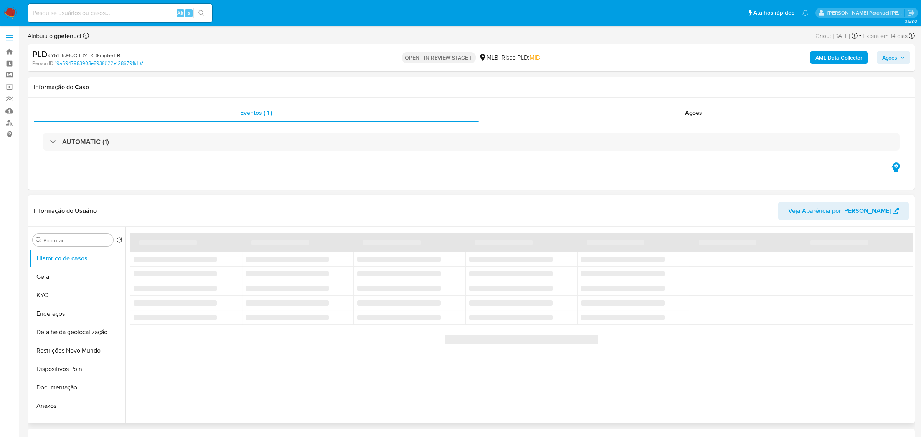
select select "10"
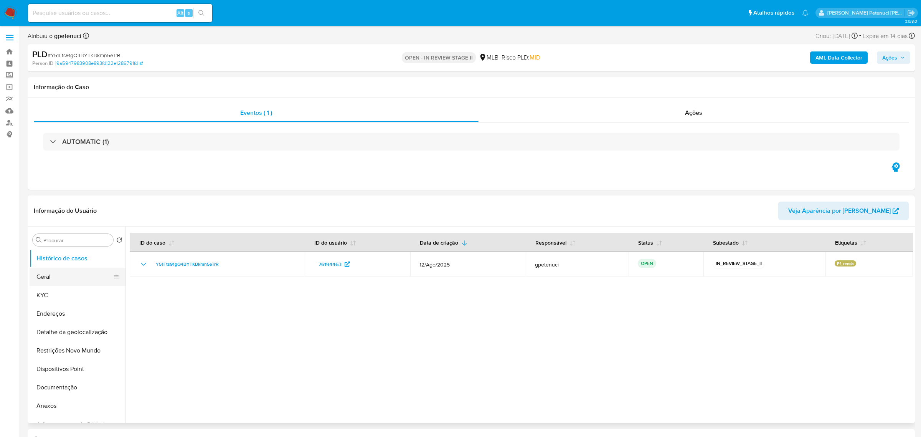
click at [51, 277] on button "Geral" at bounding box center [75, 276] width 90 height 18
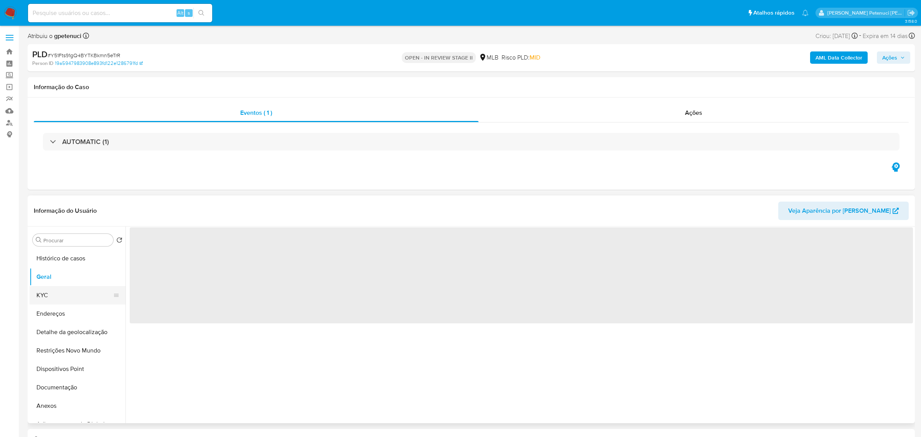
click at [61, 298] on button "KYC" at bounding box center [75, 295] width 90 height 18
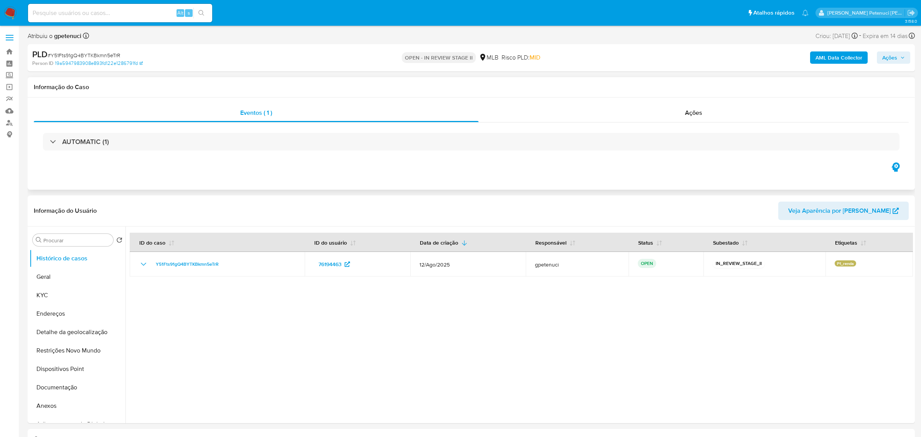
select select "10"
click at [50, 297] on button "KYC" at bounding box center [75, 295] width 90 height 18
